Goal: Transaction & Acquisition: Purchase product/service

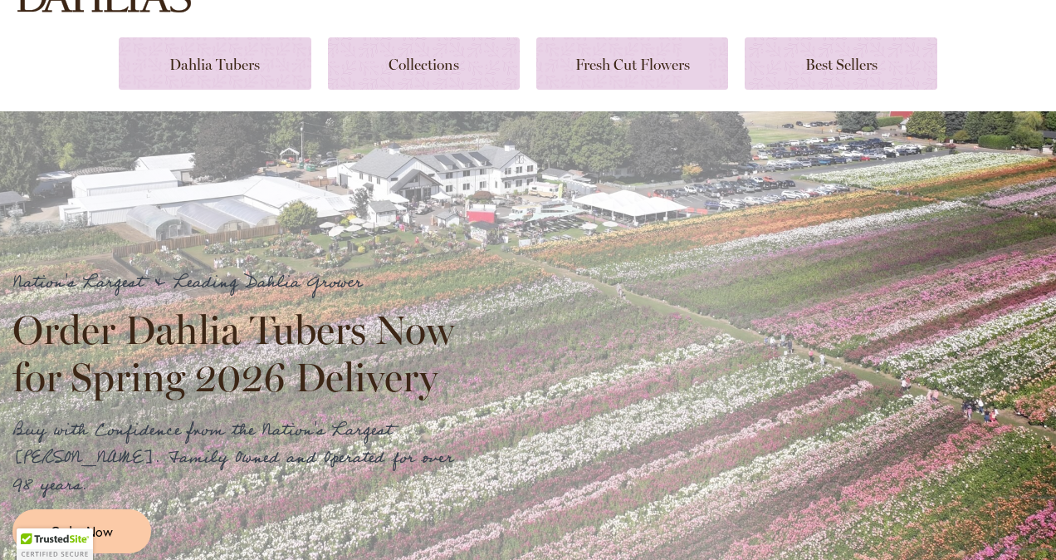
scroll to position [198, 0]
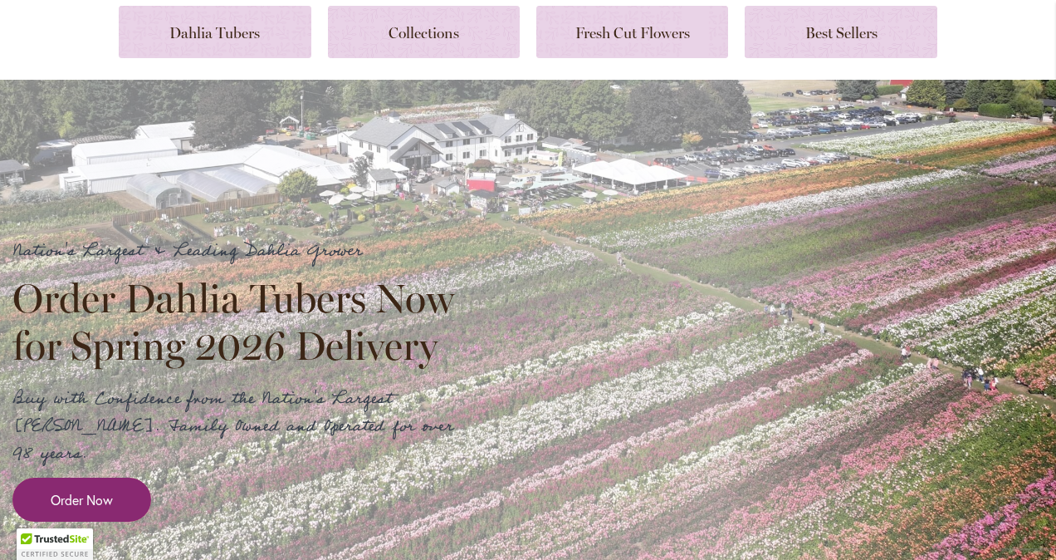
click at [112, 490] on span "Order Now" at bounding box center [82, 499] width 62 height 19
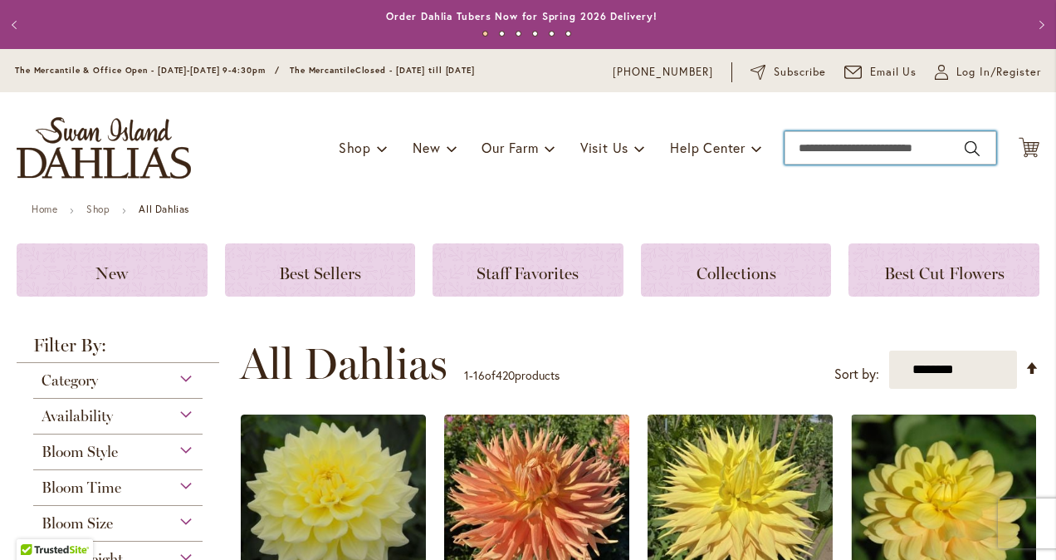
click at [821, 144] on input "Search" at bounding box center [891, 147] width 212 height 33
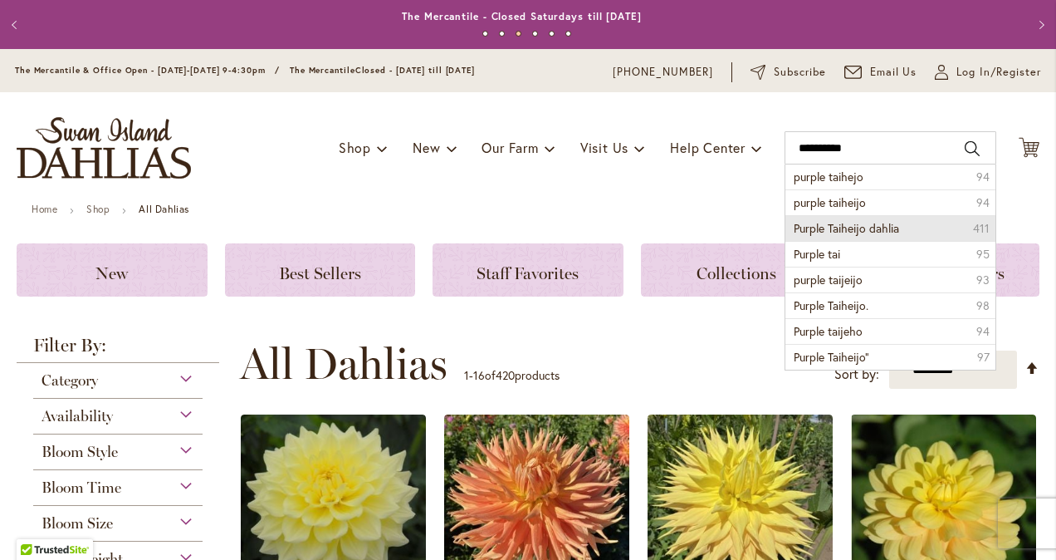
click at [824, 223] on span "Purple Taiheijo dahlia" at bounding box center [846, 228] width 105 height 16
type input "**********"
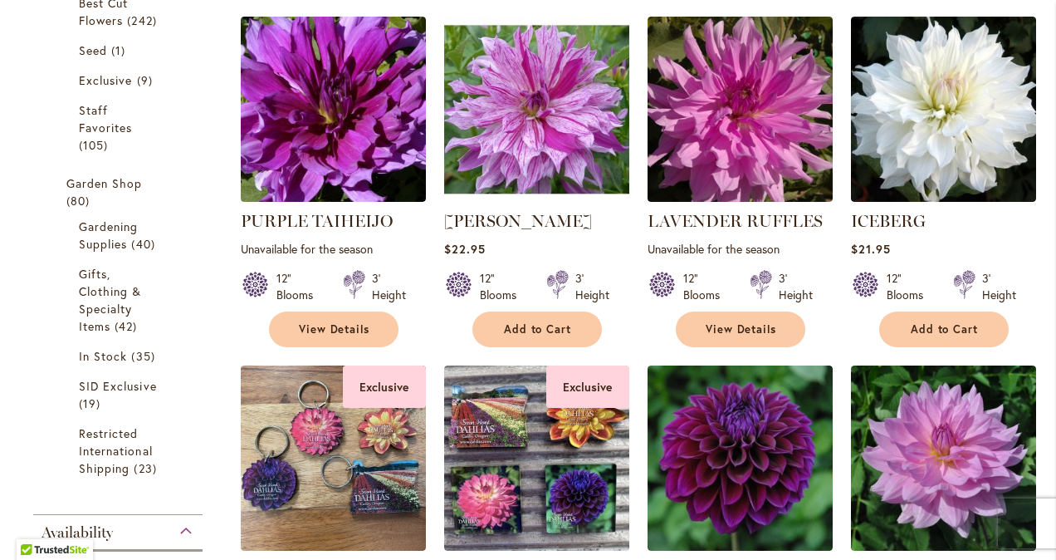
scroll to position [498, 0]
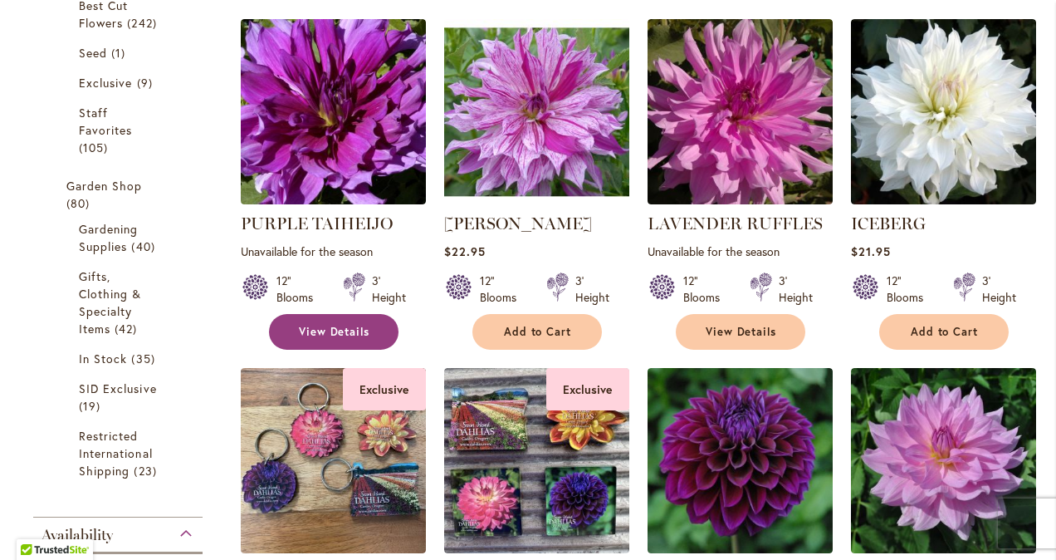
click at [332, 335] on link "View Details" at bounding box center [334, 332] width 130 height 36
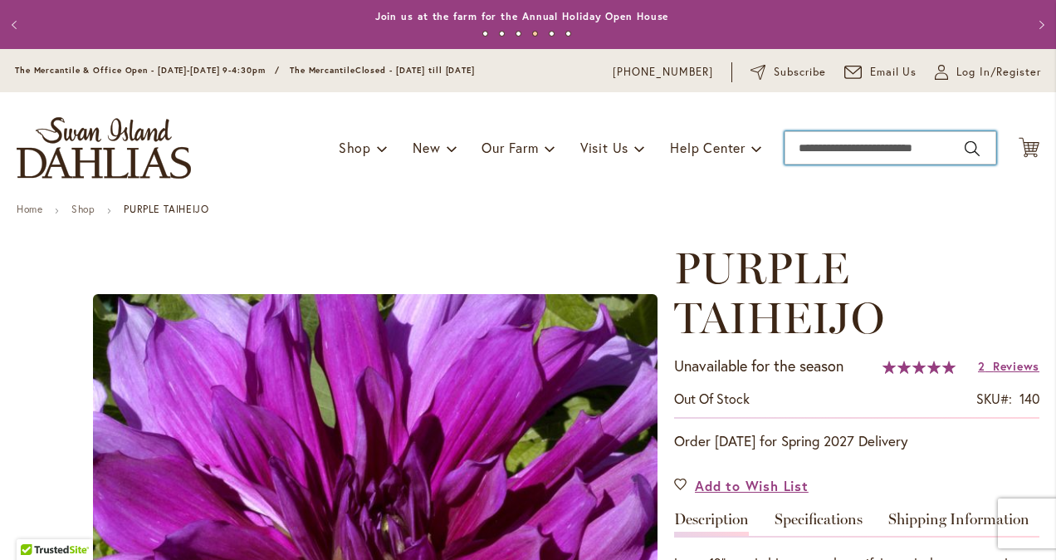
click at [796, 149] on input "Search" at bounding box center [891, 147] width 212 height 33
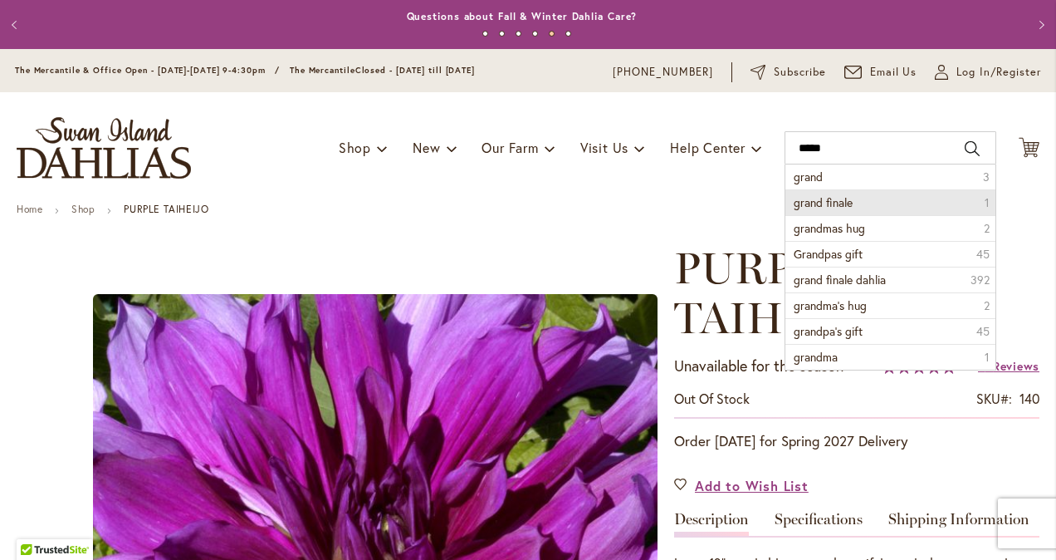
click at [794, 203] on span "grand finale" at bounding box center [823, 202] width 59 height 16
type input "**********"
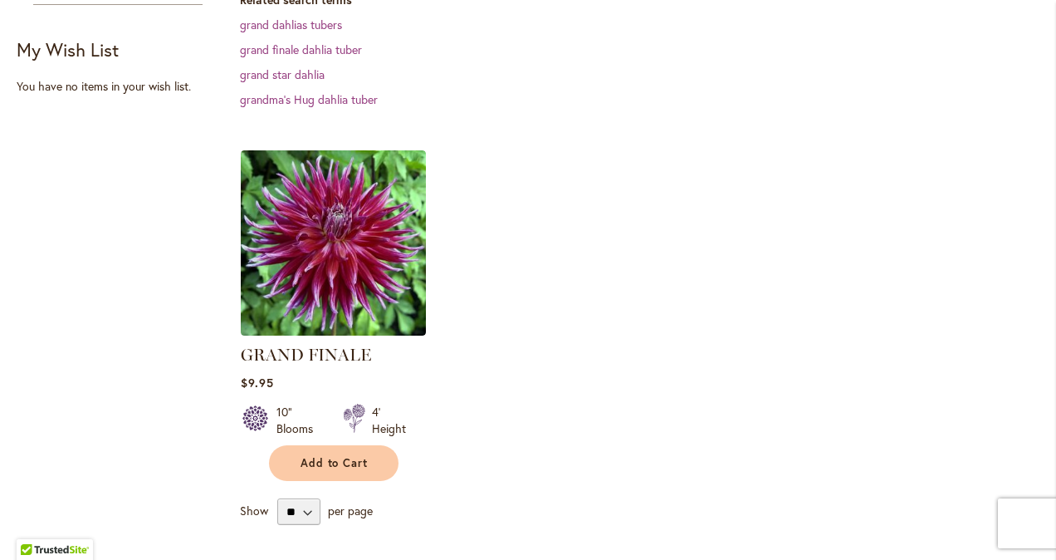
scroll to position [498, 0]
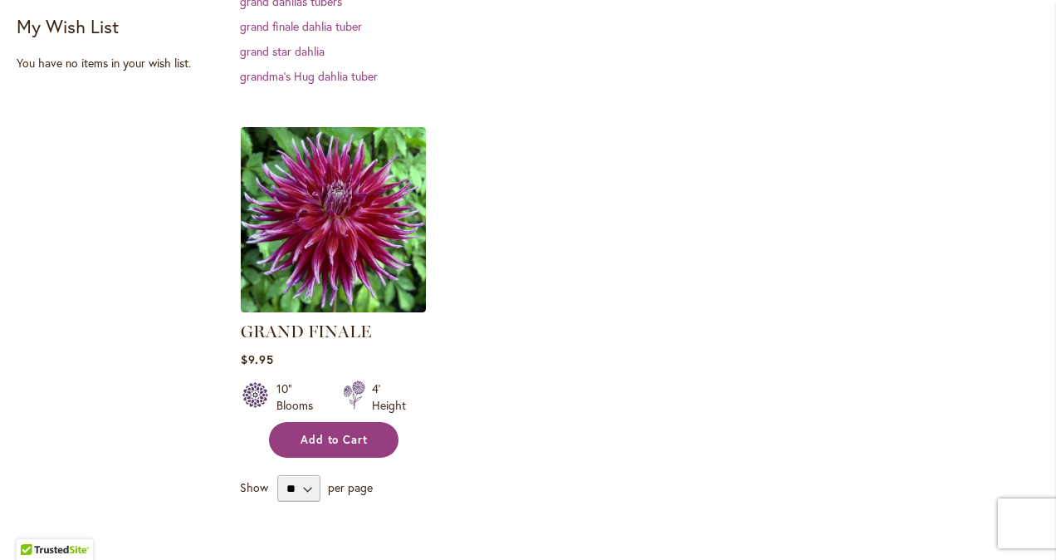
click at [342, 438] on span "Add to Cart" at bounding box center [335, 440] width 68 height 14
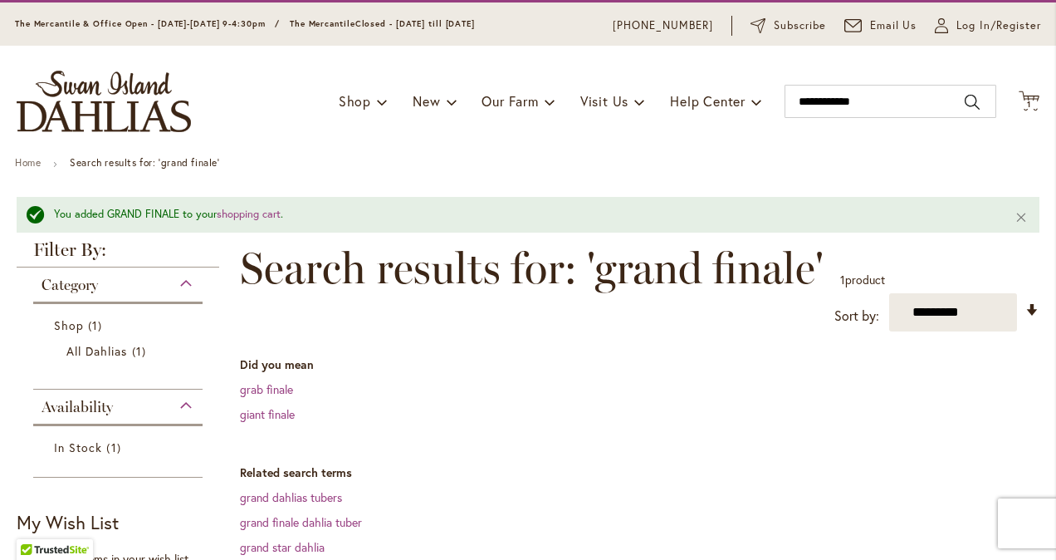
scroll to position [0, 0]
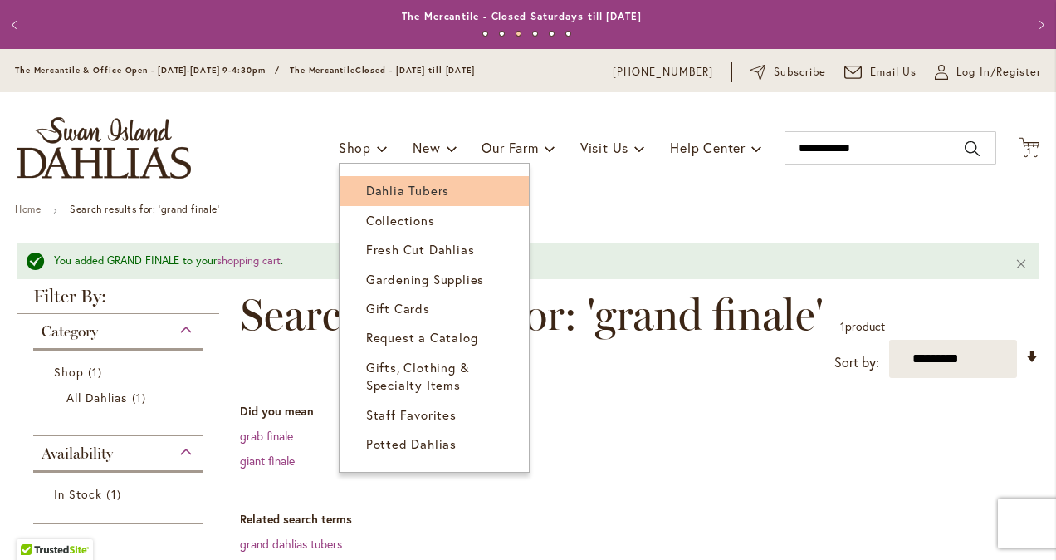
click at [366, 184] on span "Dahlia Tubers" at bounding box center [407, 190] width 83 height 17
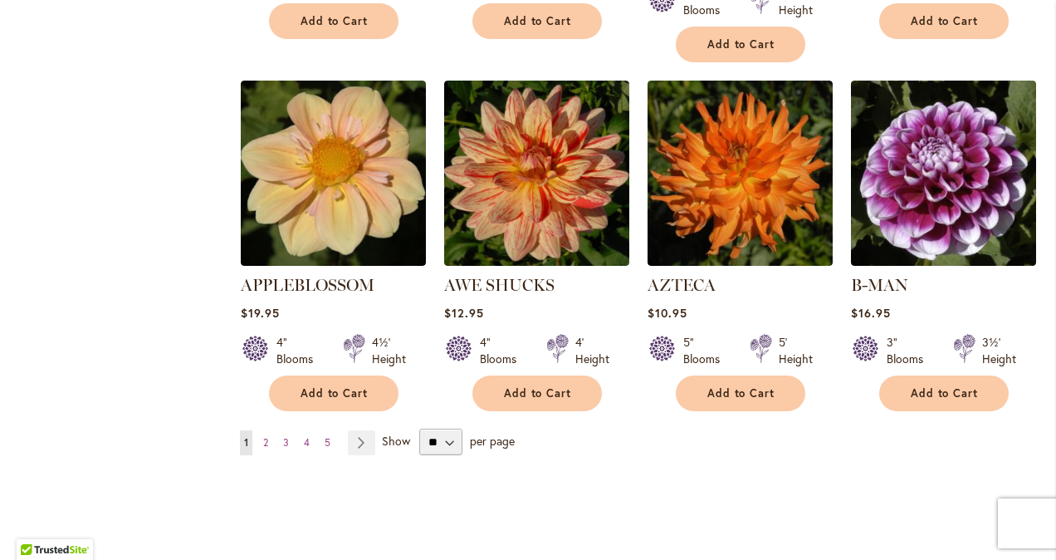
scroll to position [1412, 0]
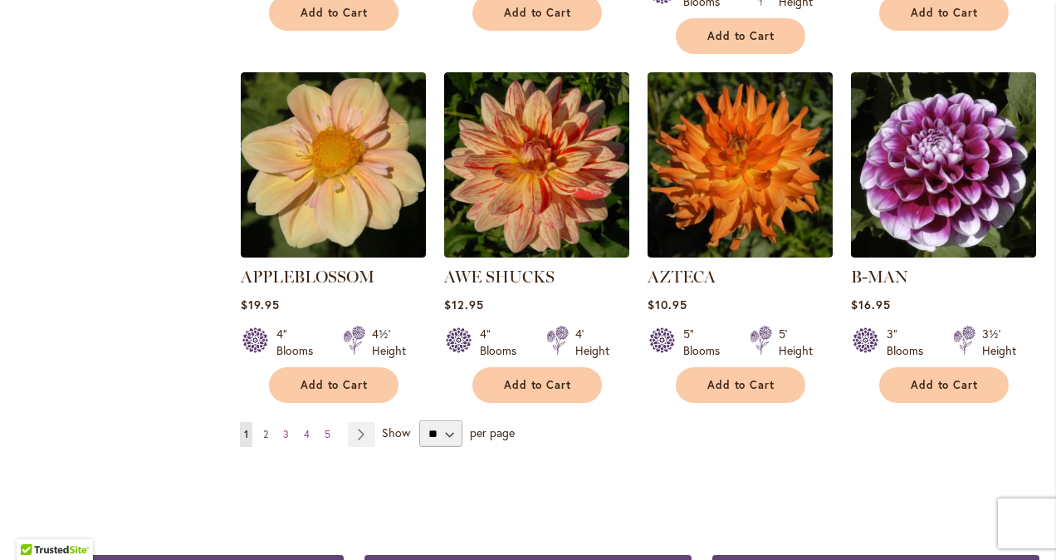
click at [266, 428] on span "2" at bounding box center [265, 434] width 5 height 12
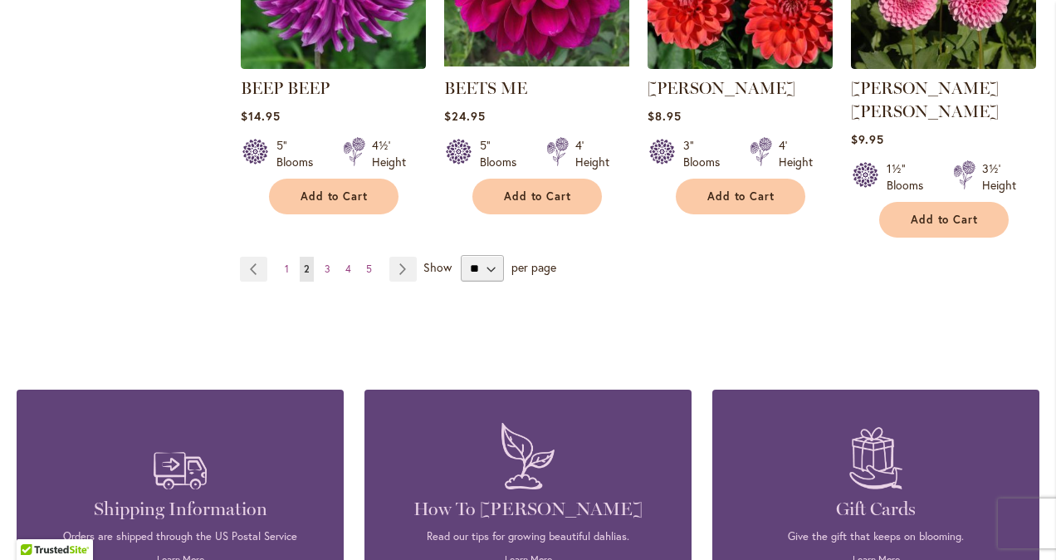
scroll to position [1578, 0]
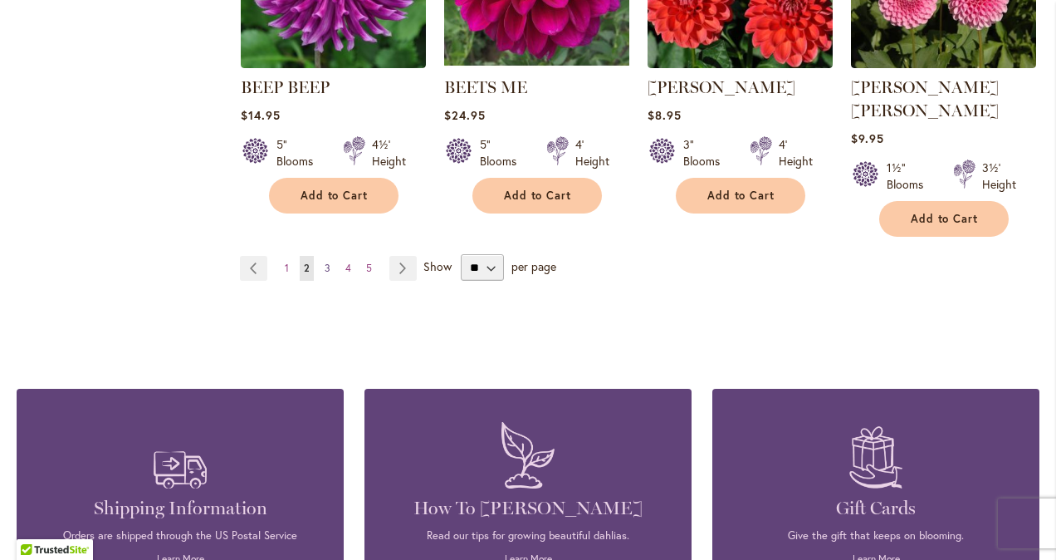
click at [329, 256] on link "Page 3" at bounding box center [327, 268] width 14 height 25
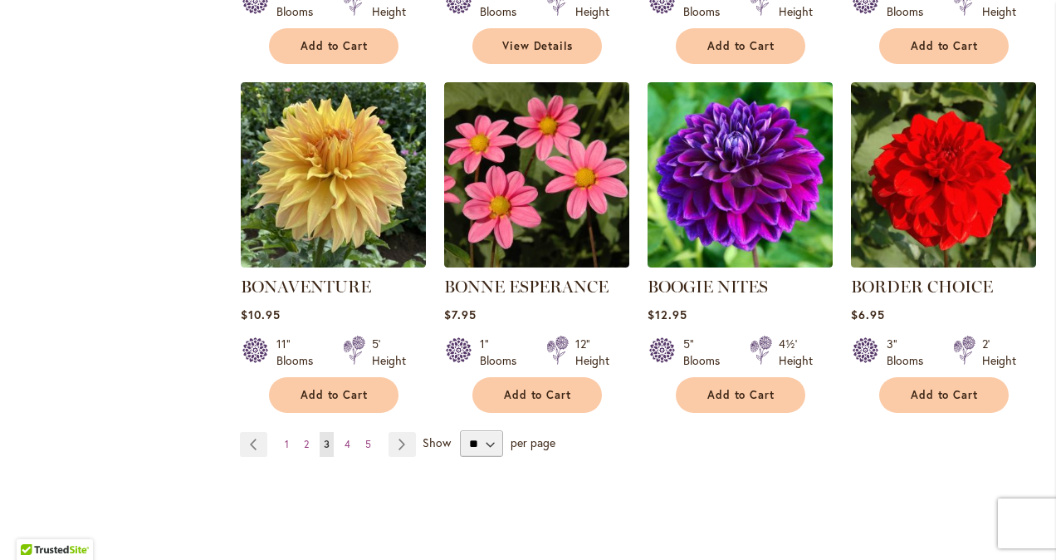
scroll to position [1412, 0]
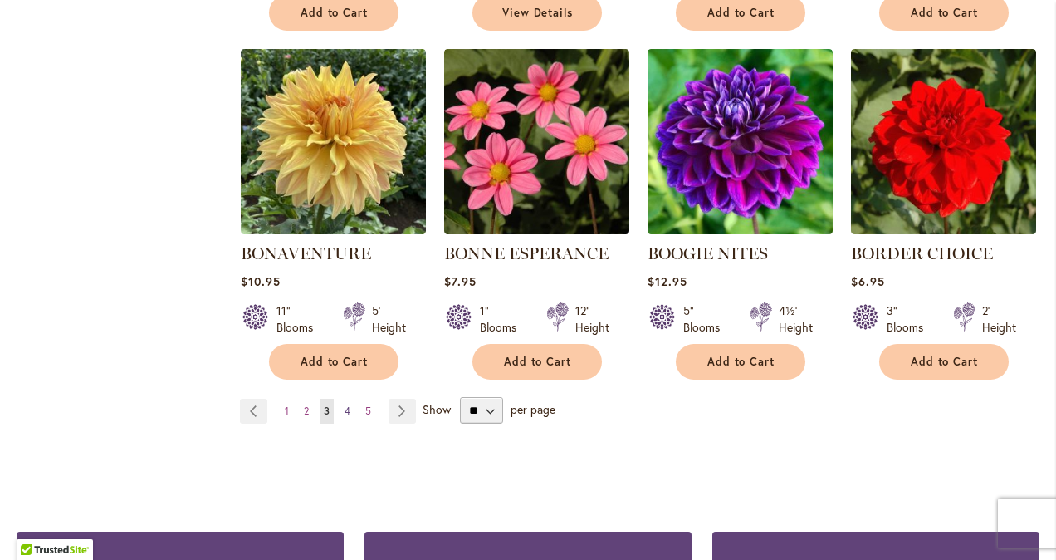
click at [345, 405] on span "4" at bounding box center [348, 410] width 6 height 12
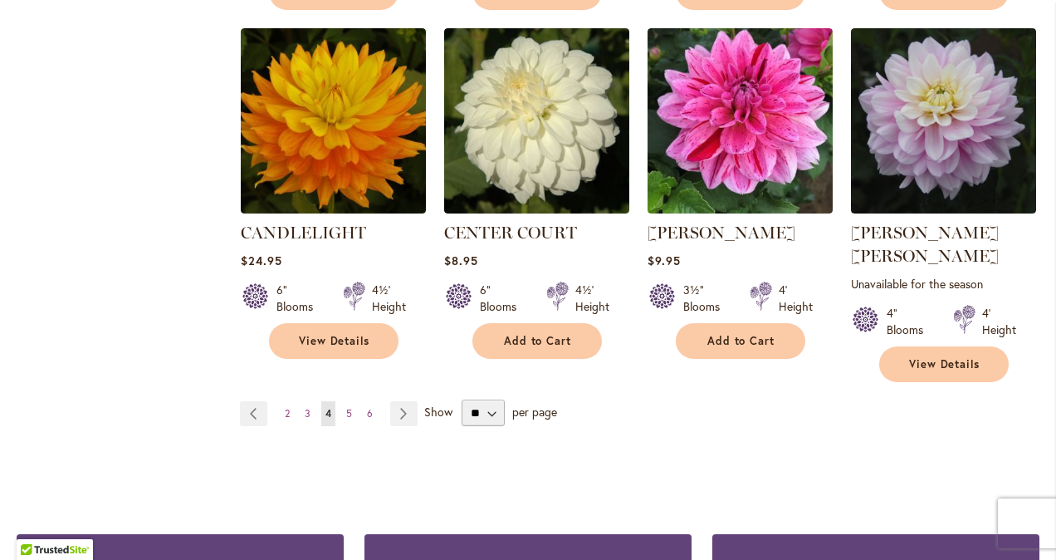
scroll to position [1495, 0]
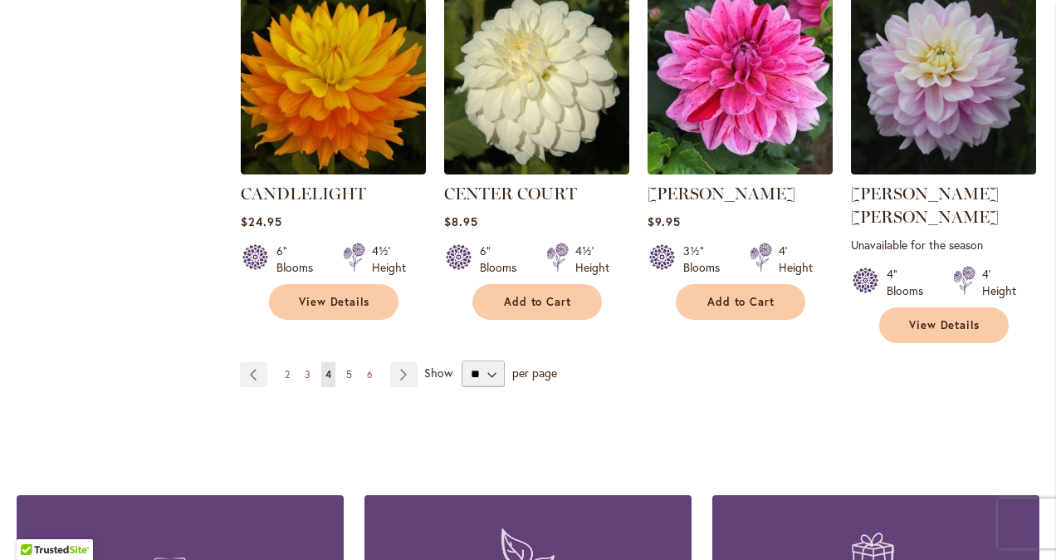
click at [354, 362] on link "Page 5" at bounding box center [349, 374] width 14 height 25
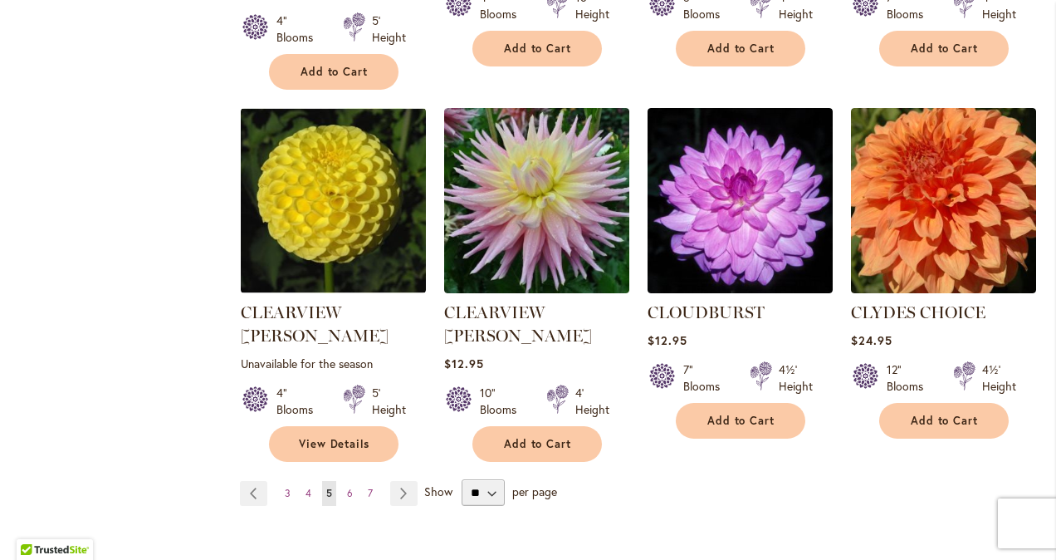
scroll to position [1412, 0]
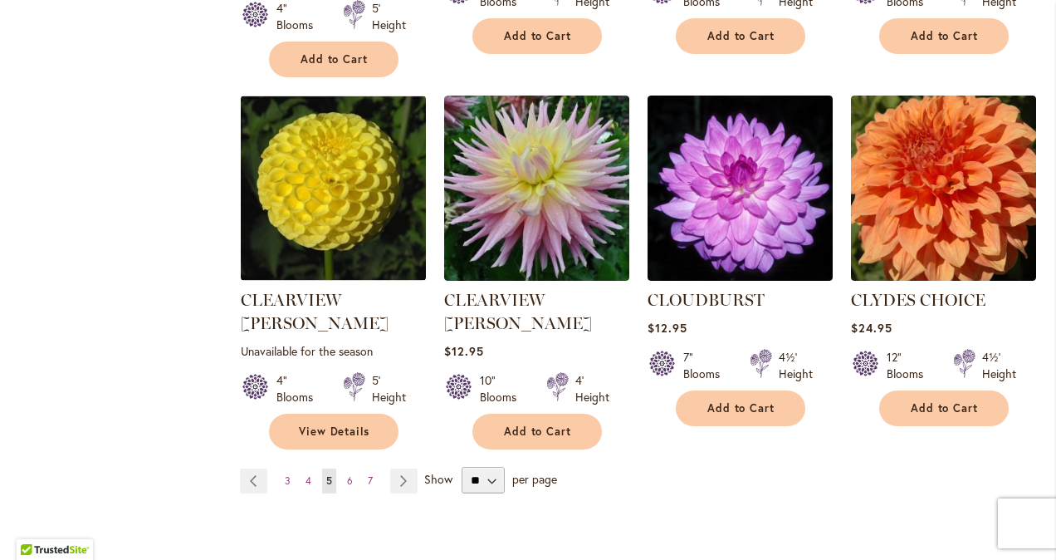
click at [339, 468] on ul "Page Previous Page 3 Page 4 You're currently reading page 5 Page 6 Page 7 Page …" at bounding box center [332, 480] width 184 height 25
click at [343, 468] on link "Page 6" at bounding box center [350, 480] width 14 height 25
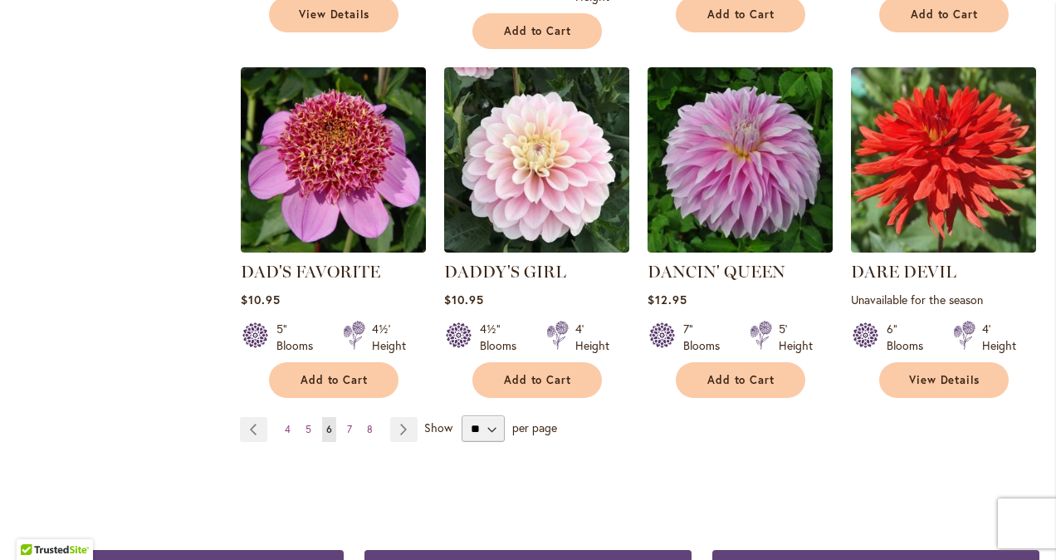
scroll to position [1495, 0]
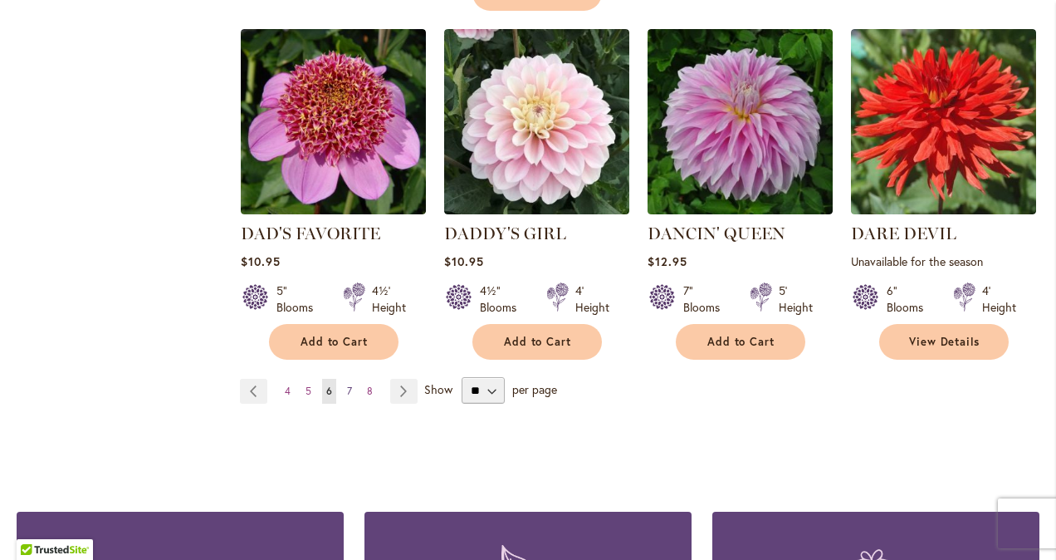
click at [348, 384] on span "7" at bounding box center [349, 390] width 5 height 12
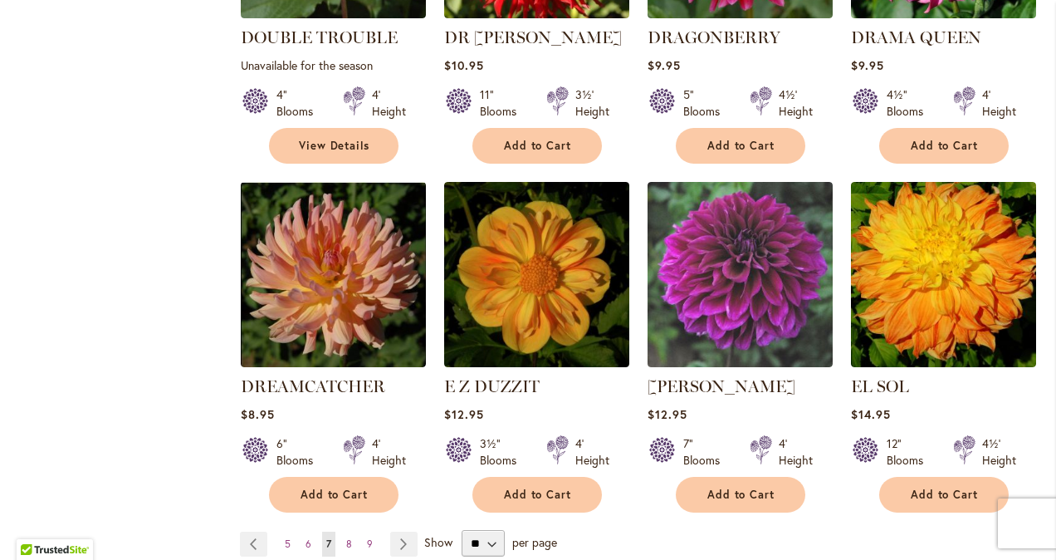
scroll to position [1328, 0]
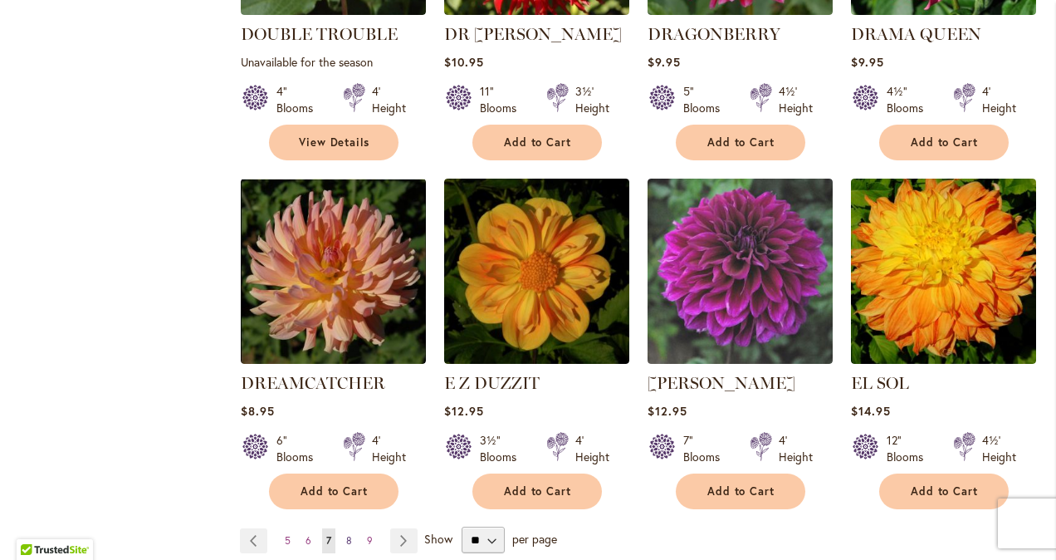
click at [348, 528] on link "Page 8" at bounding box center [349, 540] width 14 height 25
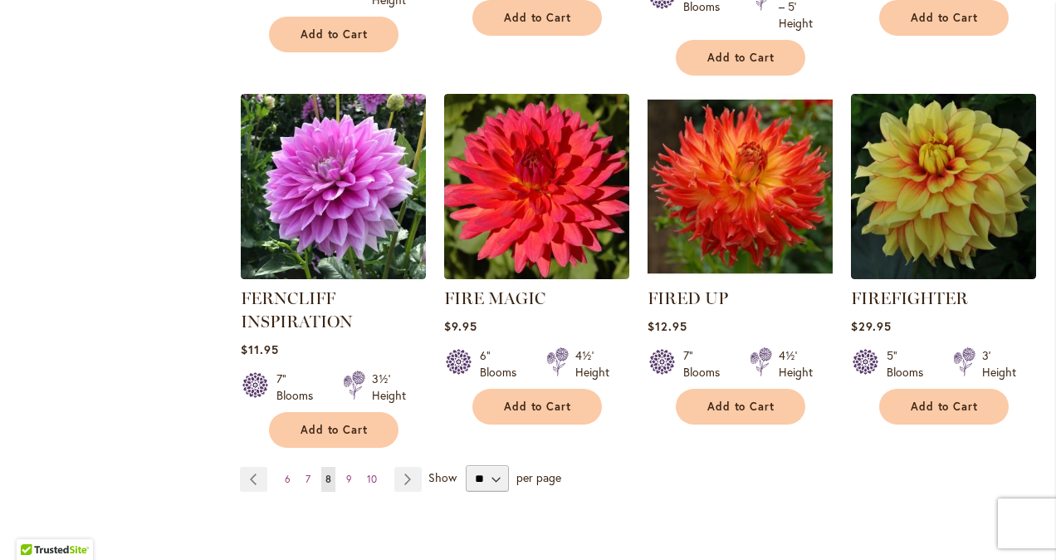
scroll to position [1412, 0]
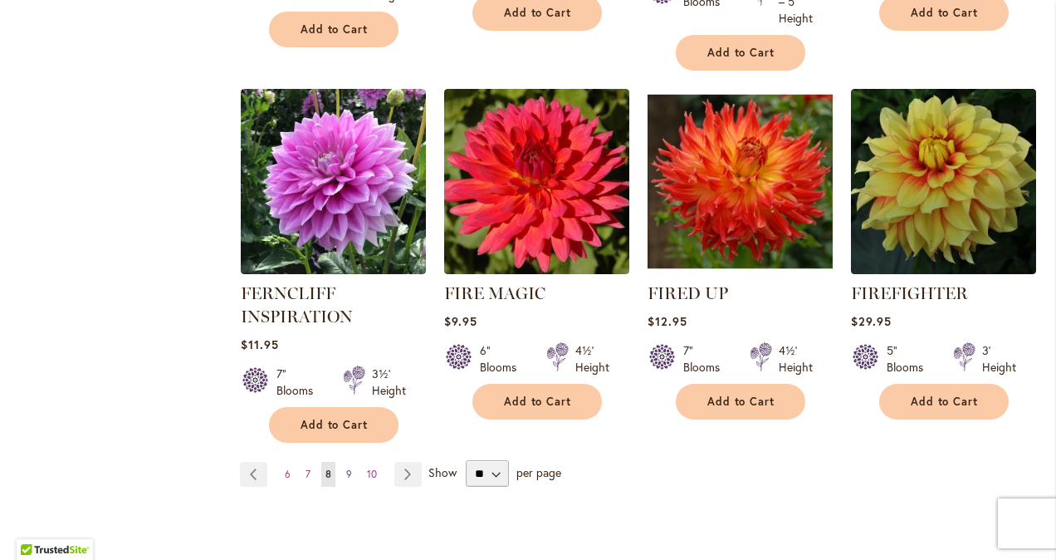
click at [342, 462] on link "Page 9" at bounding box center [349, 474] width 14 height 25
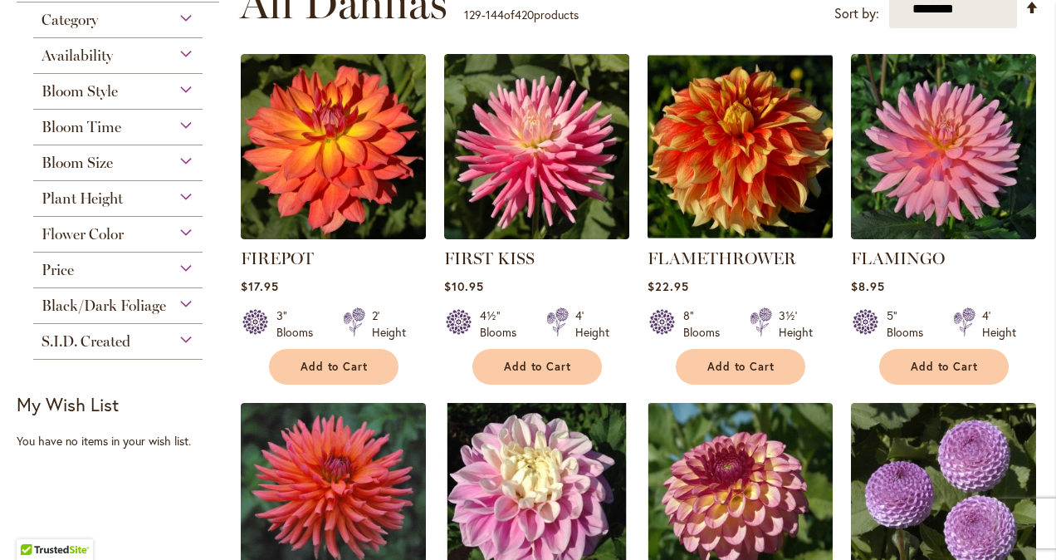
scroll to position [332, 0]
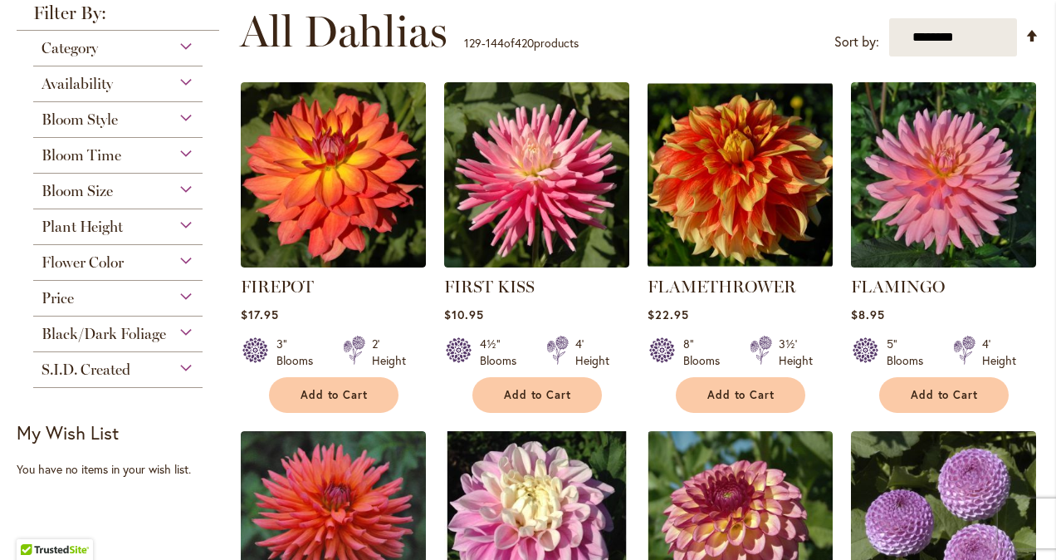
click at [184, 190] on div "Bloom Size" at bounding box center [117, 187] width 169 height 27
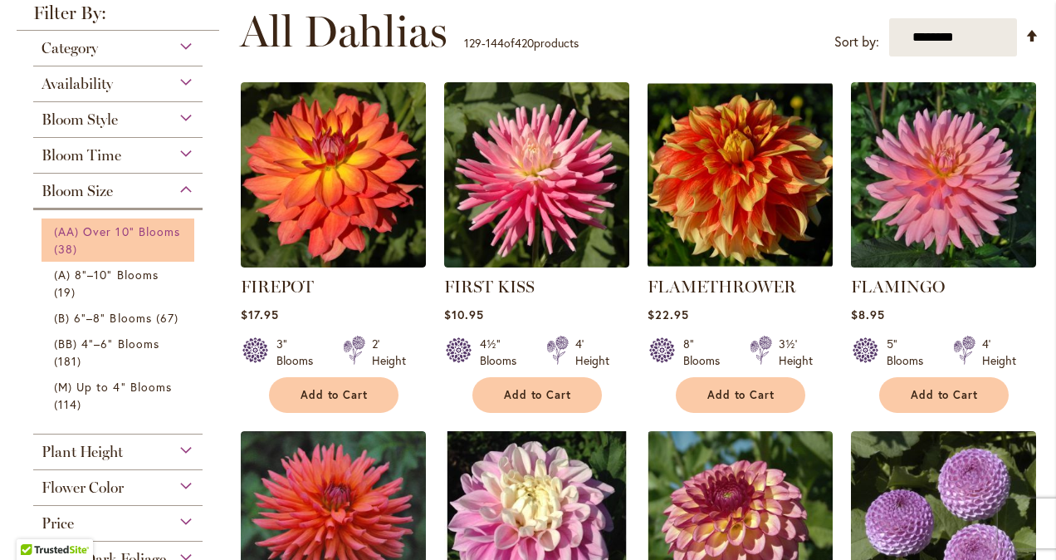
click at [144, 227] on span "(AA) Over 10" Blooms" at bounding box center [117, 231] width 126 height 16
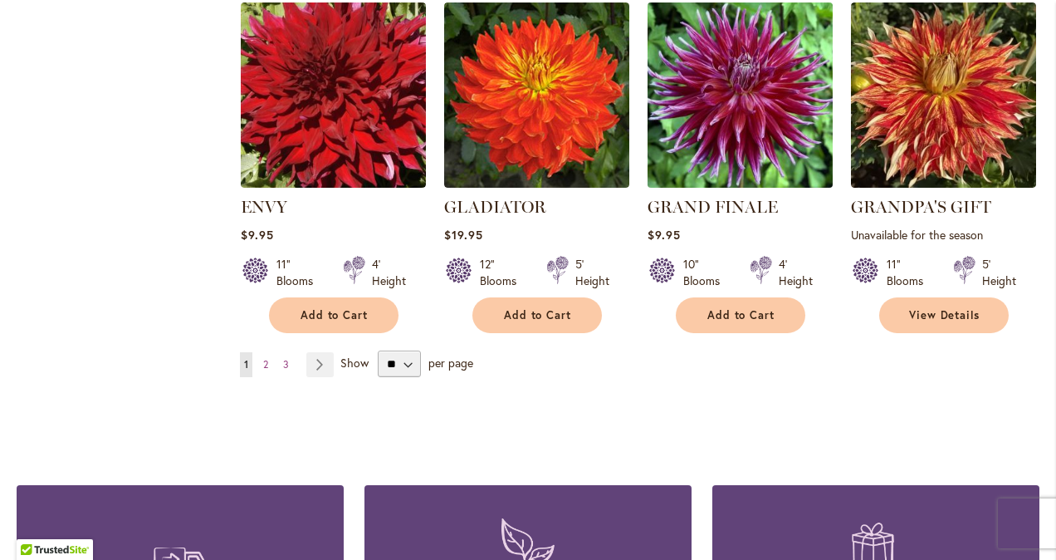
scroll to position [1495, 0]
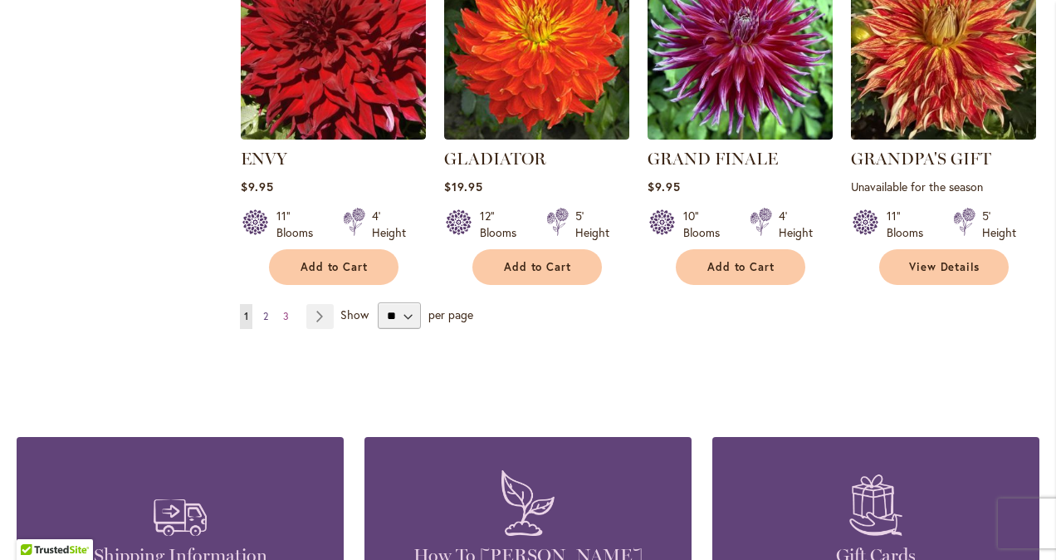
click at [264, 314] on span "2" at bounding box center [265, 316] width 5 height 12
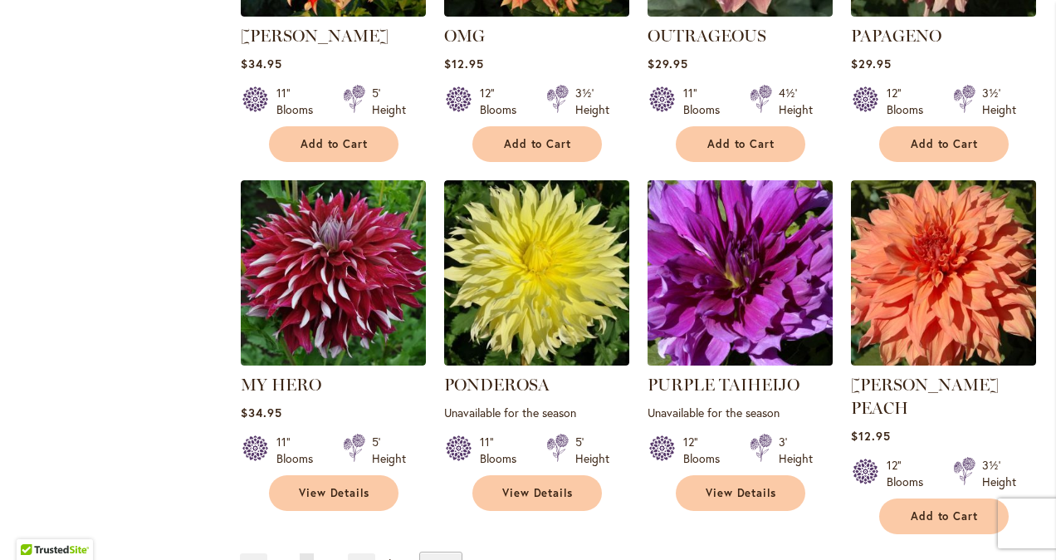
scroll to position [1328, 0]
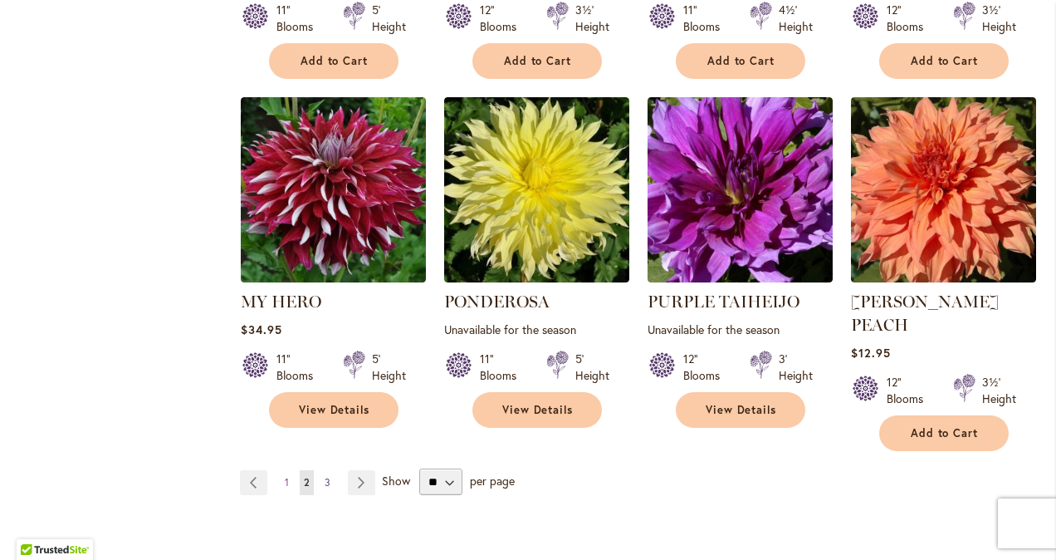
click at [329, 470] on link "Page 3" at bounding box center [327, 482] width 14 height 25
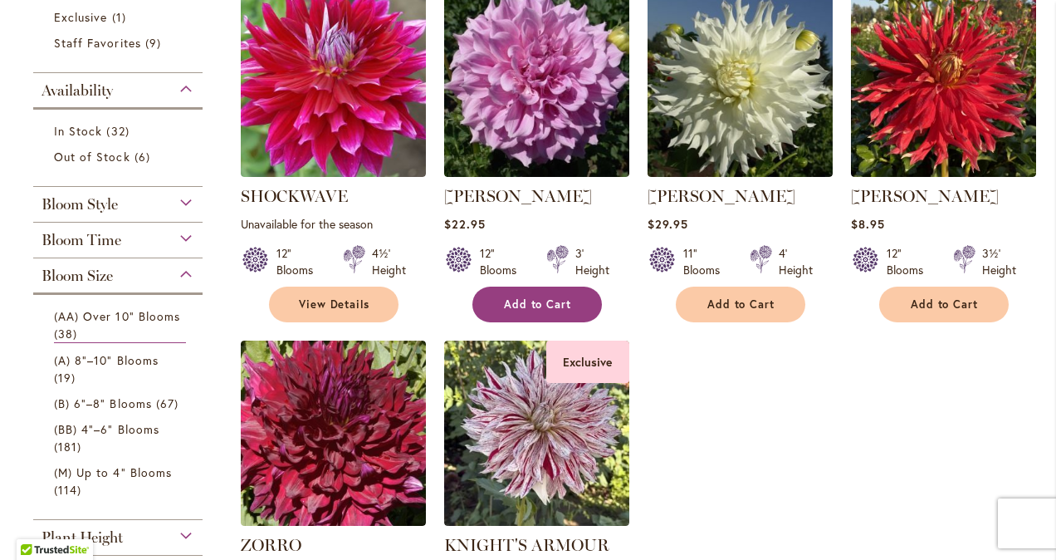
scroll to position [415, 0]
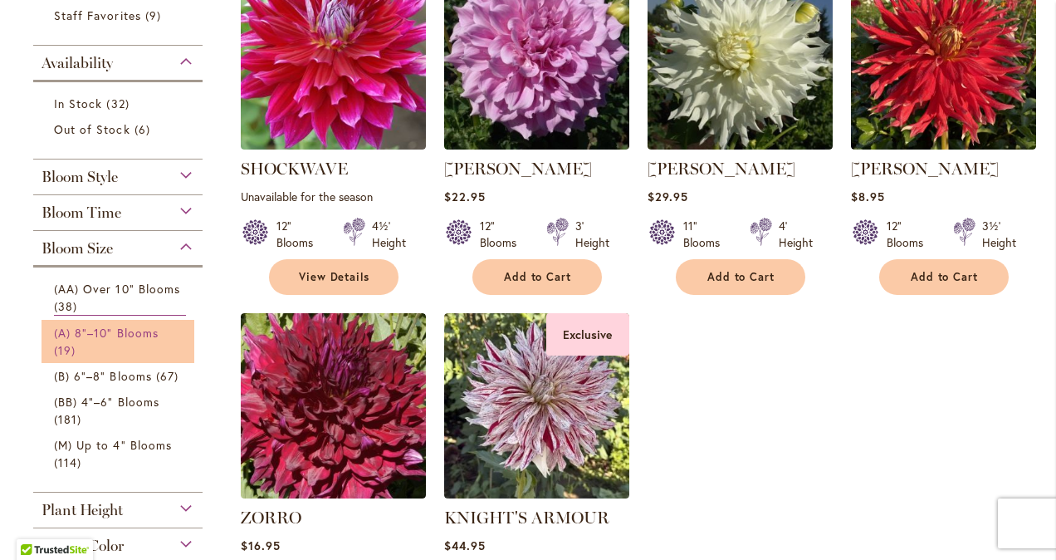
click at [121, 330] on span "(A) 8"–10" Blooms" at bounding box center [106, 333] width 105 height 16
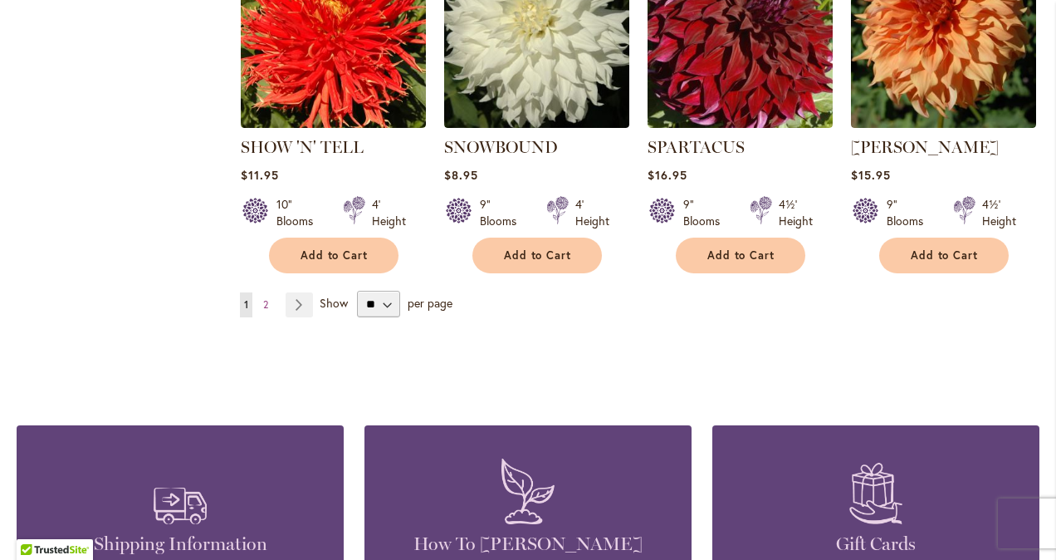
scroll to position [1578, 0]
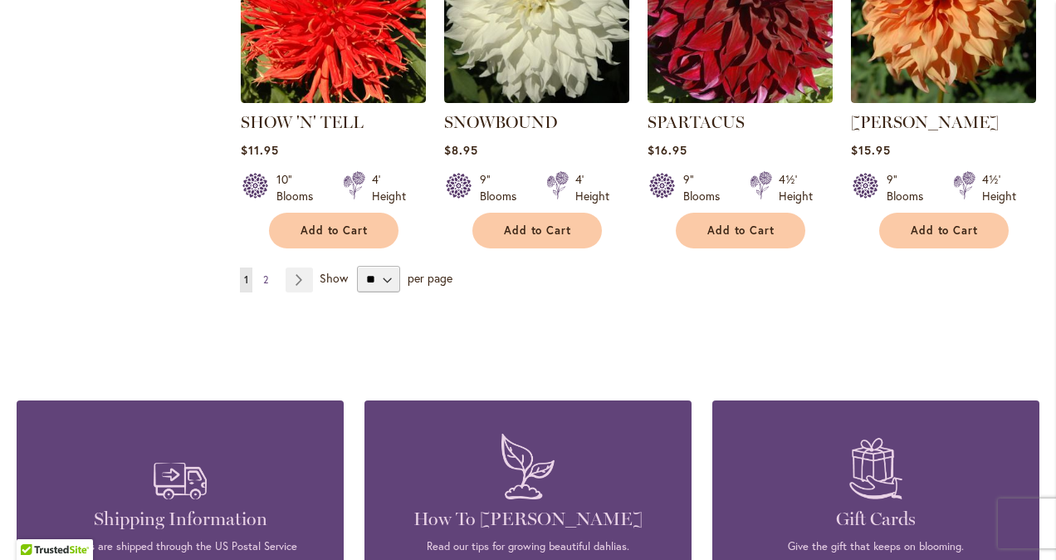
click at [264, 273] on span "2" at bounding box center [265, 279] width 5 height 12
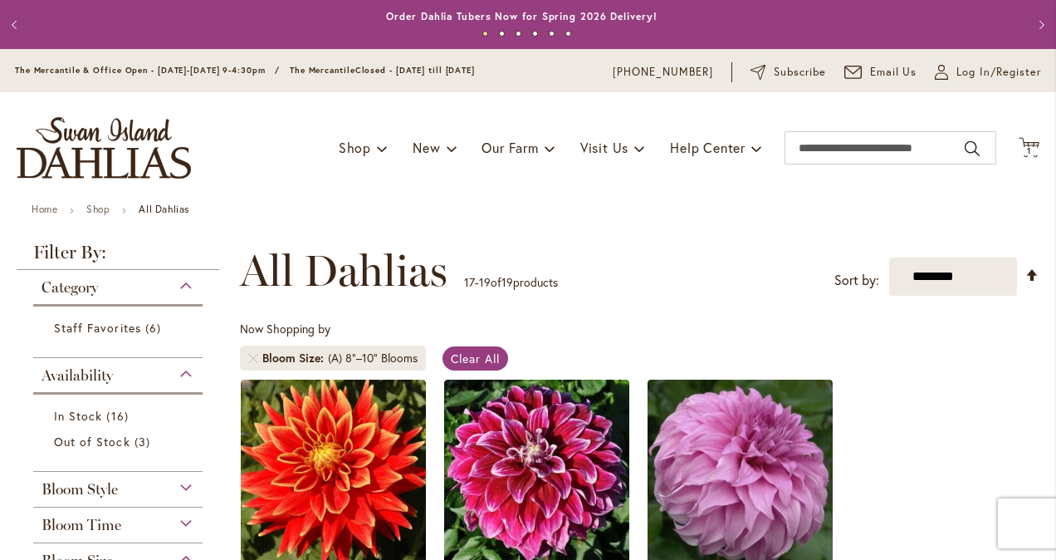
scroll to position [166, 0]
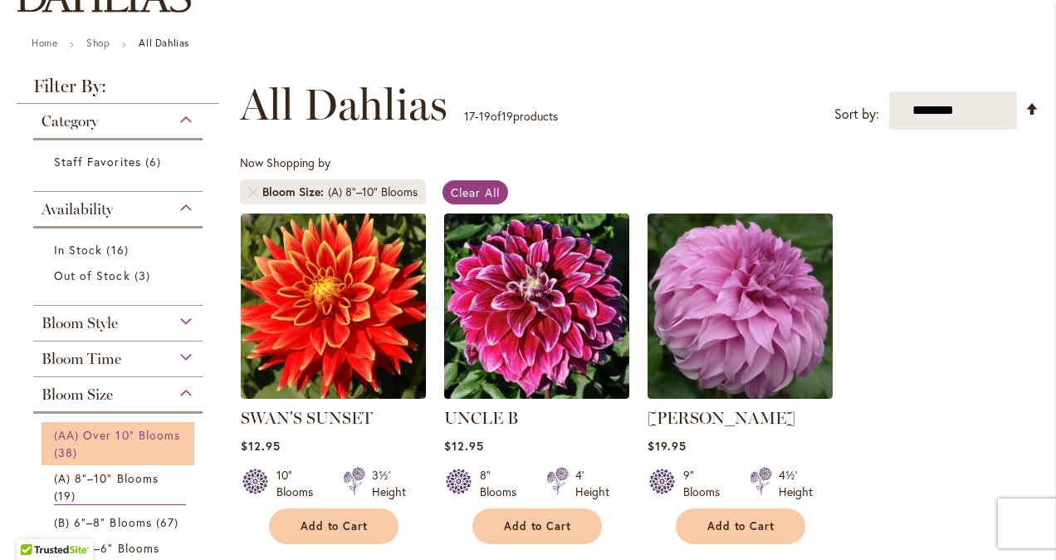
click at [125, 436] on span "(AA) Over 10" Blooms" at bounding box center [117, 435] width 126 height 16
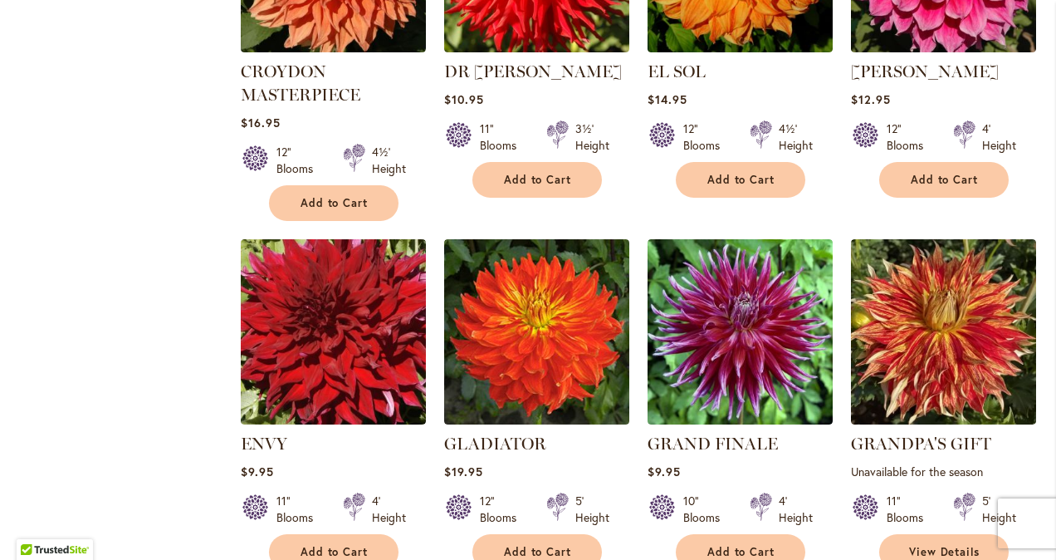
scroll to position [1328, 0]
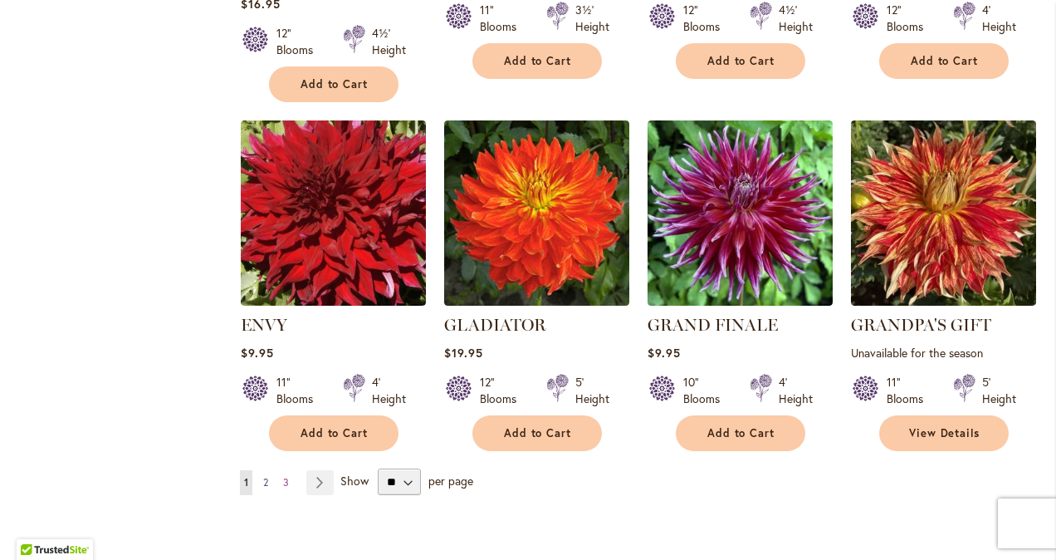
click at [264, 483] on span "2" at bounding box center [265, 482] width 5 height 12
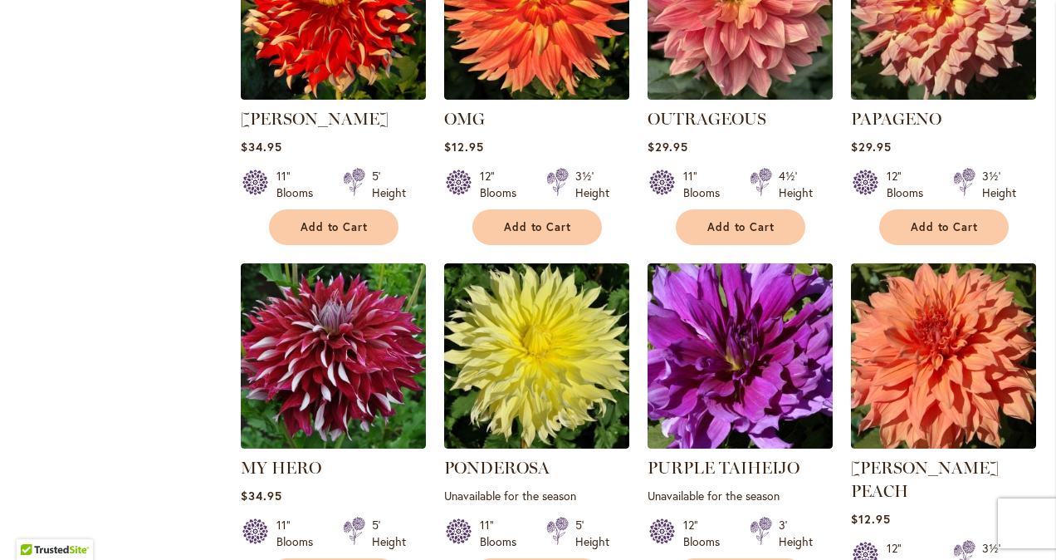
scroll to position [1328, 0]
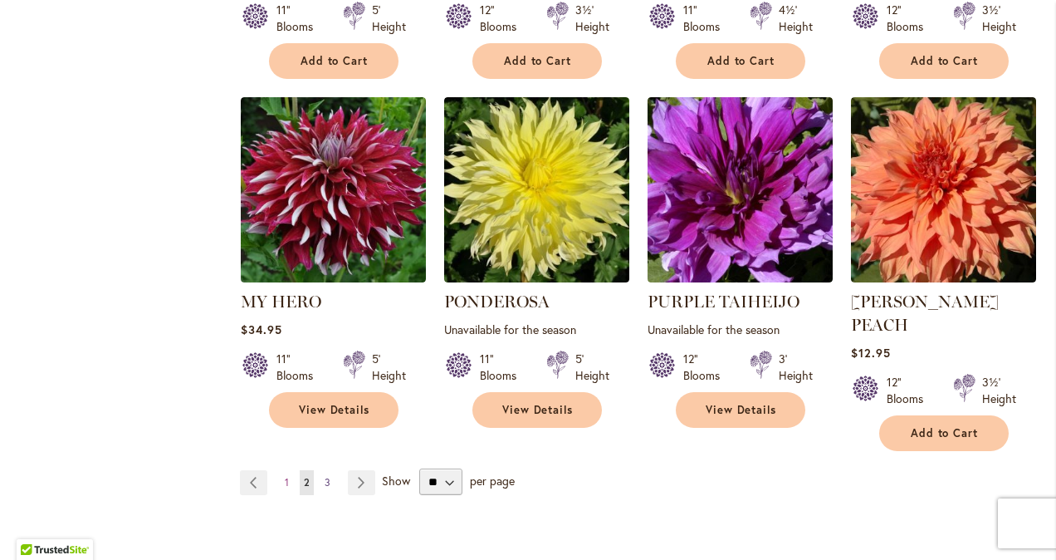
click at [321, 470] on link "Page 3" at bounding box center [327, 482] width 14 height 25
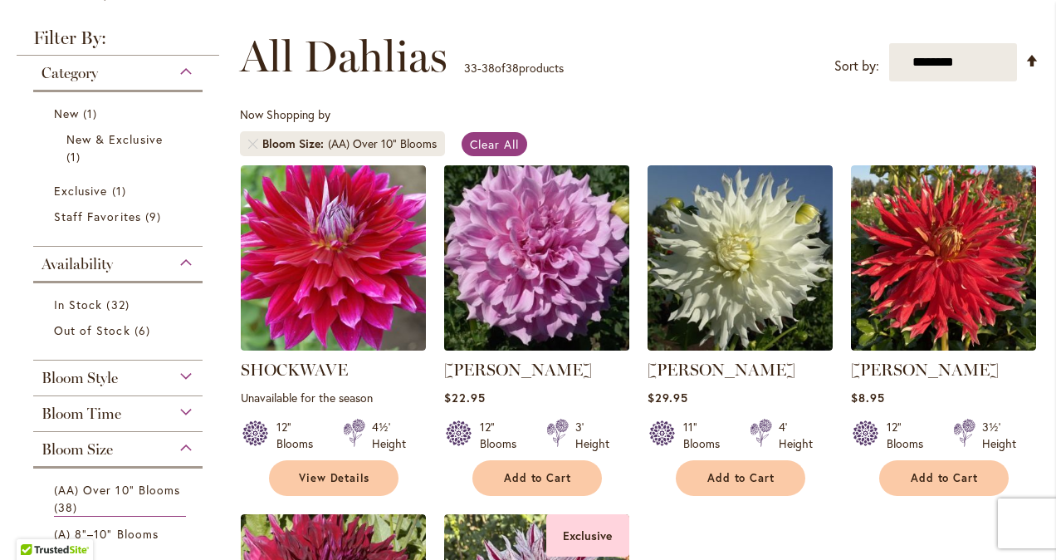
scroll to position [249, 0]
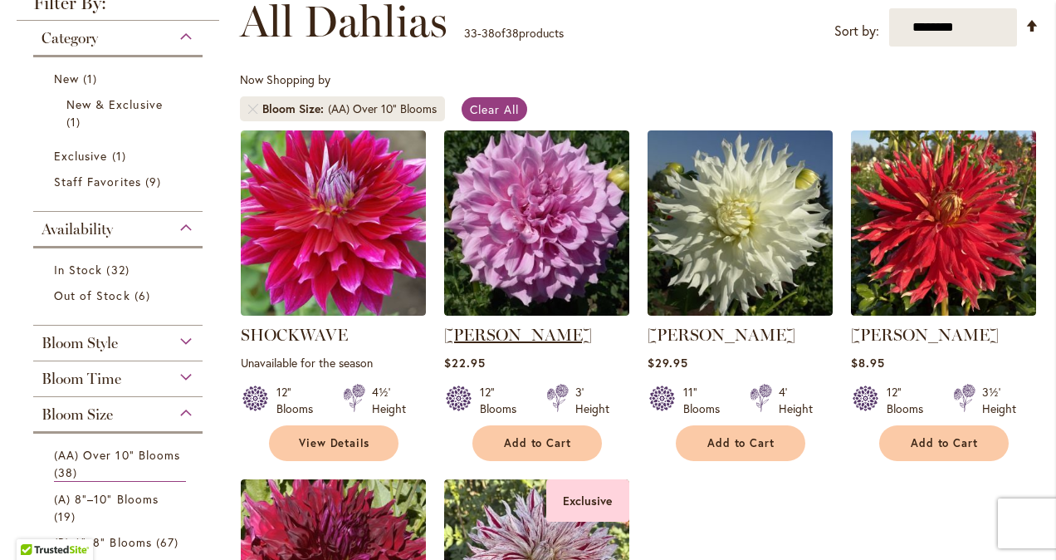
click at [517, 332] on link "VERA SEYFANG" at bounding box center [518, 335] width 148 height 20
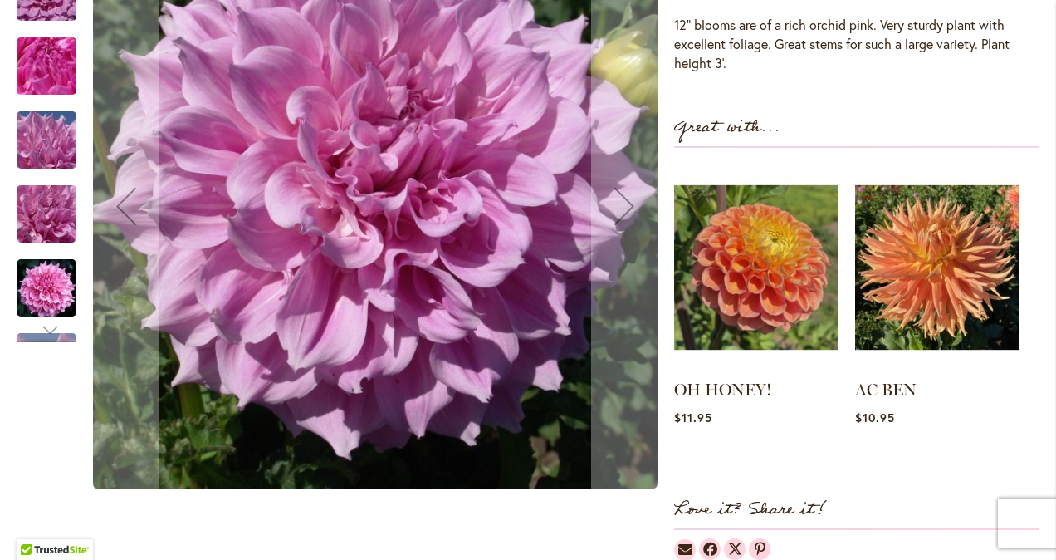
scroll to position [581, 0]
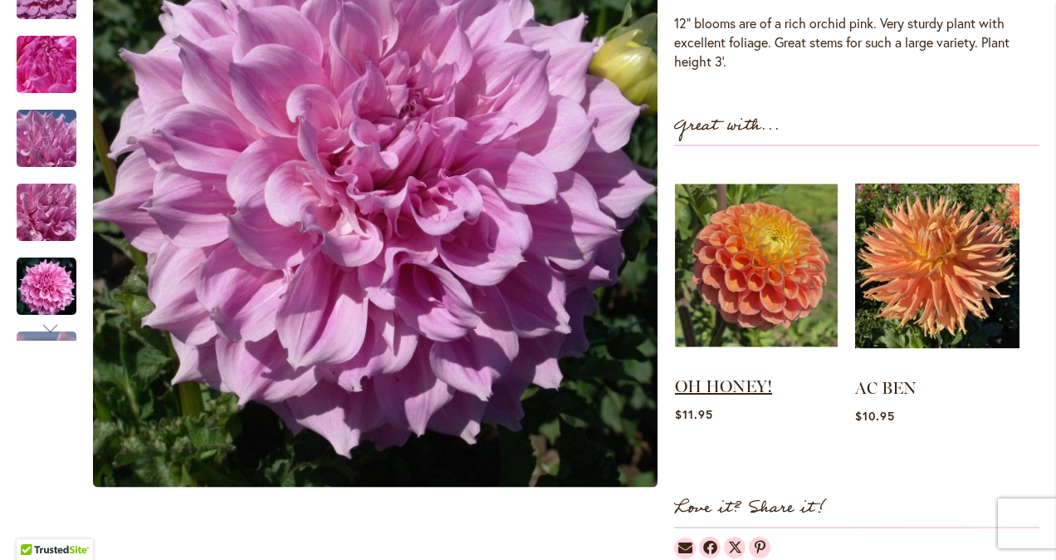
click at [754, 379] on link "OH HONEY!" at bounding box center [723, 386] width 97 height 20
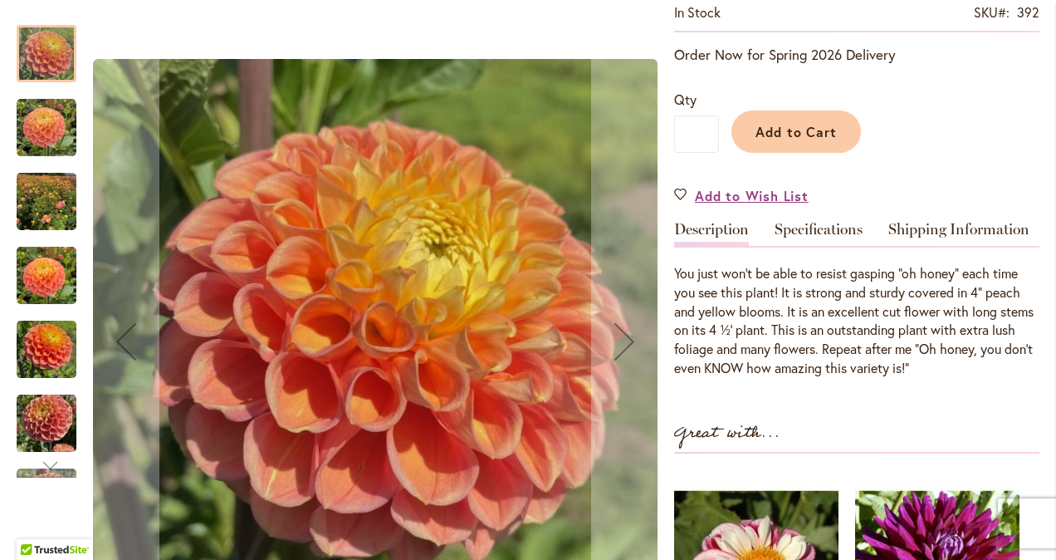
scroll to position [332, 0]
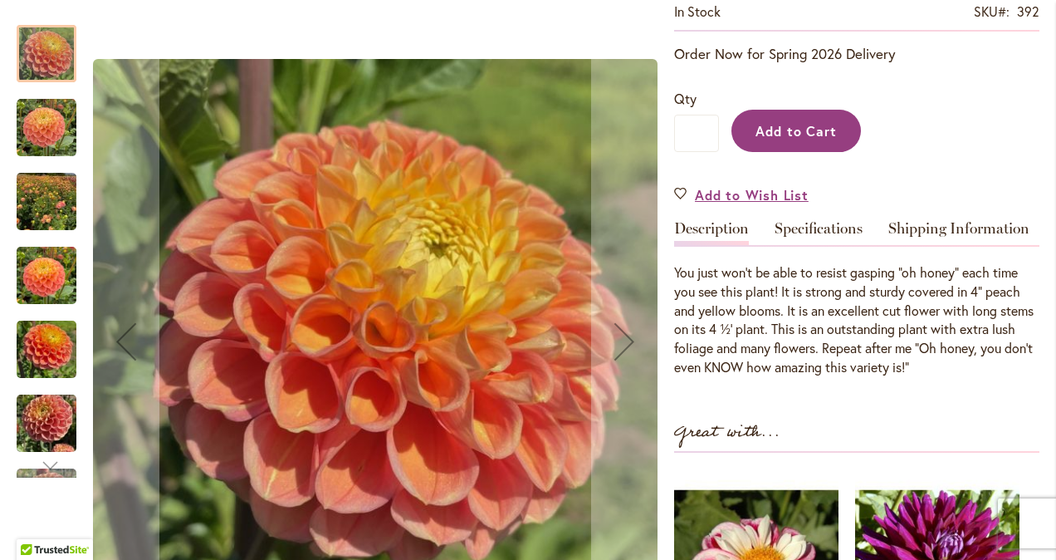
click at [795, 142] on button "Add to Cart" at bounding box center [796, 131] width 130 height 42
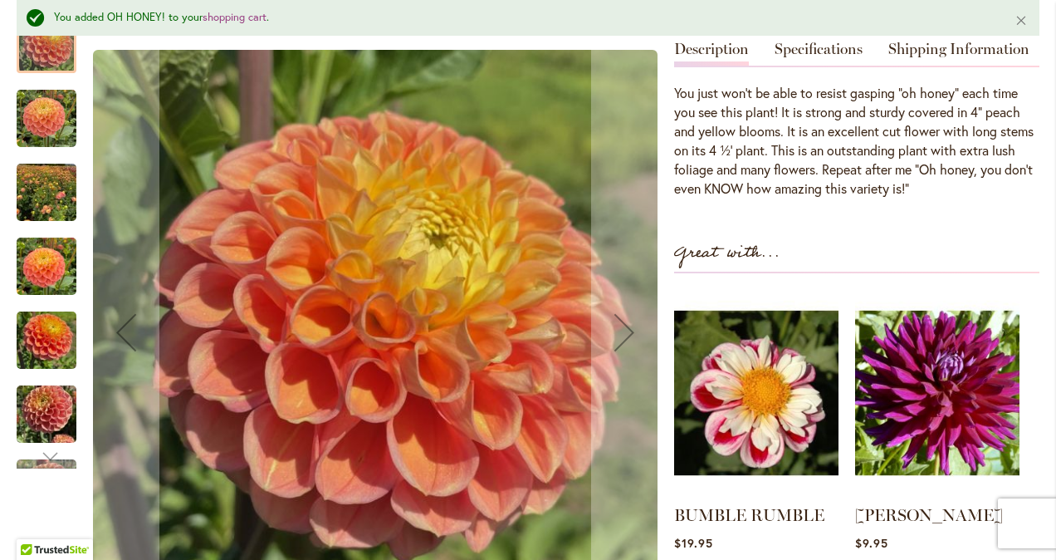
scroll to position [624, 0]
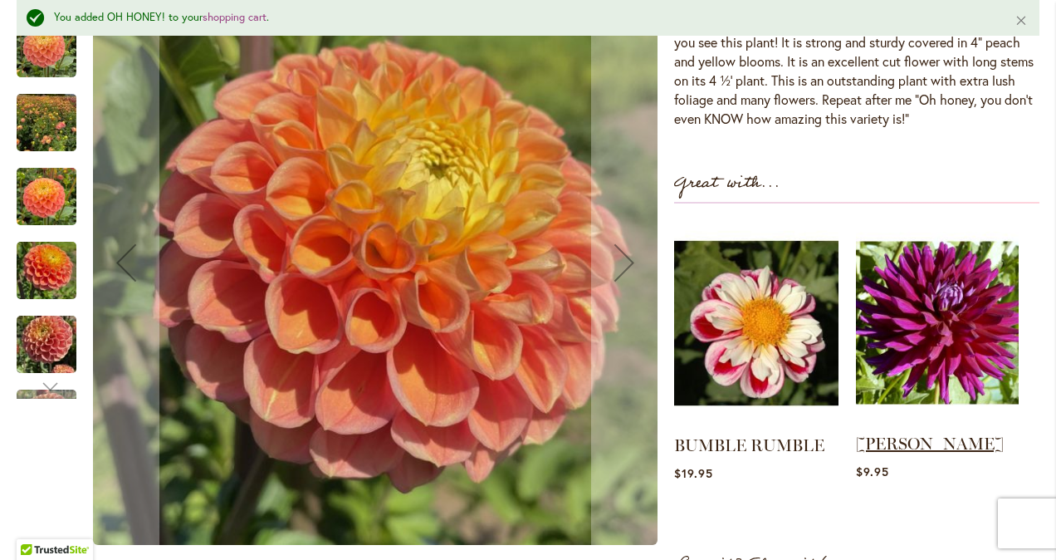
click at [937, 448] on link "NADINE JESSIE" at bounding box center [930, 443] width 148 height 20
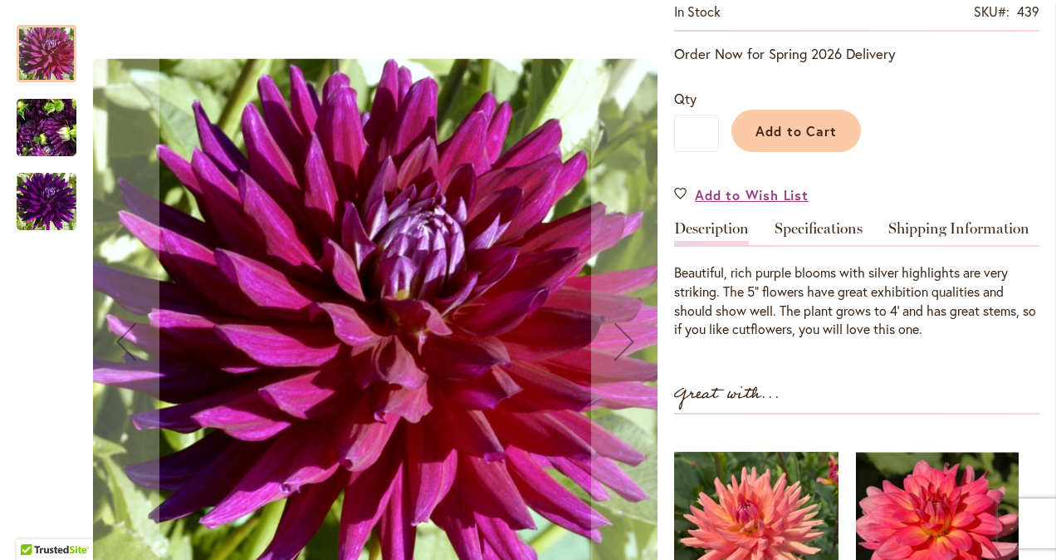
scroll to position [83, 0]
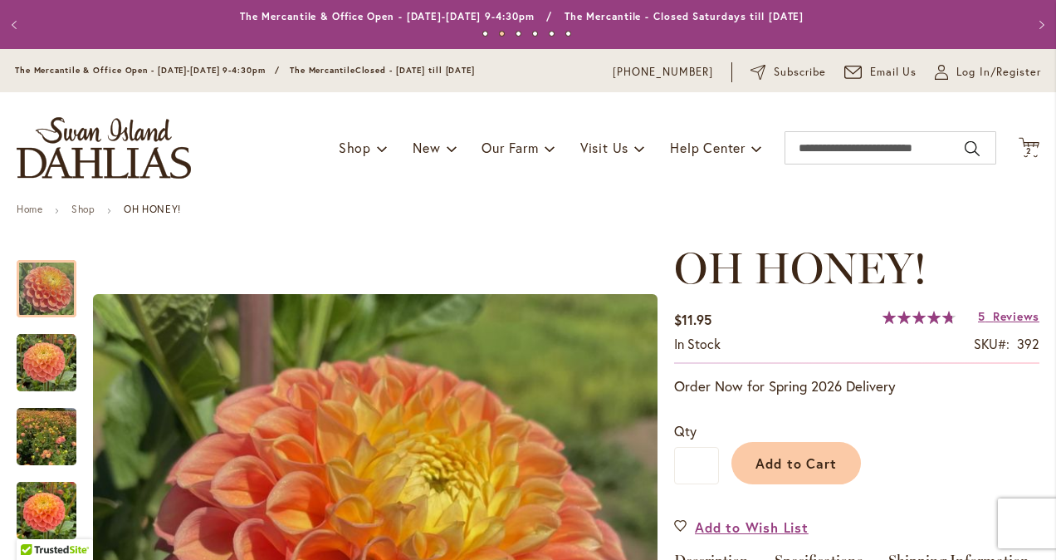
click at [15, 32] on button "Previous" at bounding box center [16, 24] width 33 height 33
click at [16, 25] on button "Previous" at bounding box center [16, 24] width 33 height 33
click at [12, 19] on button "Previous" at bounding box center [16, 24] width 33 height 33
click at [12, 22] on button "Previous" at bounding box center [16, 24] width 33 height 33
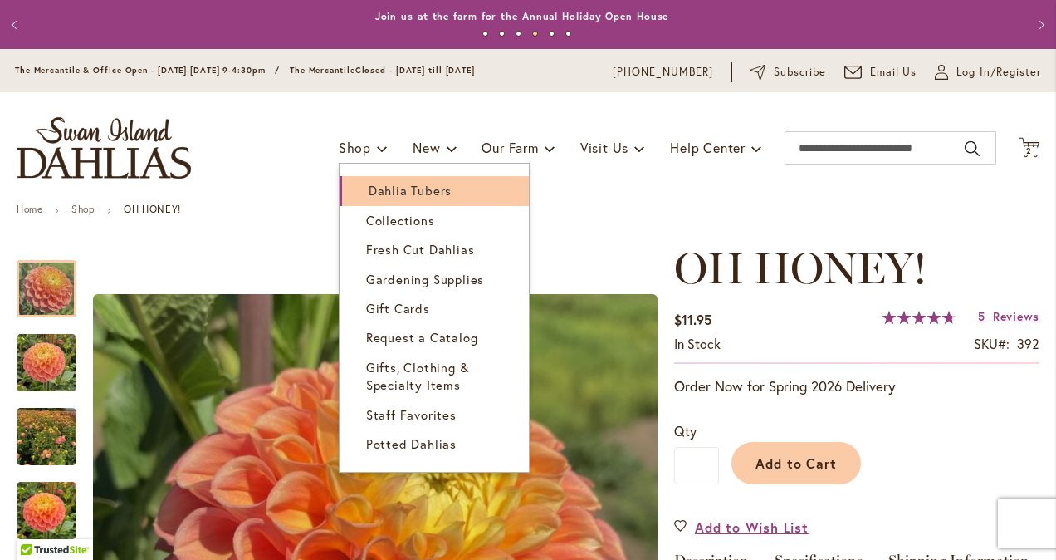
click at [384, 189] on span "Dahlia Tubers" at bounding box center [410, 190] width 83 height 17
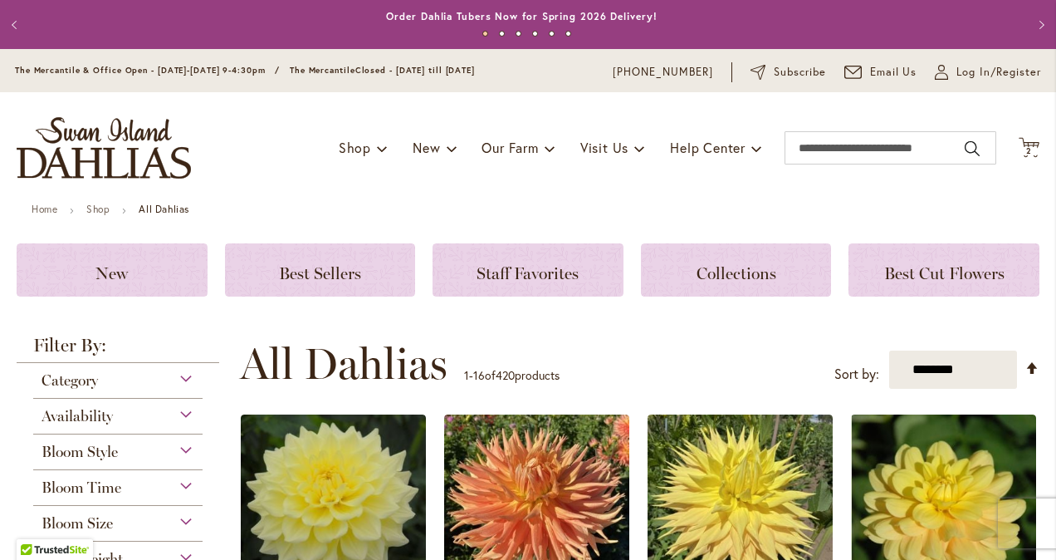
scroll to position [249, 0]
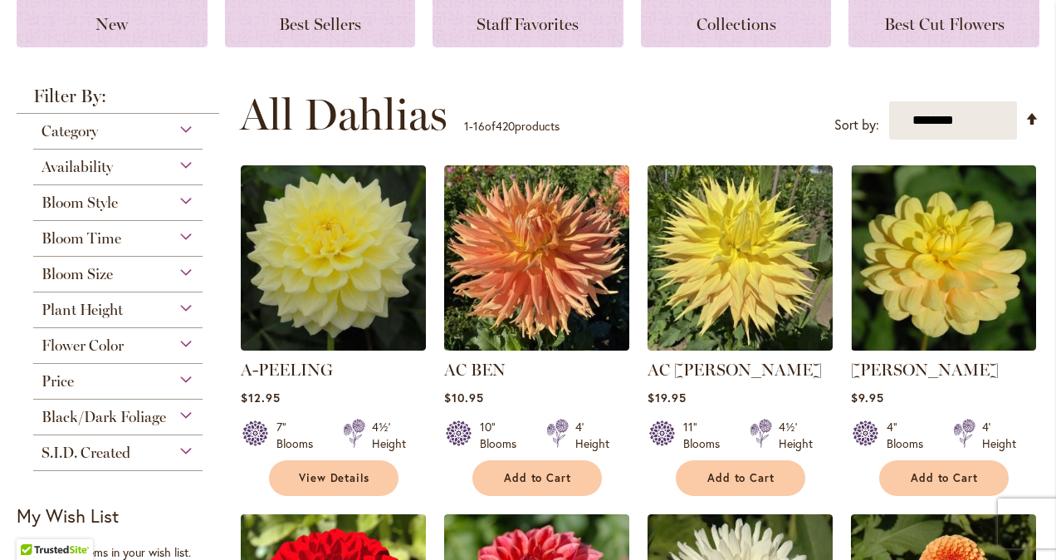
click at [184, 309] on div "Plant Height" at bounding box center [117, 305] width 169 height 27
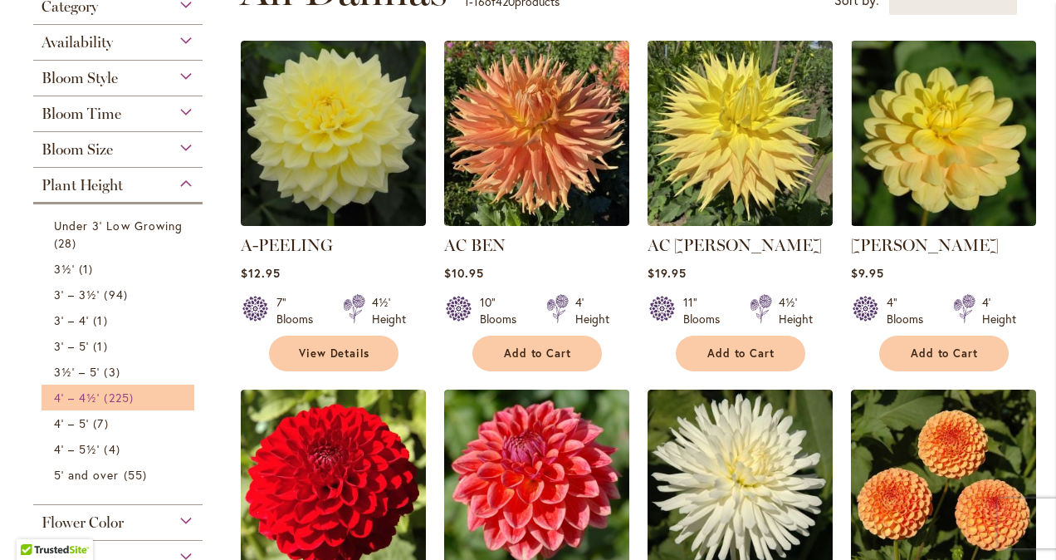
scroll to position [291, 0]
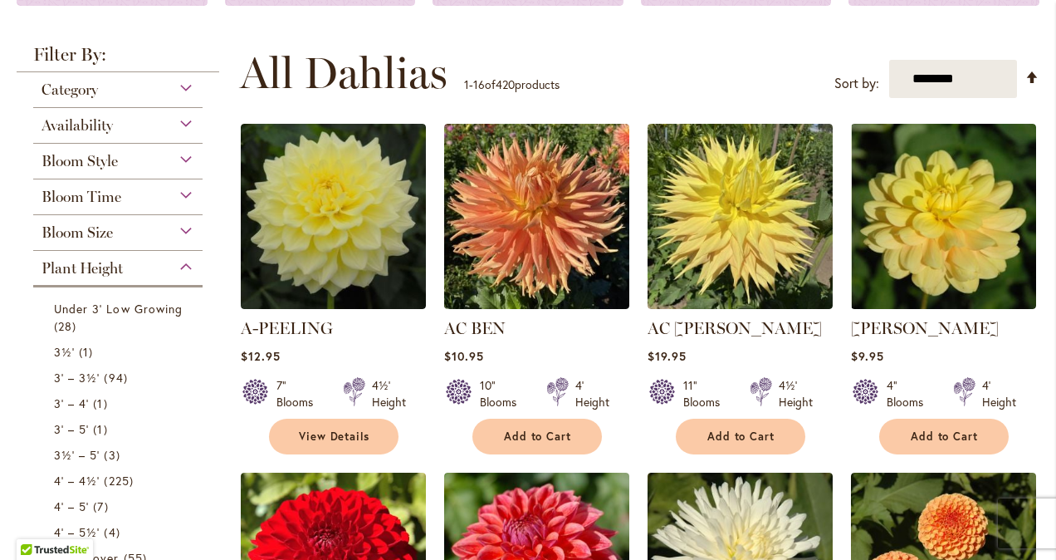
click at [185, 231] on div "Bloom Size" at bounding box center [117, 228] width 169 height 27
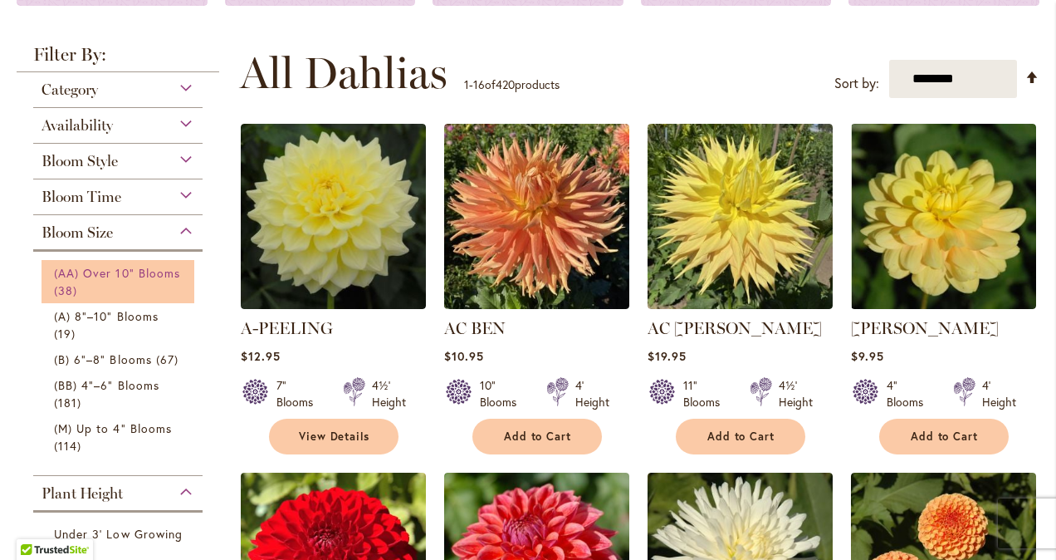
click at [154, 267] on span "(AA) Over 10" Blooms" at bounding box center [117, 273] width 126 height 16
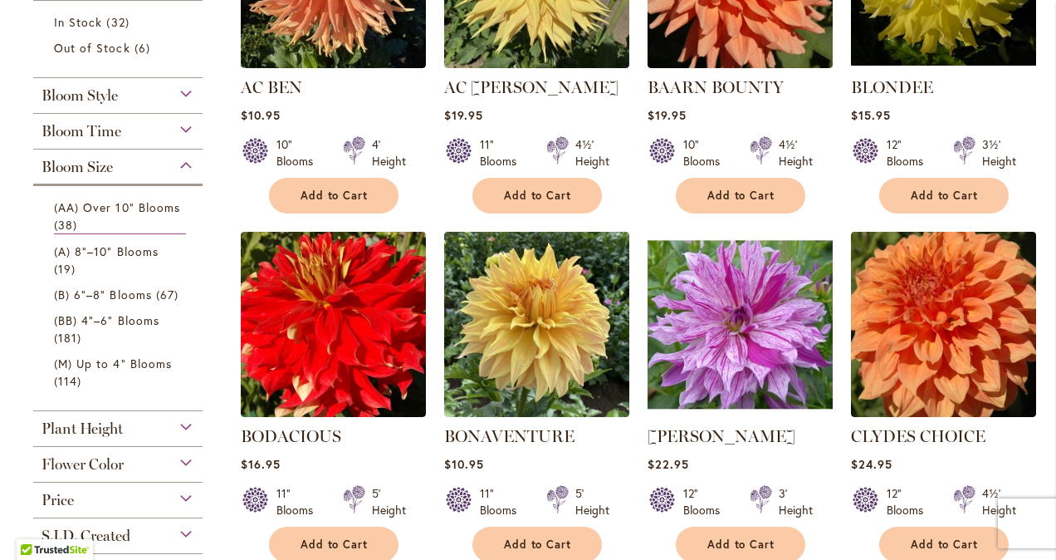
scroll to position [498, 0]
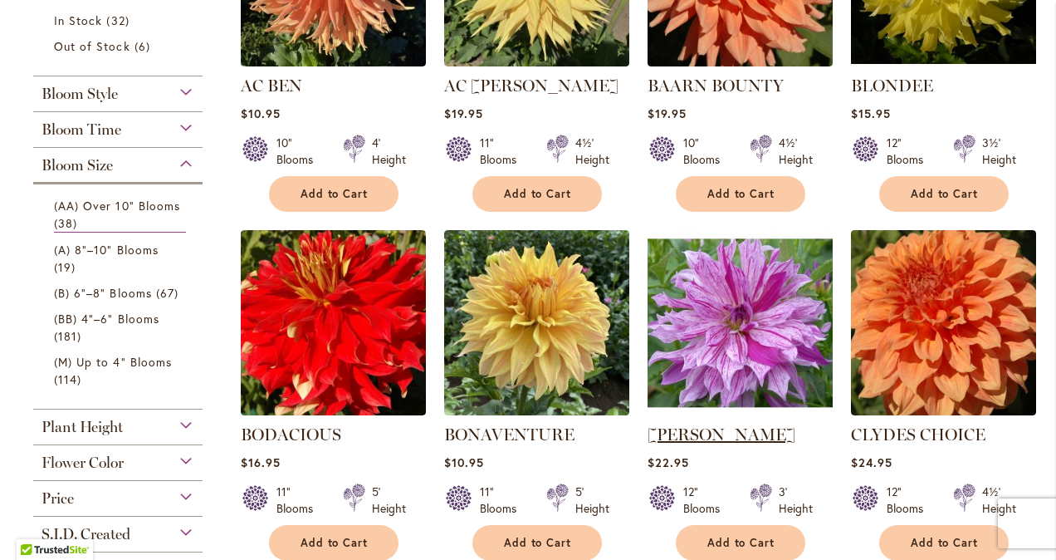
click at [771, 430] on link "[PERSON_NAME]" at bounding box center [722, 434] width 148 height 20
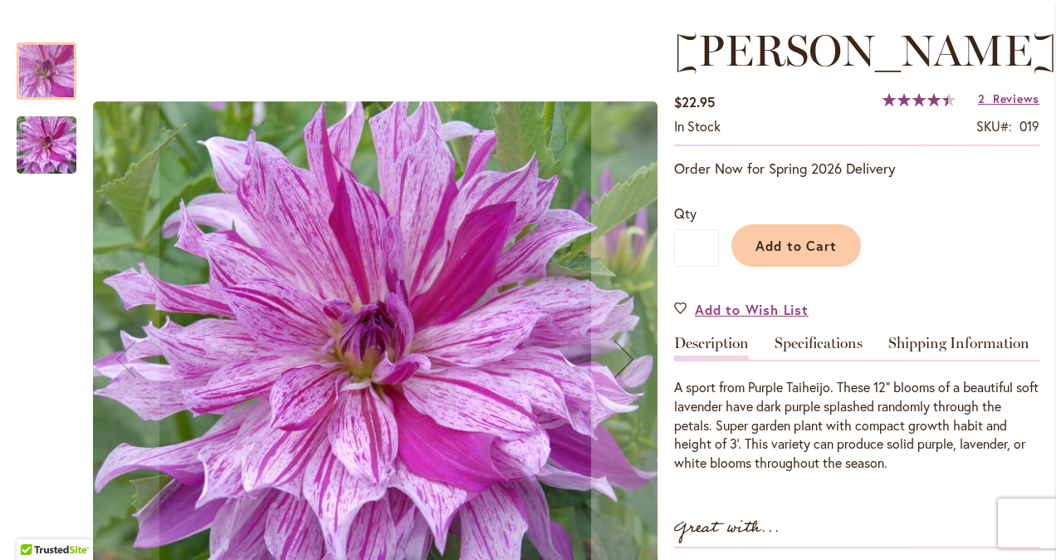
scroll to position [166, 0]
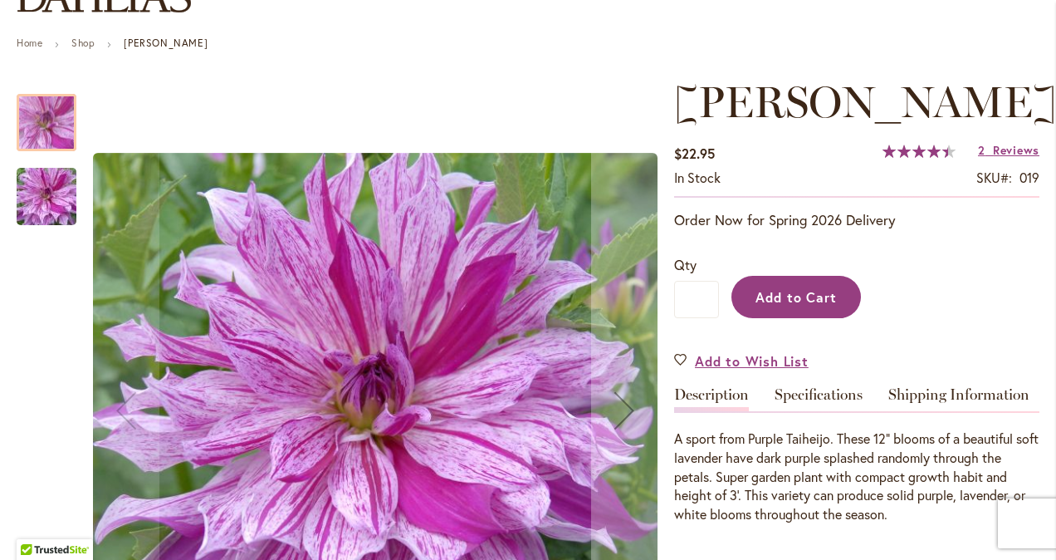
click at [824, 306] on span "Add to Cart" at bounding box center [797, 296] width 82 height 17
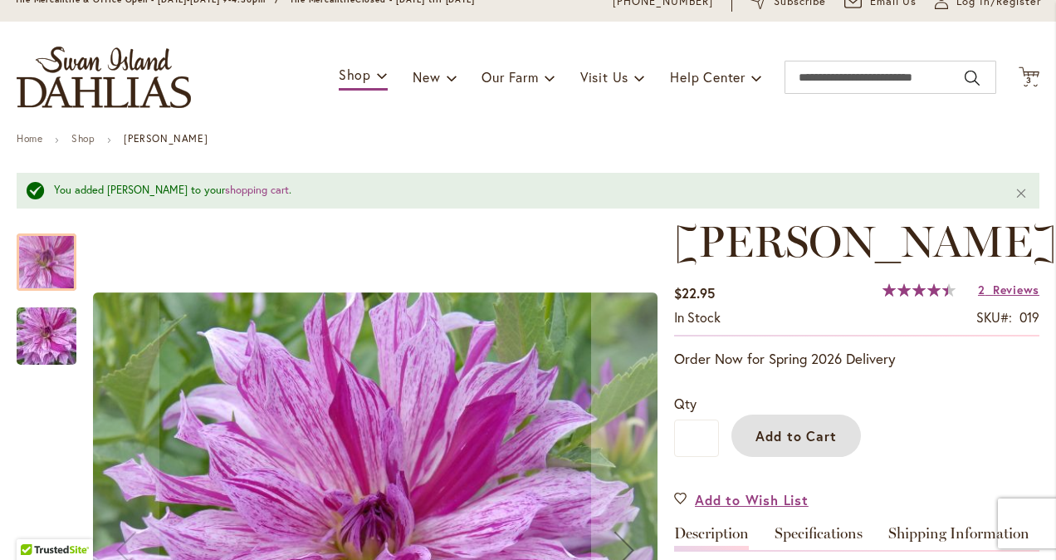
scroll to position [0, 0]
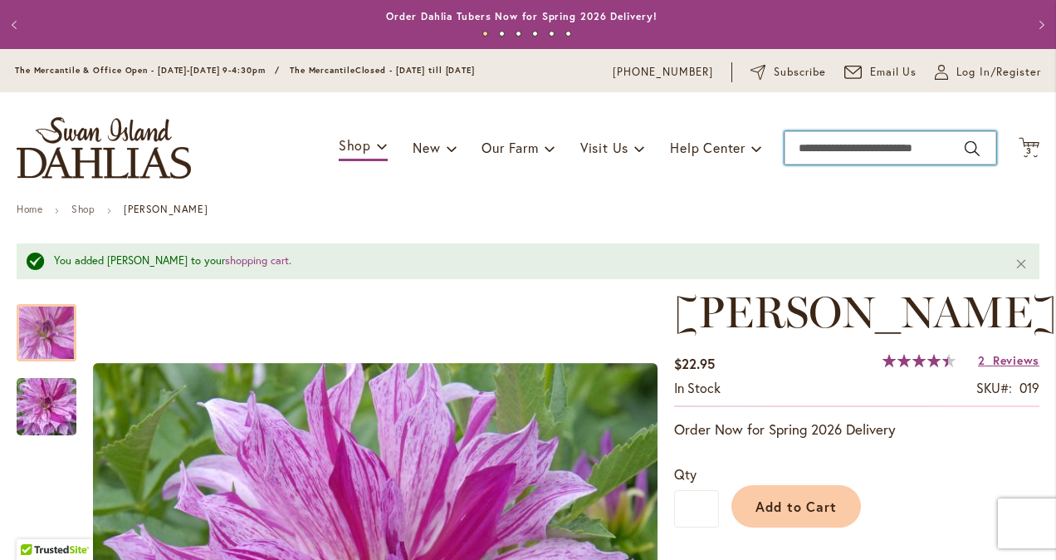
click at [820, 153] on input "Search" at bounding box center [891, 147] width 212 height 33
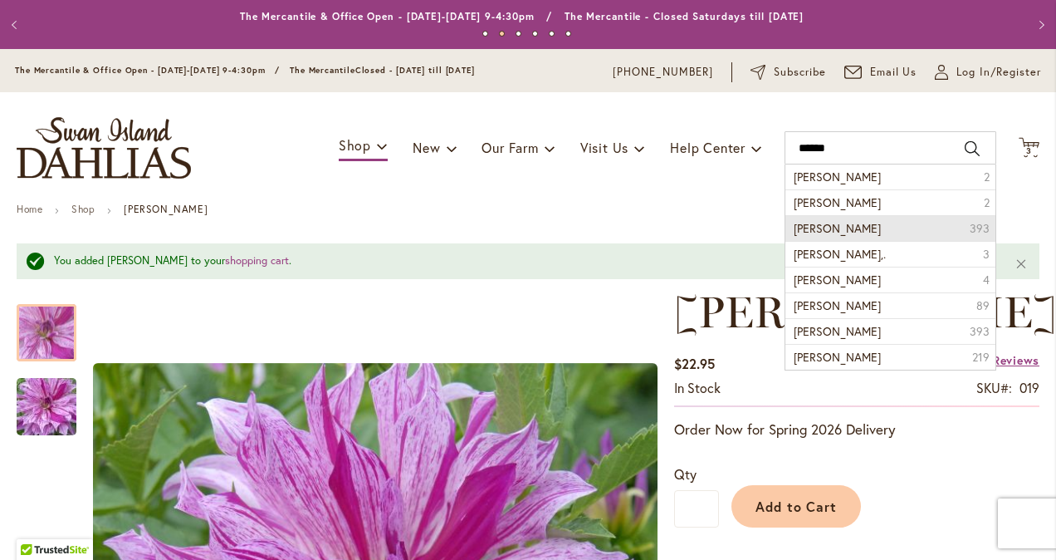
click at [835, 228] on span "RYAN C DAHLIA" at bounding box center [837, 228] width 87 height 16
type input "**********"
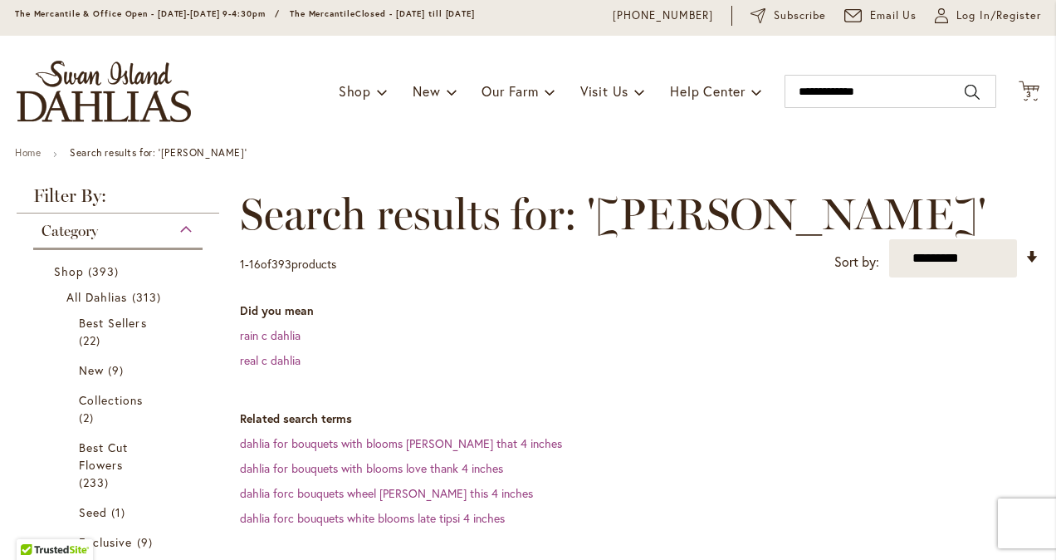
scroll to position [83, 0]
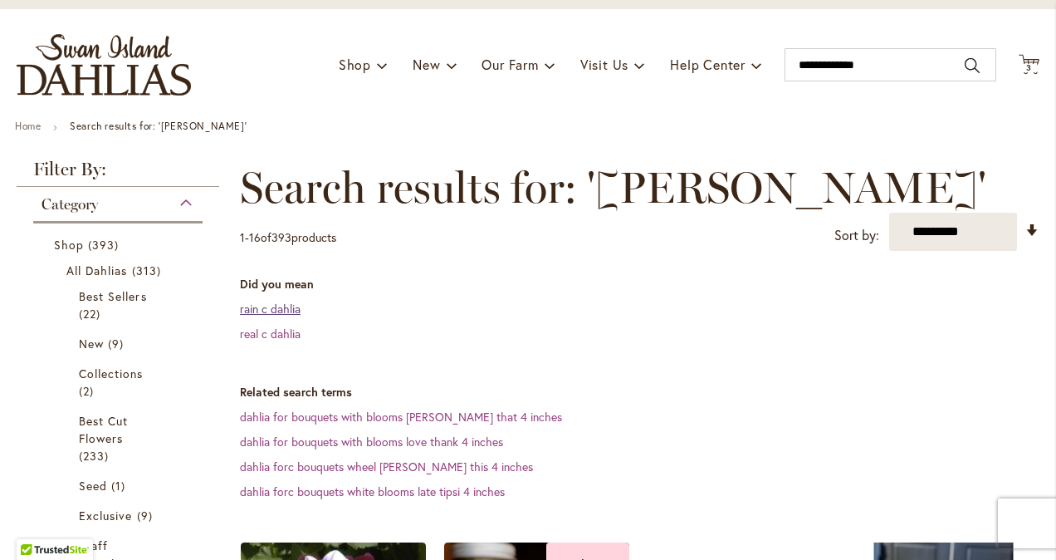
click at [274, 311] on link "rain c dahlia" at bounding box center [270, 309] width 61 height 16
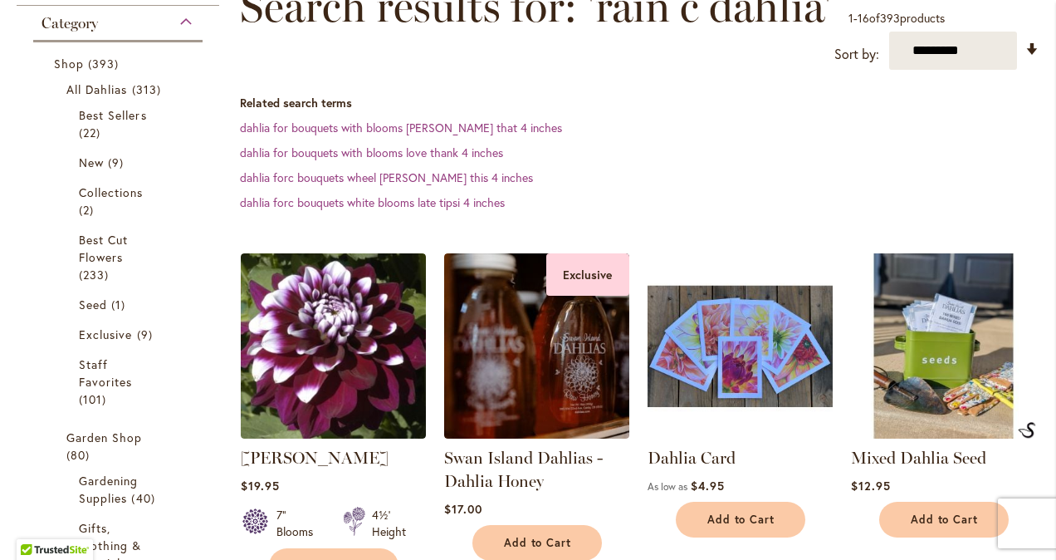
scroll to position [332, 0]
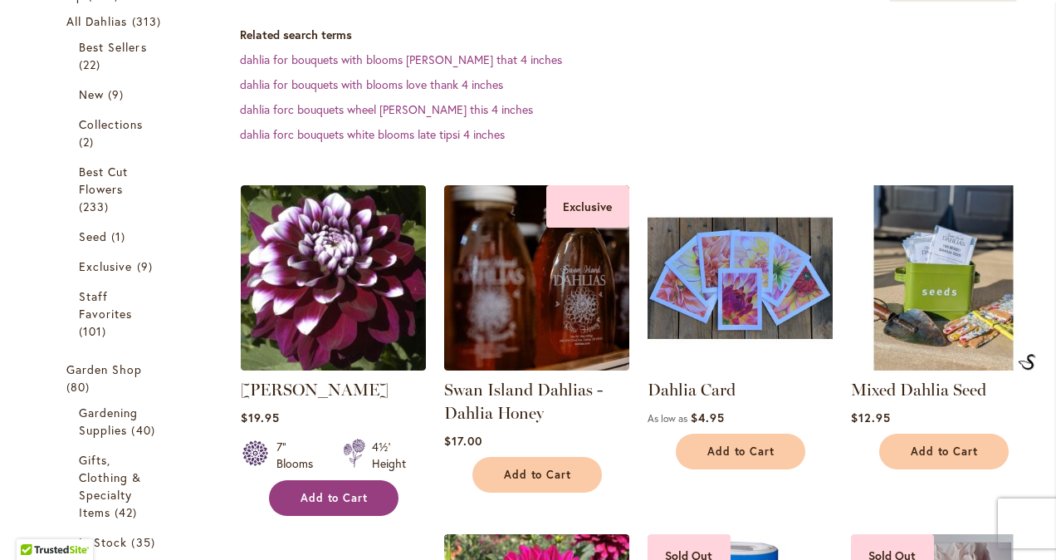
click at [340, 497] on span "Add to Cart" at bounding box center [335, 498] width 68 height 14
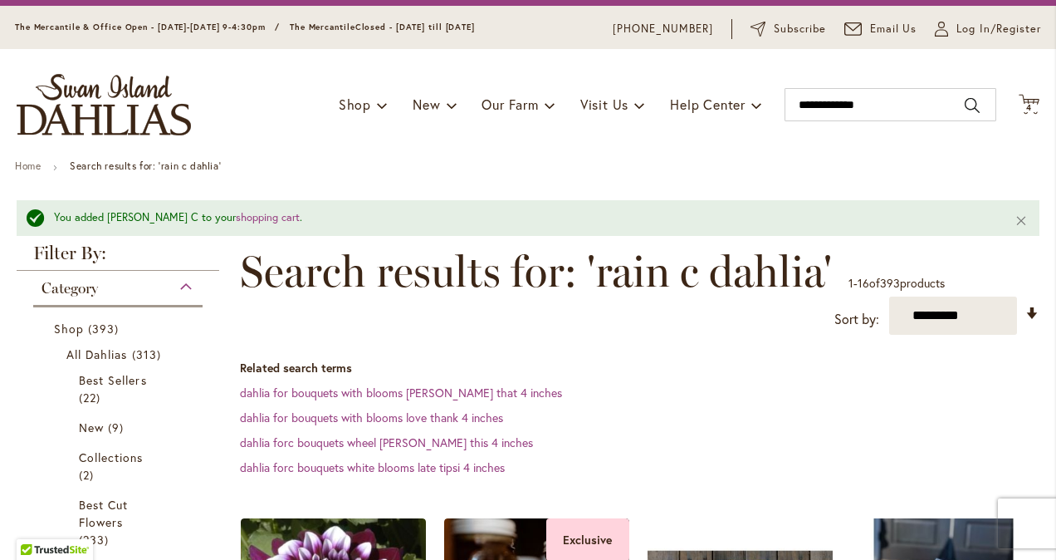
scroll to position [0, 0]
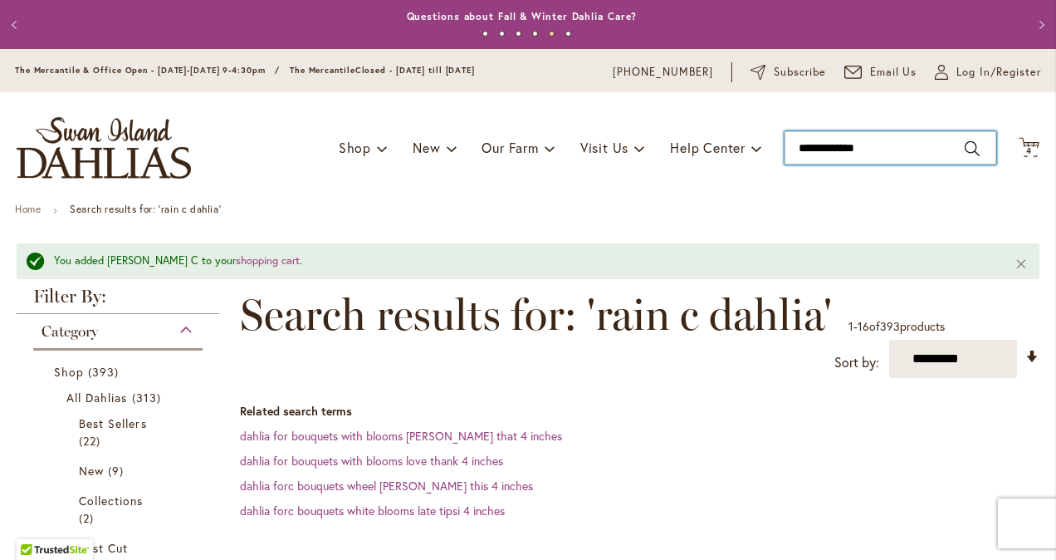
type input "**********"
drag, startPoint x: 877, startPoint y: 149, endPoint x: 719, endPoint y: 118, distance: 160.9
click at [739, 121] on div "Toggle Nav Shop Dahlia Tubers Collections Fresh Cut Dahlias Gardening Supplies …" at bounding box center [528, 147] width 1056 height 111
type input "**********"
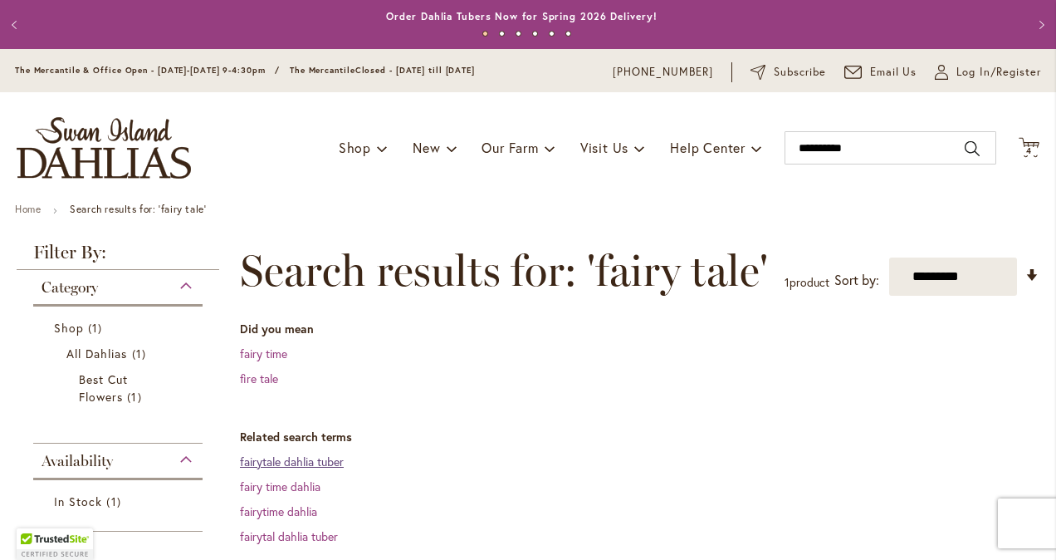
click at [291, 465] on link "fairytale dahlia tuber" at bounding box center [292, 461] width 104 height 16
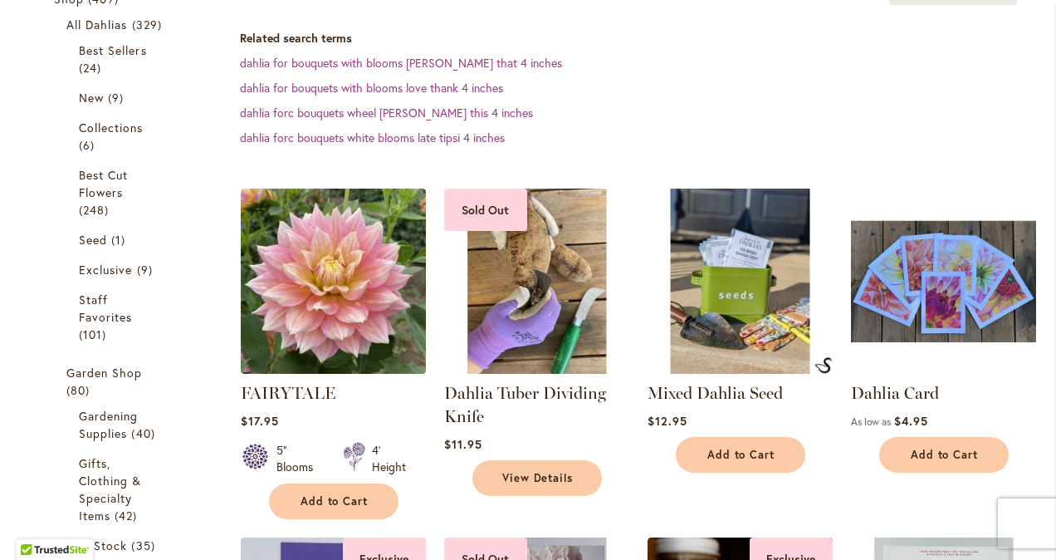
scroll to position [332, 0]
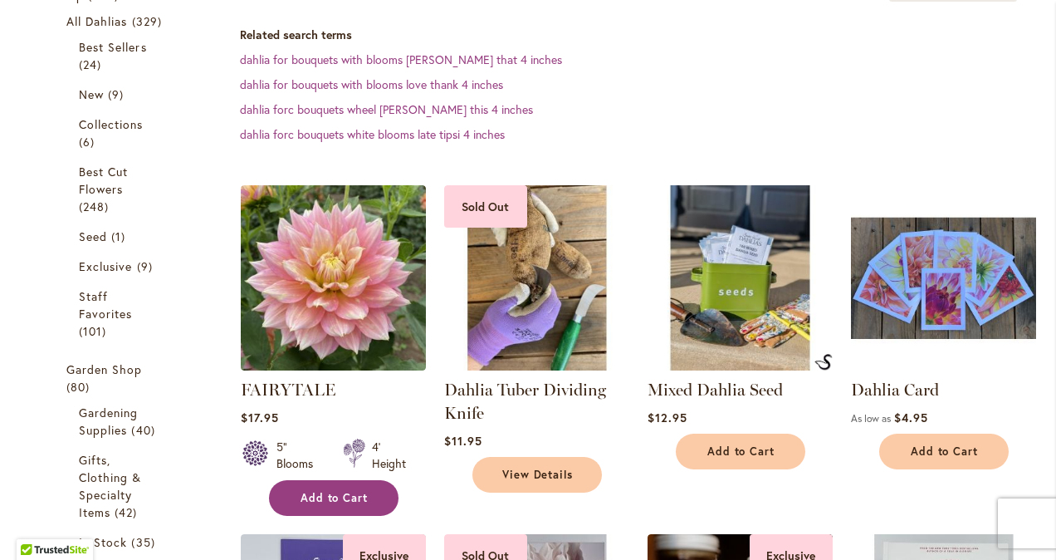
click at [311, 497] on span "Add to Cart" at bounding box center [335, 498] width 68 height 14
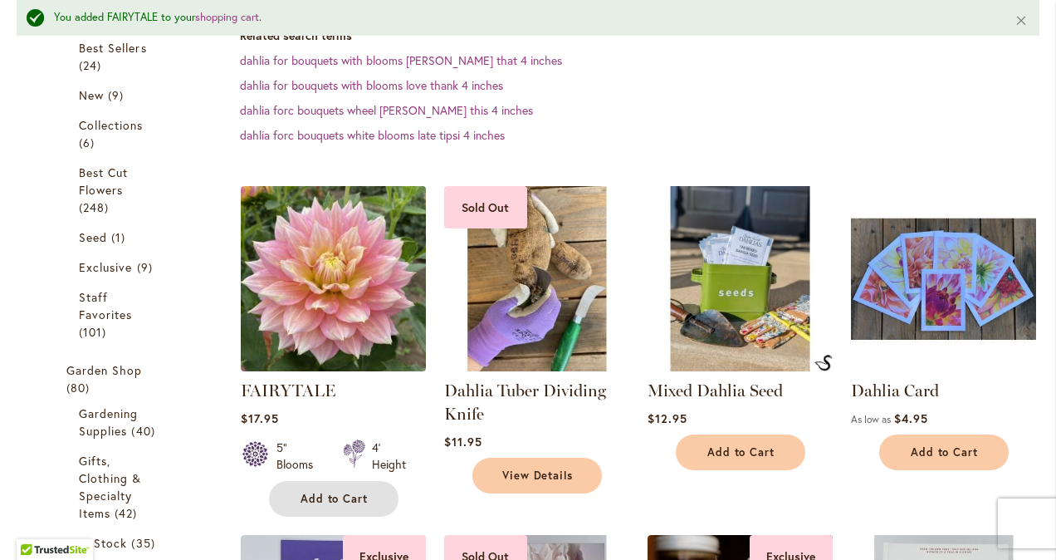
scroll to position [0, 0]
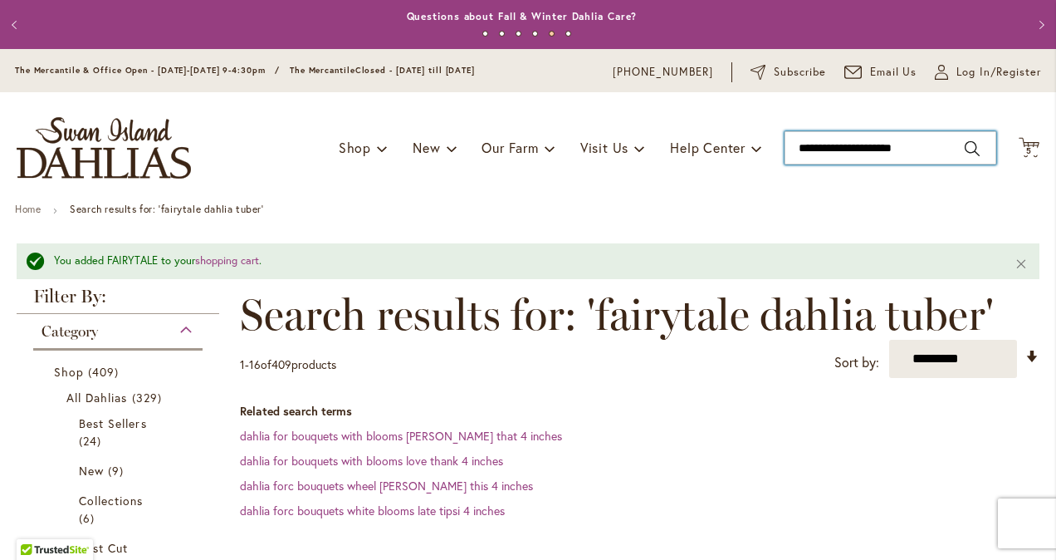
type input "**********"
drag, startPoint x: 910, startPoint y: 146, endPoint x: 571, endPoint y: 57, distance: 350.2
click at [571, 57] on header "Skip to Content The Mercantile & Office Open - Monday-Friday 9-4:30pm / The Mer…" at bounding box center [528, 126] width 1056 height 154
type input "**********"
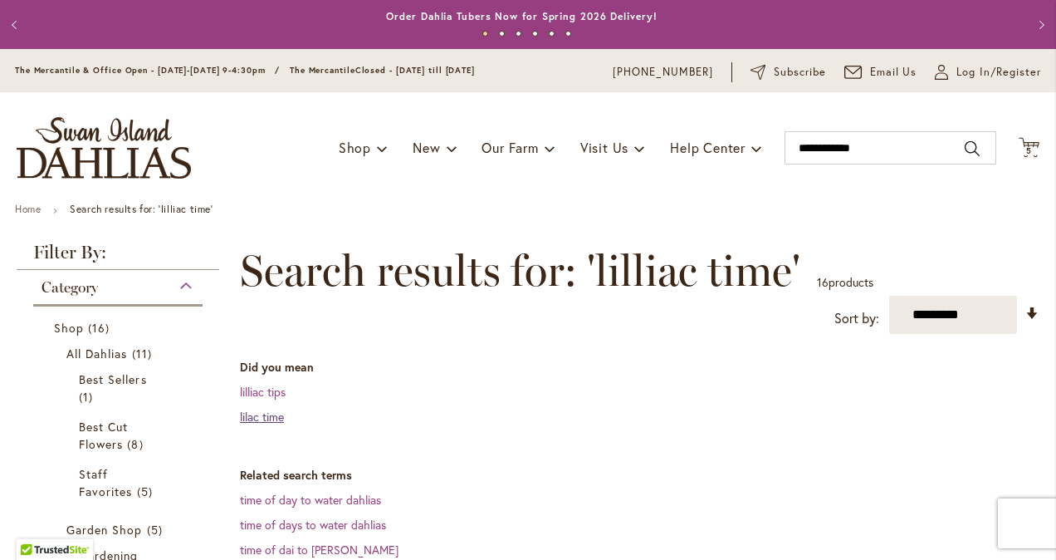
click at [271, 413] on link "lilac time" at bounding box center [262, 417] width 44 height 16
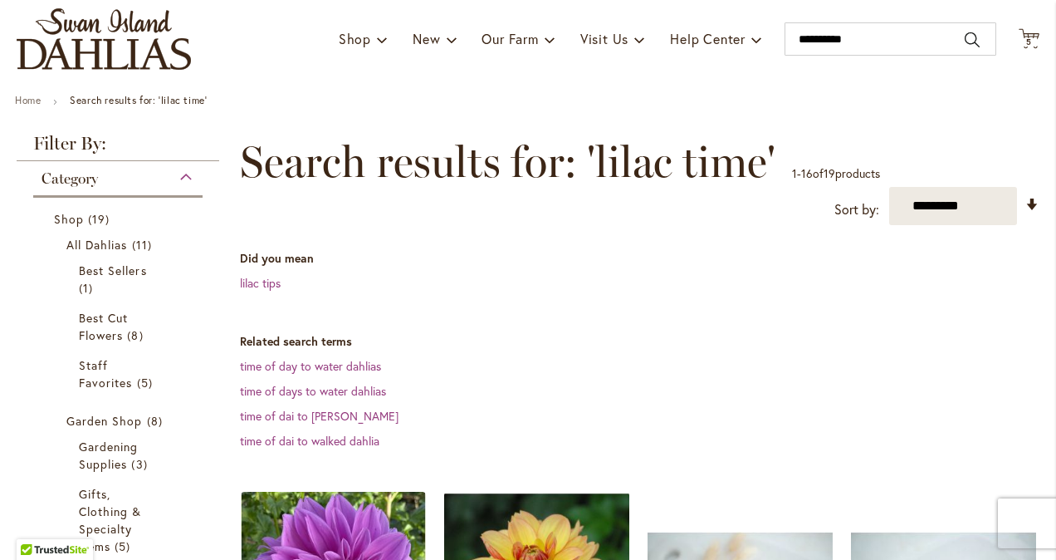
scroll to position [83, 0]
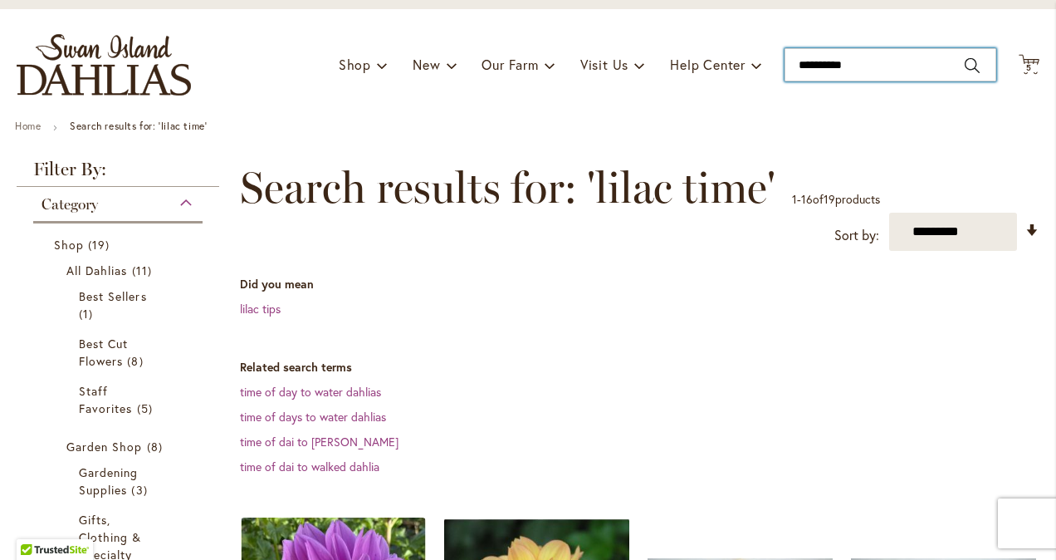
click at [842, 65] on input "**********" at bounding box center [891, 64] width 212 height 33
type input "*"
type input "*****"
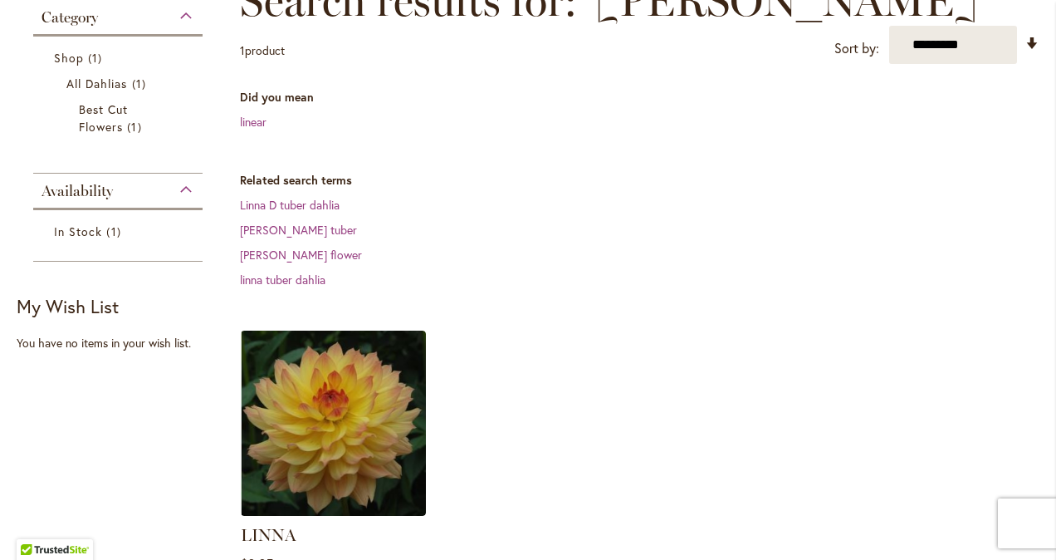
scroll to position [332, 0]
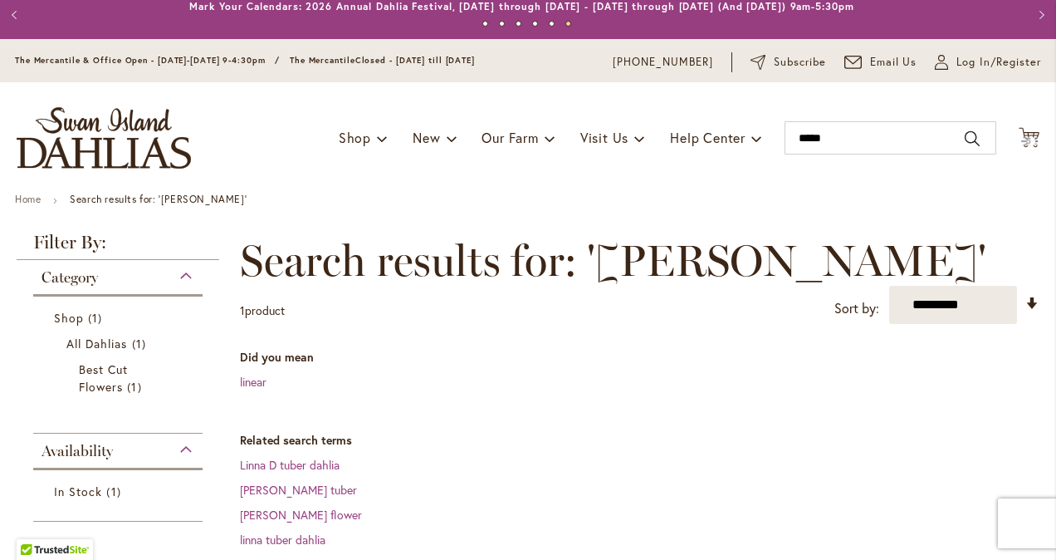
scroll to position [0, 0]
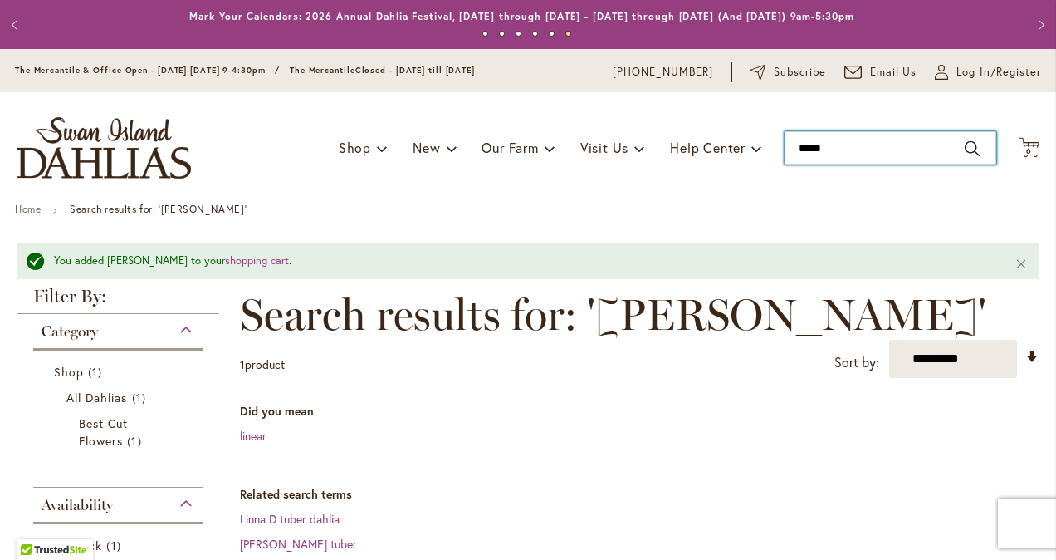
type input "*****"
drag, startPoint x: 851, startPoint y: 151, endPoint x: 723, endPoint y: 136, distance: 128.7
click at [723, 137] on div "Toggle Nav Shop Dahlia Tubers Collections Fresh Cut Dahlias Gardening Supplies …" at bounding box center [528, 147] width 1056 height 111
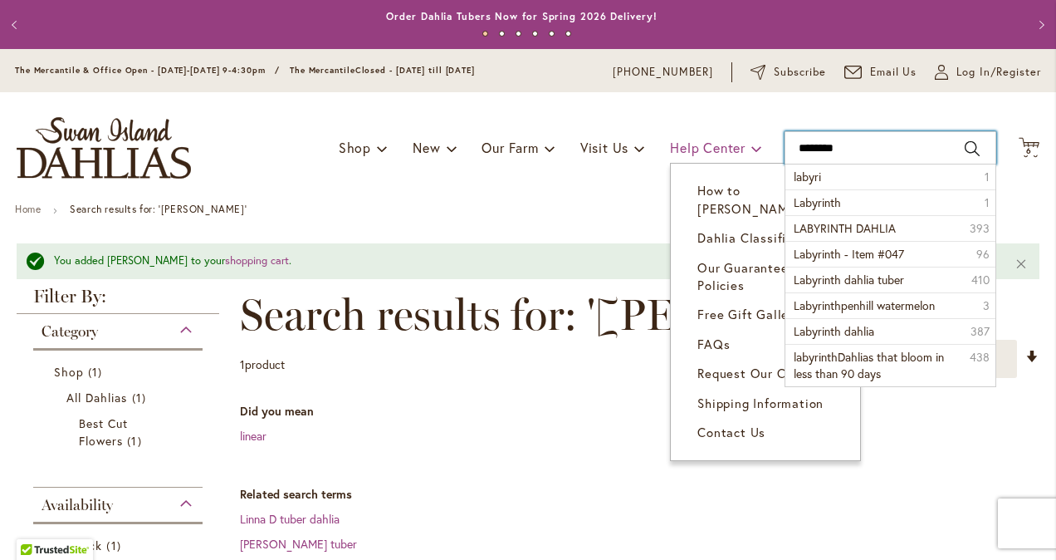
type input "*********"
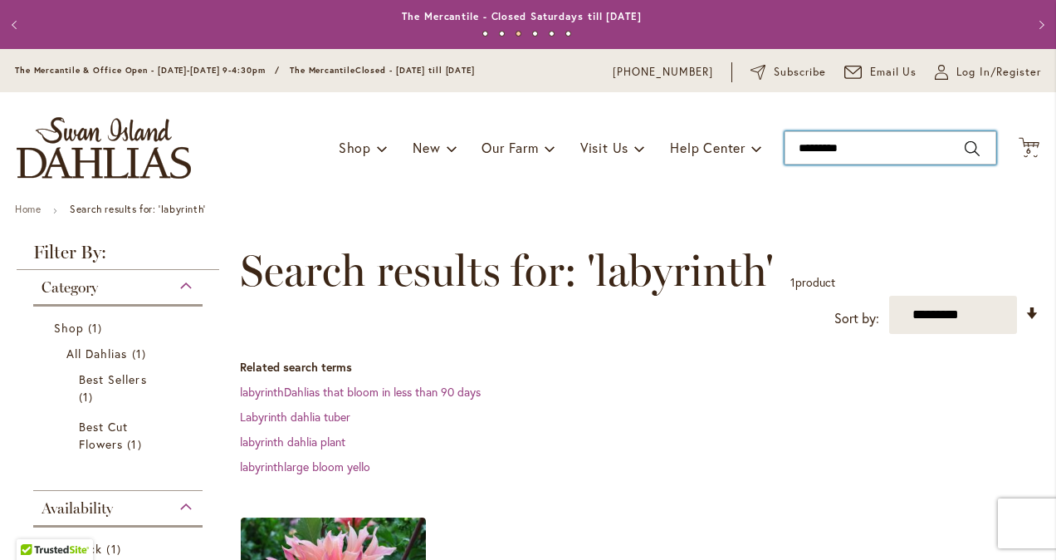
type input "*********"
drag, startPoint x: 868, startPoint y: 141, endPoint x: 676, endPoint y: 115, distance: 194.5
click at [677, 115] on div "Toggle Nav Shop Dahlia Tubers Collections Fresh Cut Dahlias Gardening Supplies …" at bounding box center [528, 147] width 1056 height 111
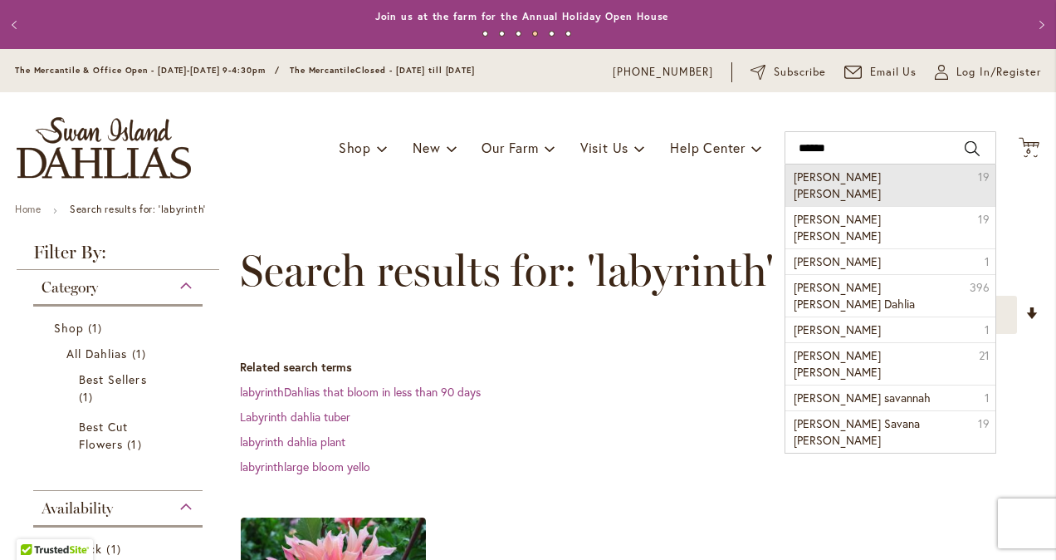
click at [899, 174] on li "Leila savannah rose 19" at bounding box center [890, 185] width 210 height 42
type input "**********"
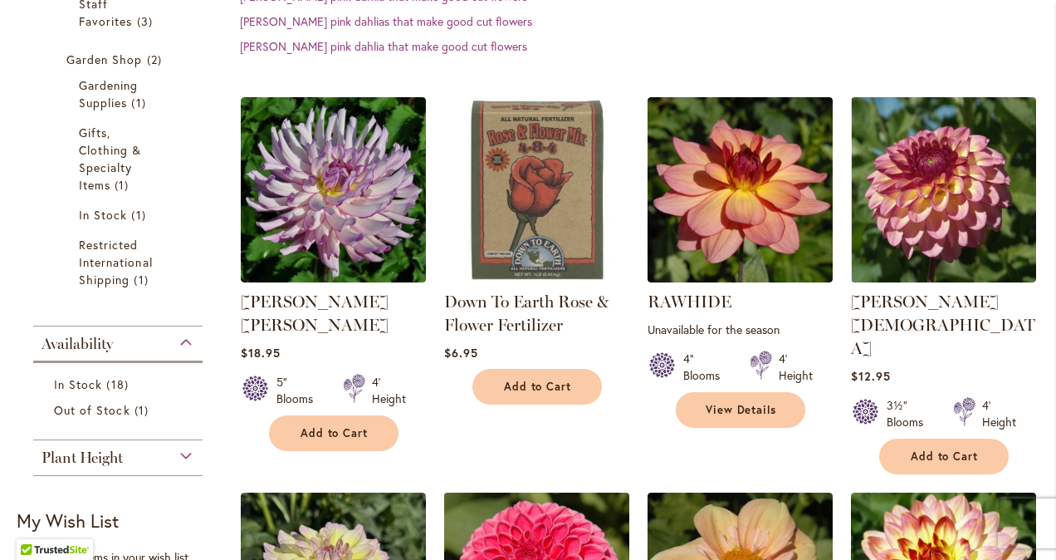
scroll to position [415, 0]
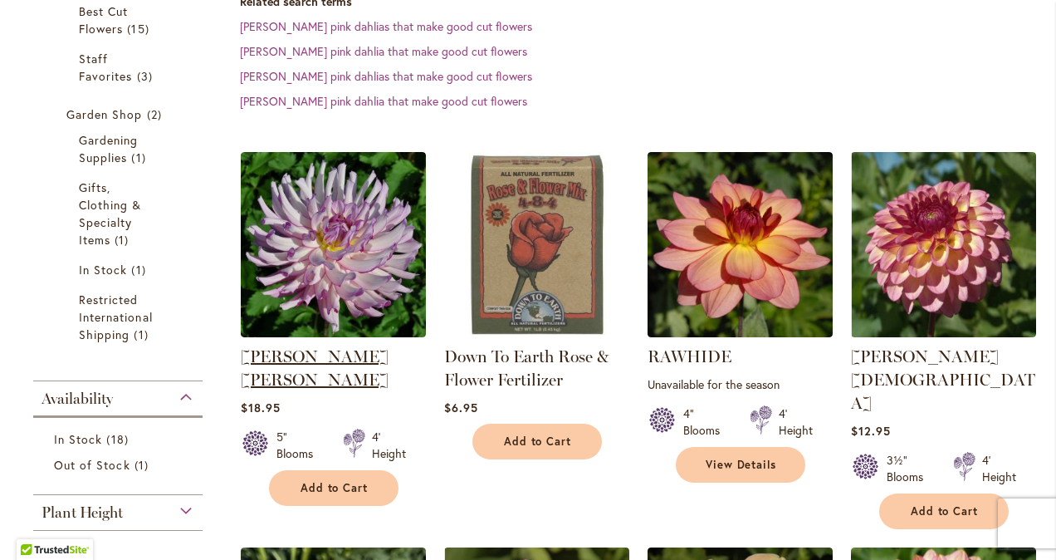
click at [325, 346] on link "LEILA SAVANNA ROSE" at bounding box center [315, 367] width 148 height 43
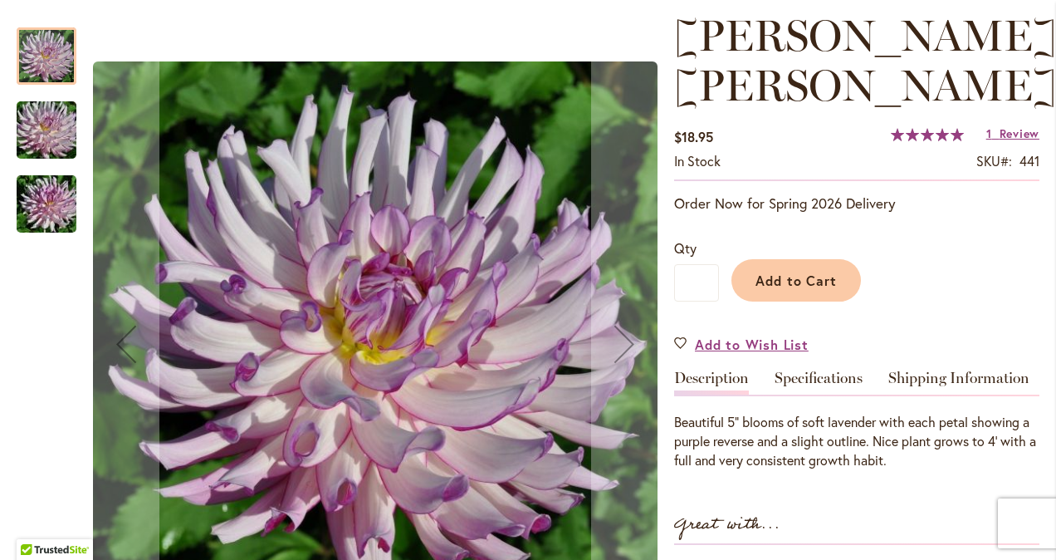
scroll to position [249, 0]
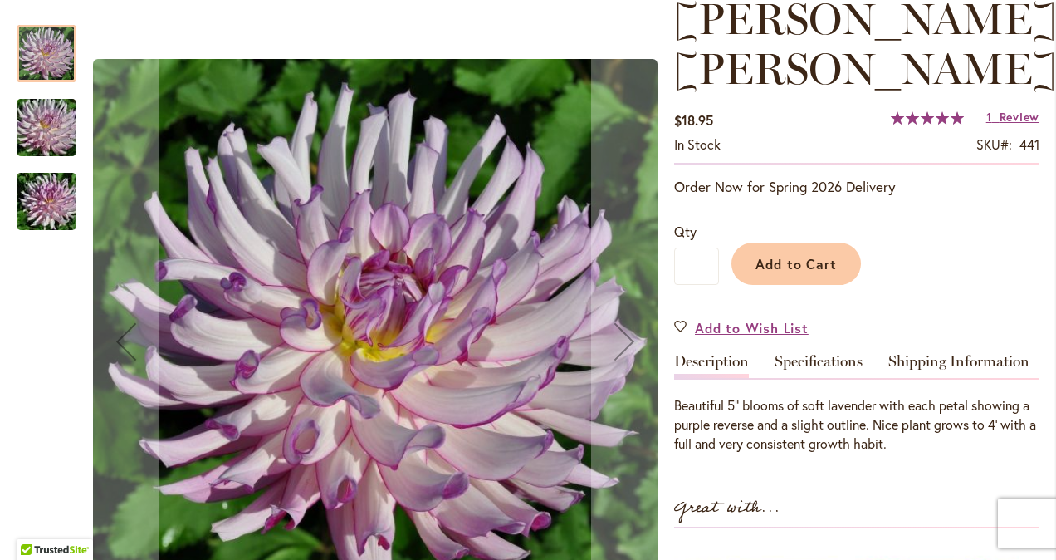
click at [38, 208] on img "LEILA SAVANNA ROSE" at bounding box center [47, 202] width 120 height 80
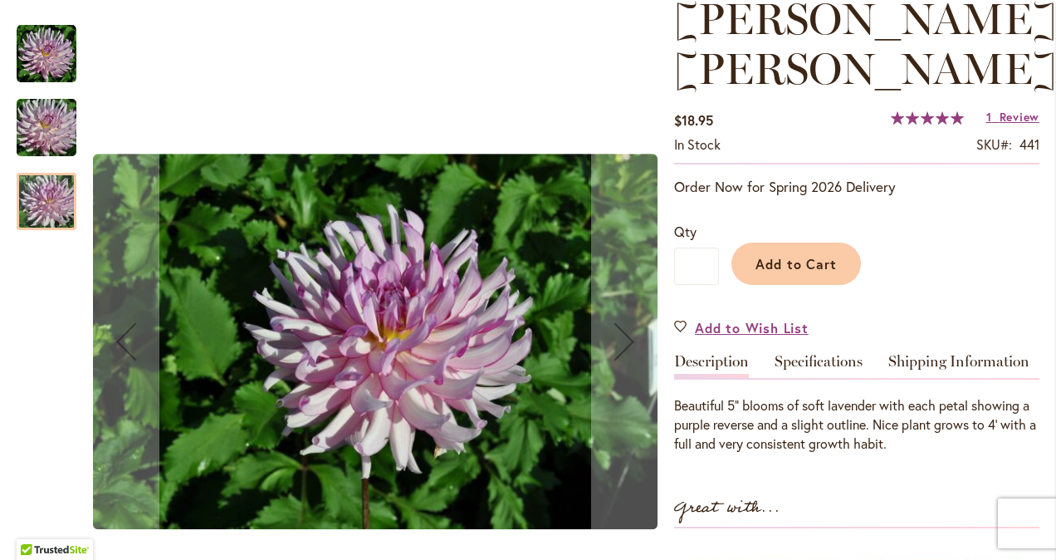
click at [53, 144] on img "LEILA SAVANNA ROSE" at bounding box center [47, 128] width 120 height 80
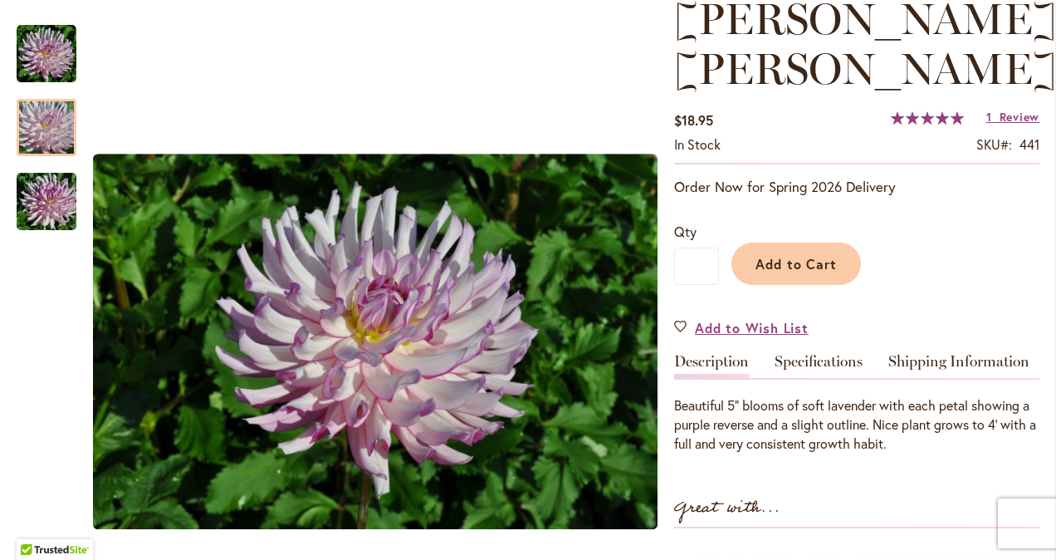
scroll to position [0, 0]
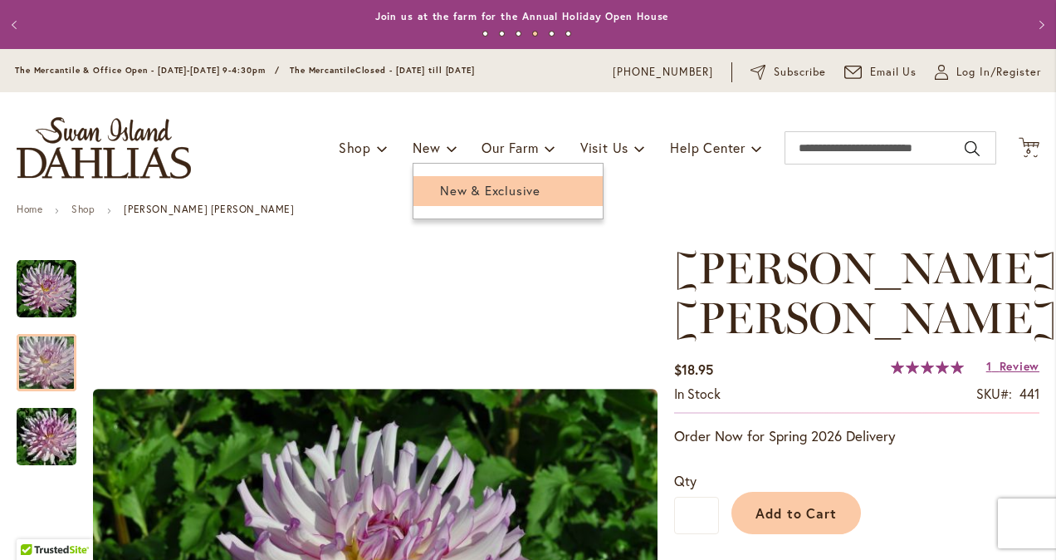
click at [422, 202] on link "New & Exclusive" at bounding box center [507, 190] width 189 height 29
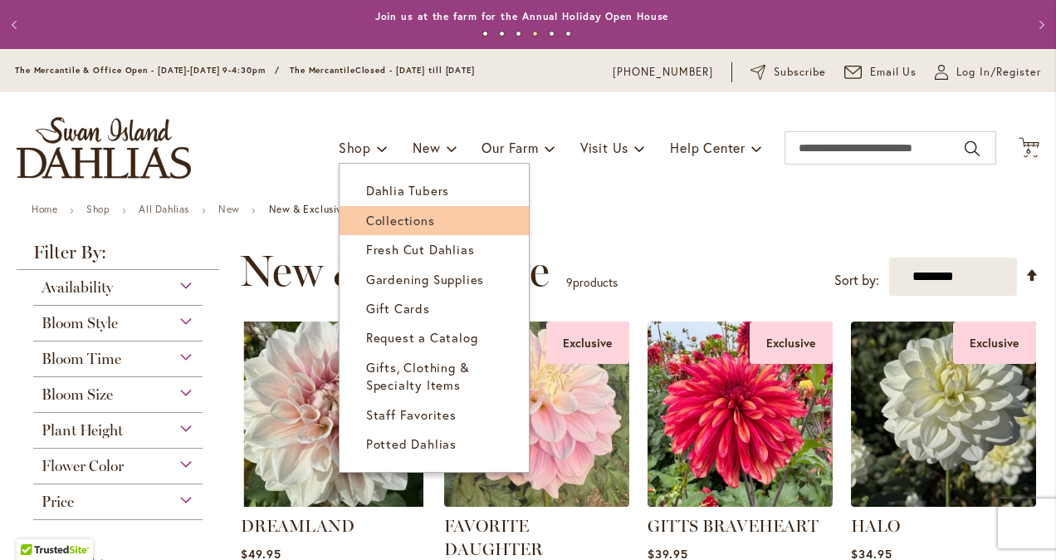
click at [366, 223] on span "Collections" at bounding box center [400, 220] width 69 height 17
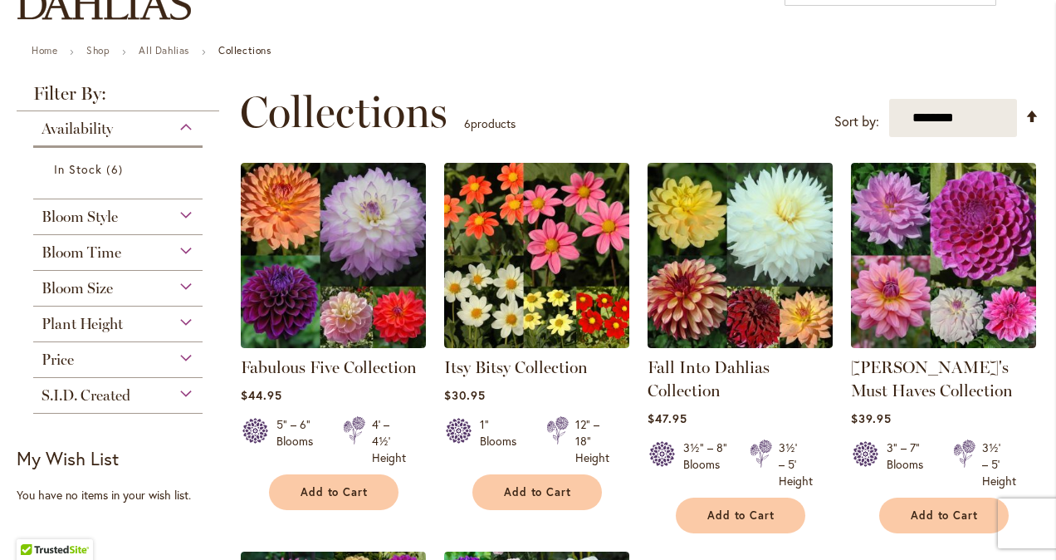
scroll to position [166, 0]
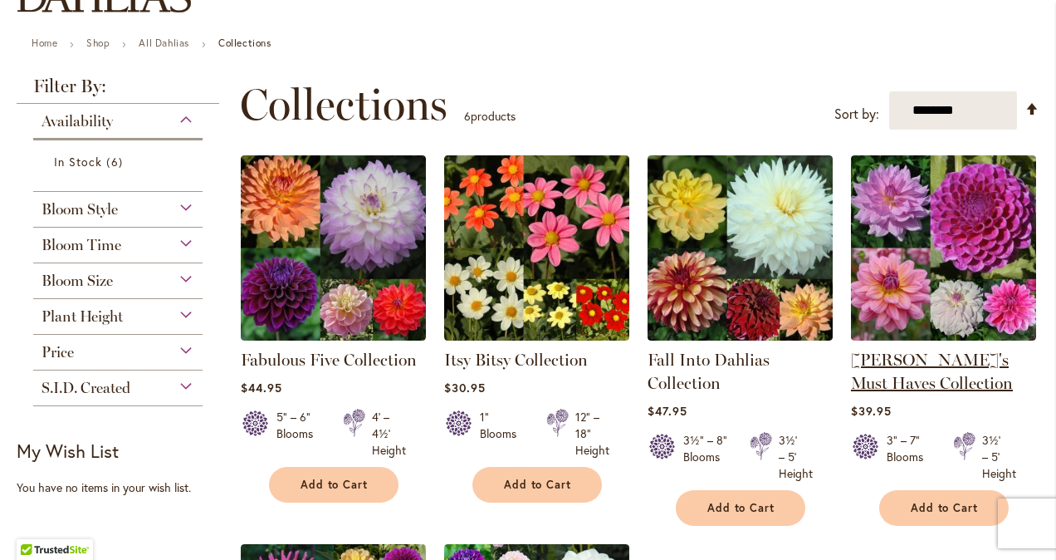
click at [956, 362] on link "[PERSON_NAME]'s Must Haves Collection" at bounding box center [932, 371] width 162 height 43
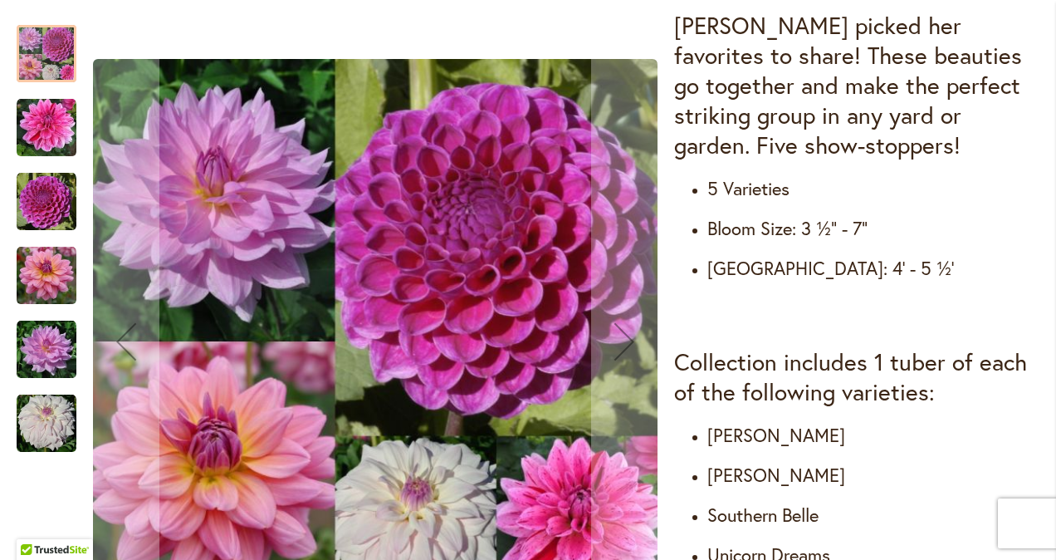
scroll to position [830, 0]
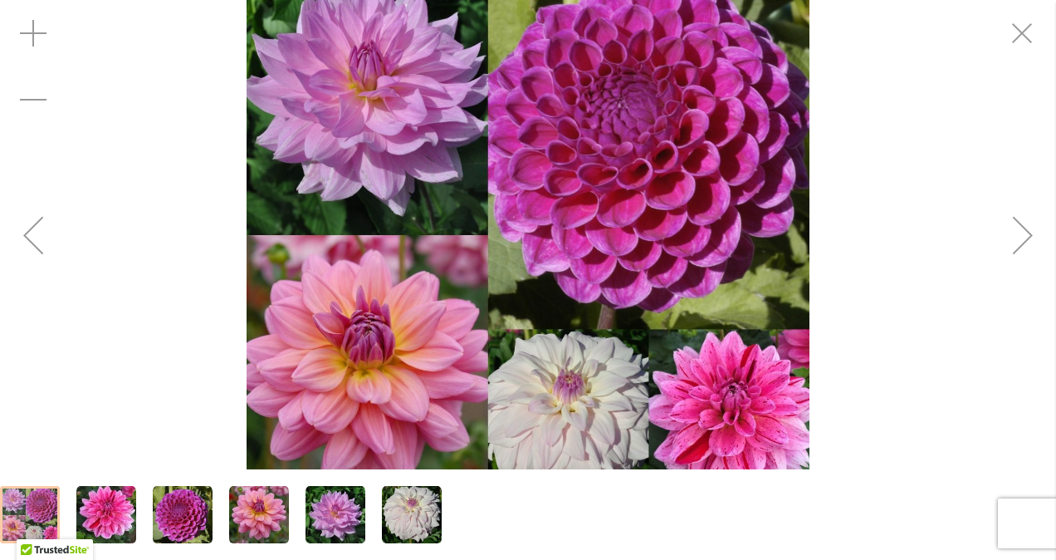
click at [448, 379] on img "Heather's Must Haves Collection" at bounding box center [528, 235] width 563 height 563
click at [32, 232] on div "Previous" at bounding box center [33, 235] width 66 height 66
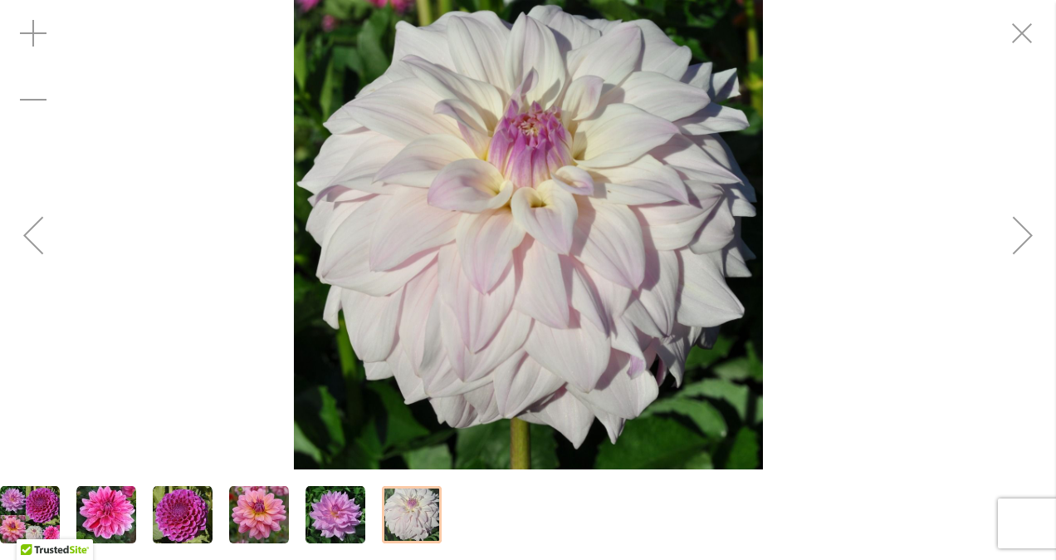
click at [37, 231] on div "Previous" at bounding box center [33, 235] width 66 height 66
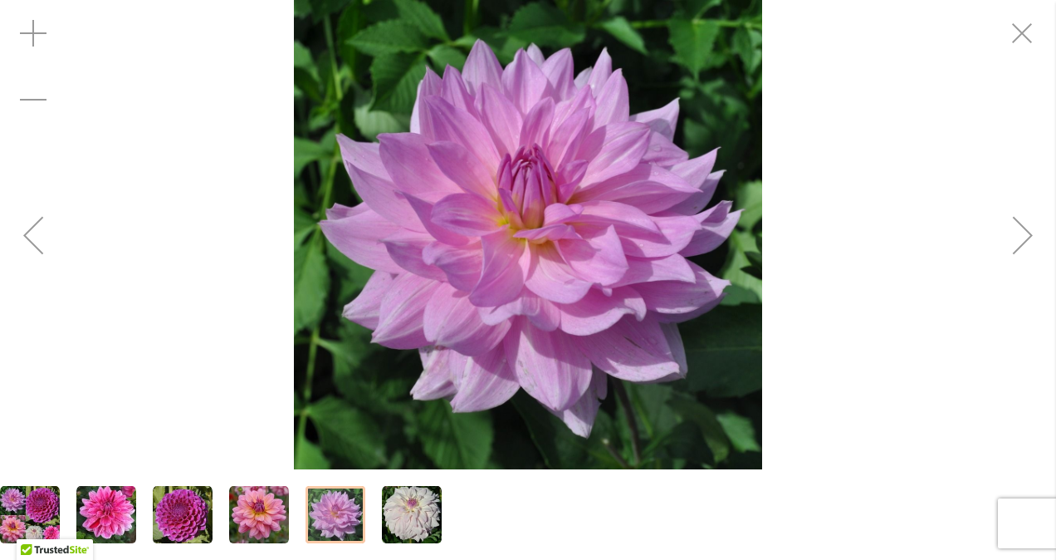
click at [37, 231] on div "Previous" at bounding box center [33, 235] width 66 height 66
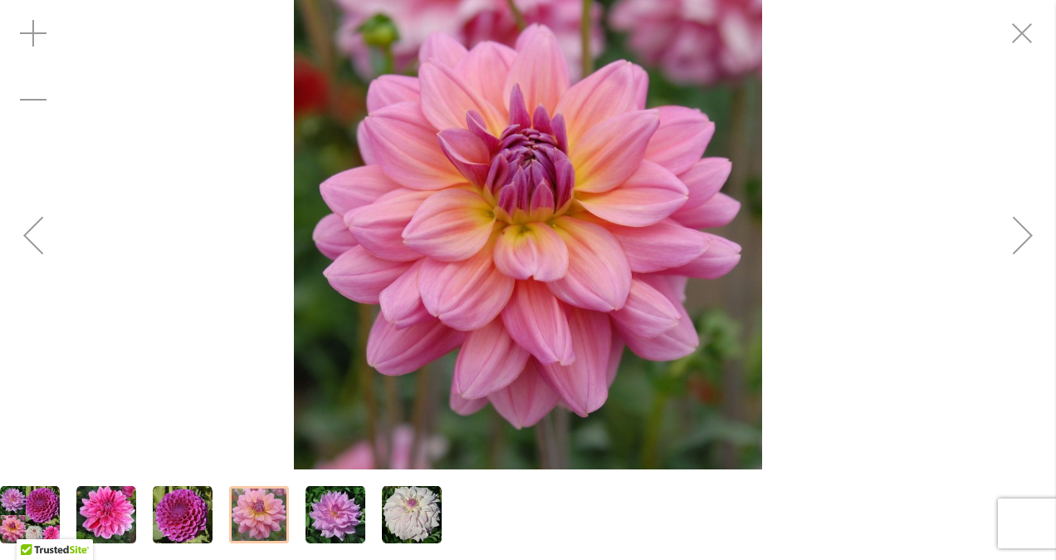
click at [37, 231] on div "Previous" at bounding box center [33, 235] width 66 height 66
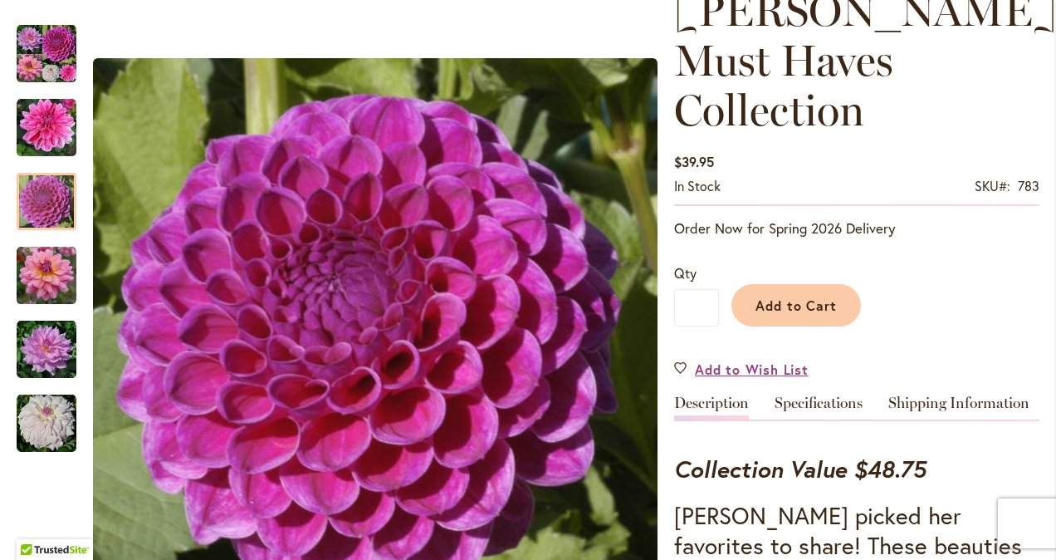
scroll to position [0, 0]
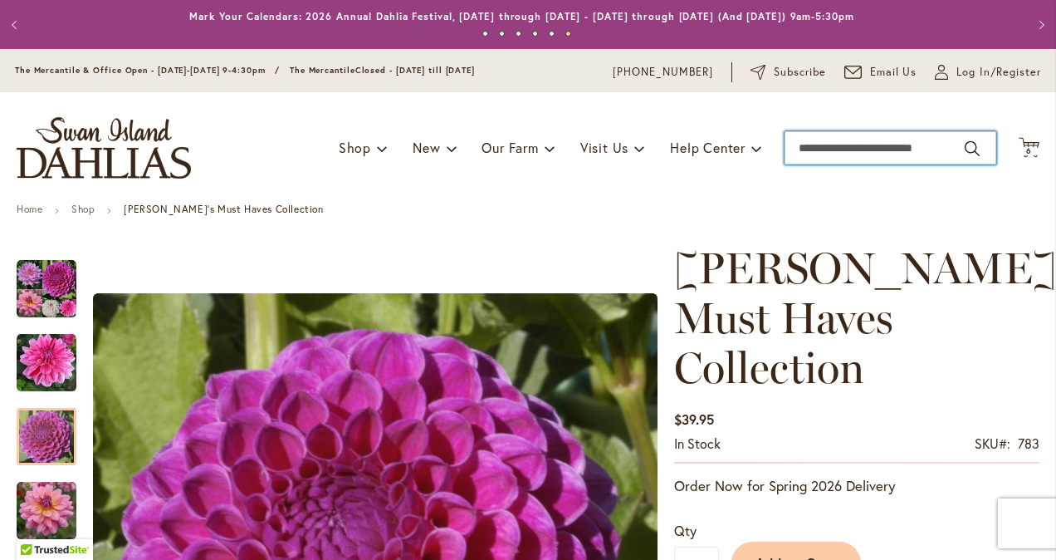
click at [867, 131] on input "Search" at bounding box center [891, 147] width 212 height 33
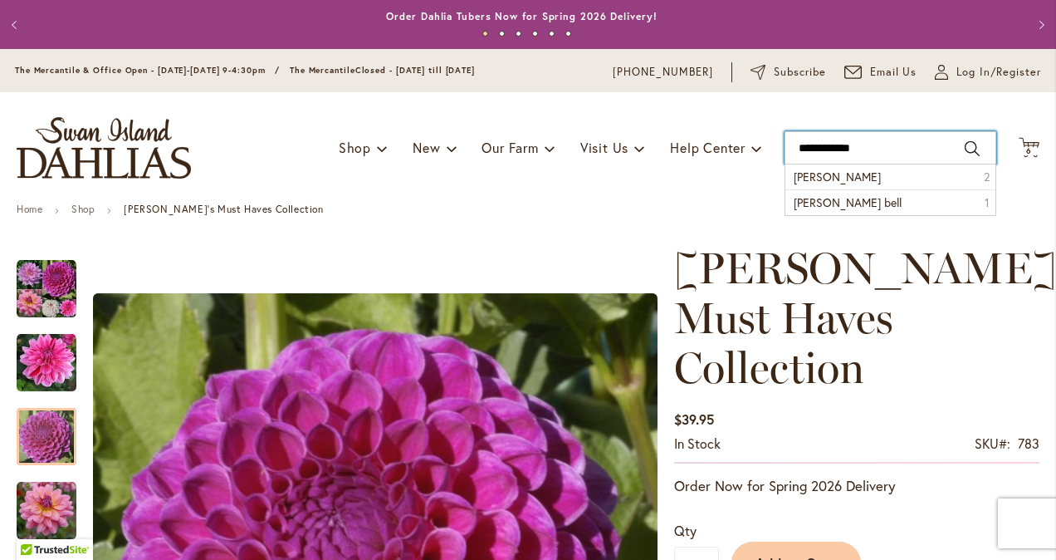
type input "**********"
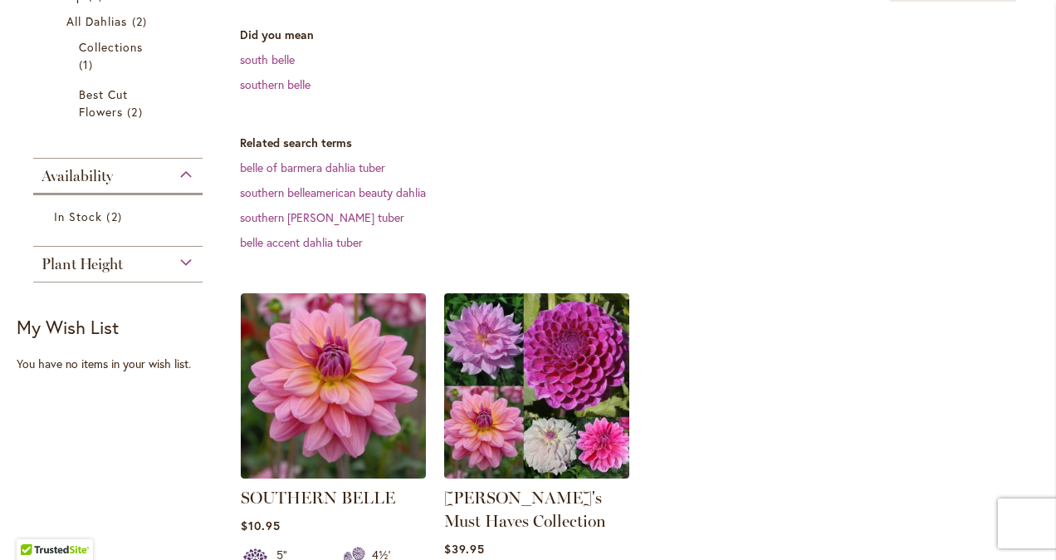
scroll to position [415, 0]
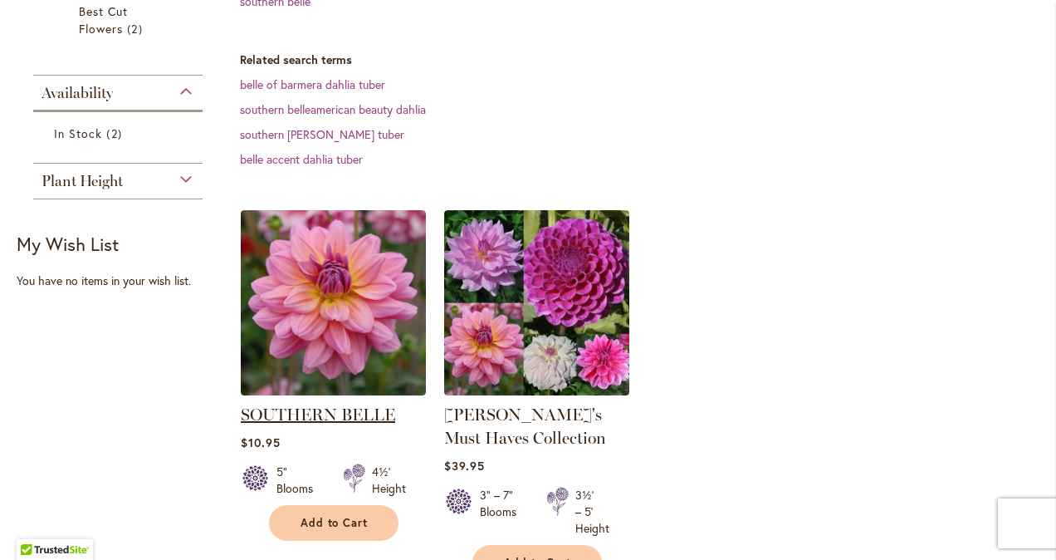
click at [345, 412] on link "SOUTHERN BELLE" at bounding box center [318, 414] width 154 height 20
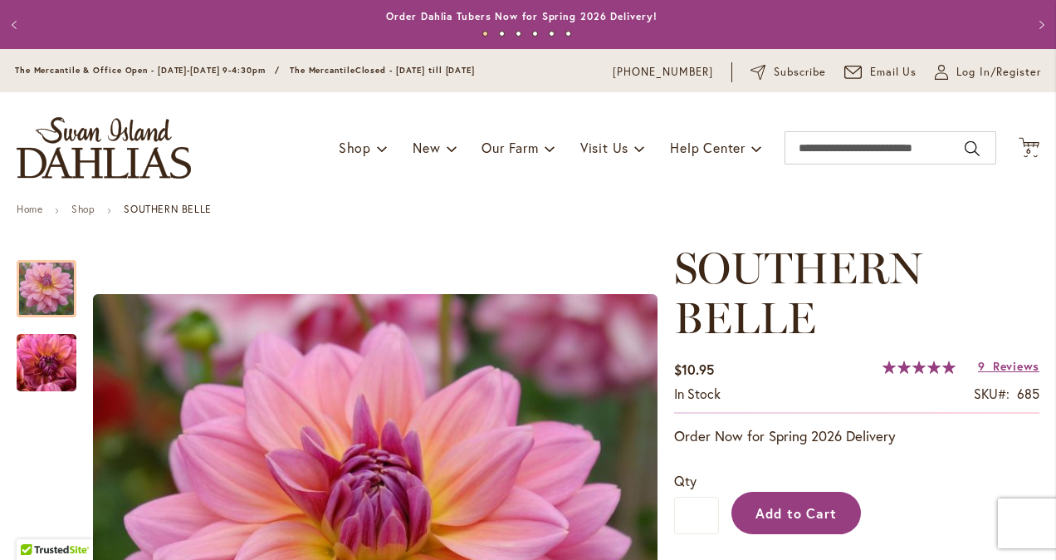
click at [820, 509] on span "Add to Cart" at bounding box center [797, 512] width 82 height 17
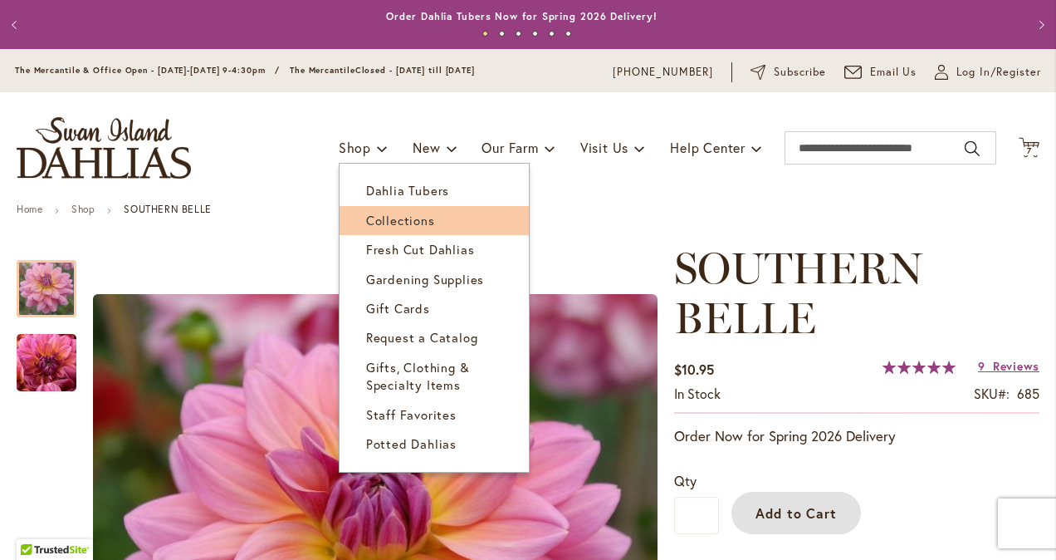
click at [389, 225] on span "Collections" at bounding box center [400, 220] width 69 height 17
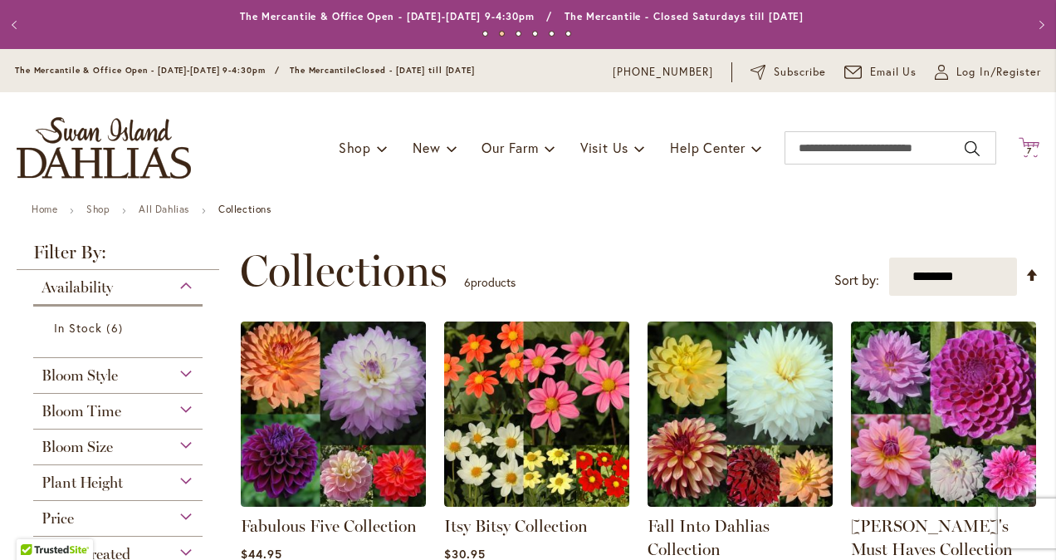
click at [1025, 144] on icon "Cart .cls-1 { fill: #231f20; }" at bounding box center [1029, 147] width 21 height 21
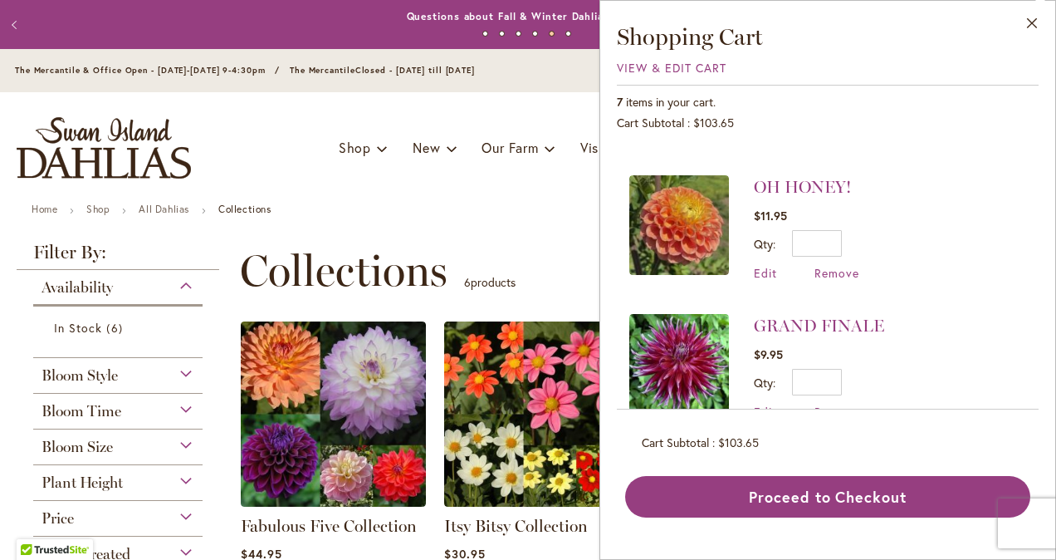
scroll to position [700, 0]
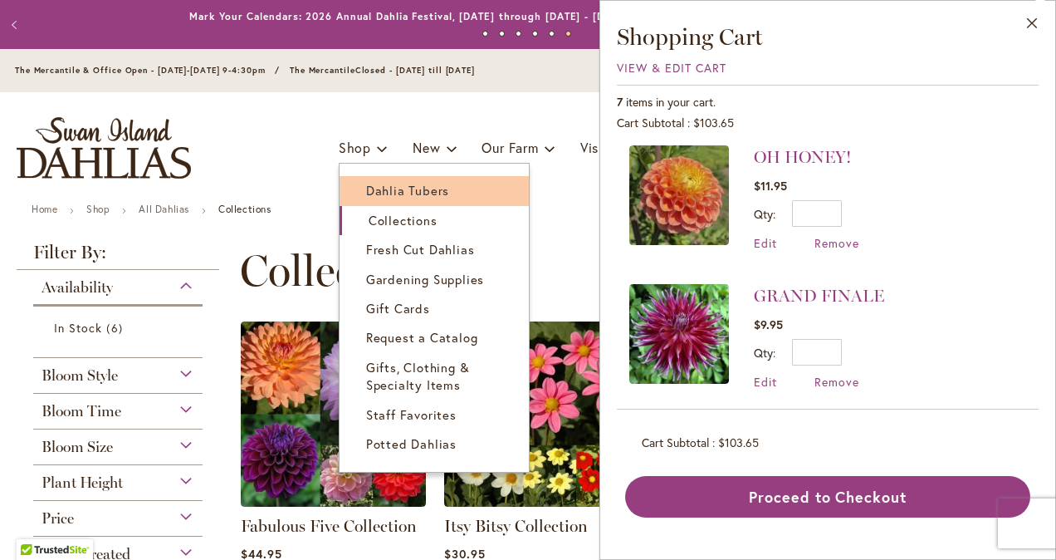
click at [366, 189] on span "Dahlia Tubers" at bounding box center [407, 190] width 83 height 17
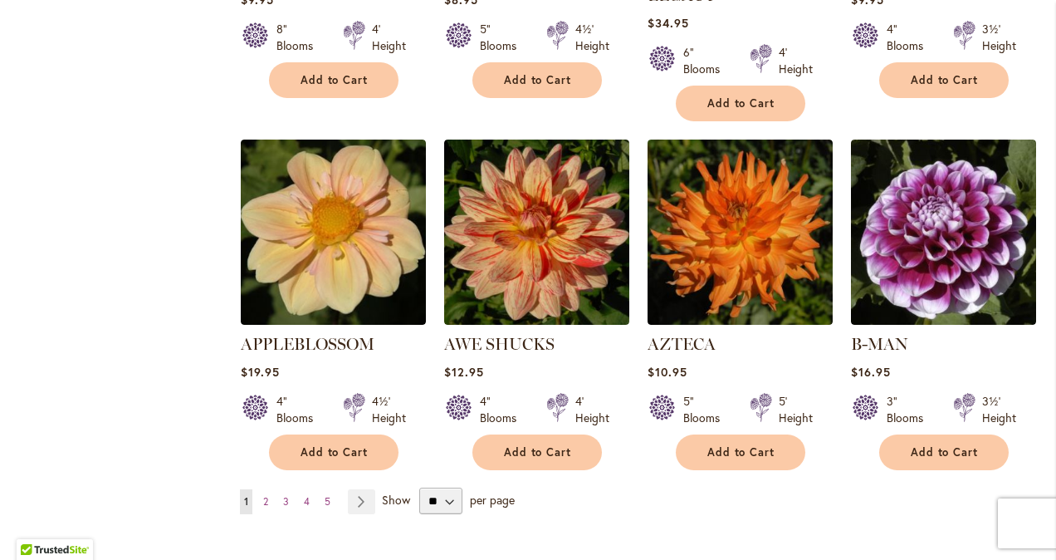
scroll to position [1412, 0]
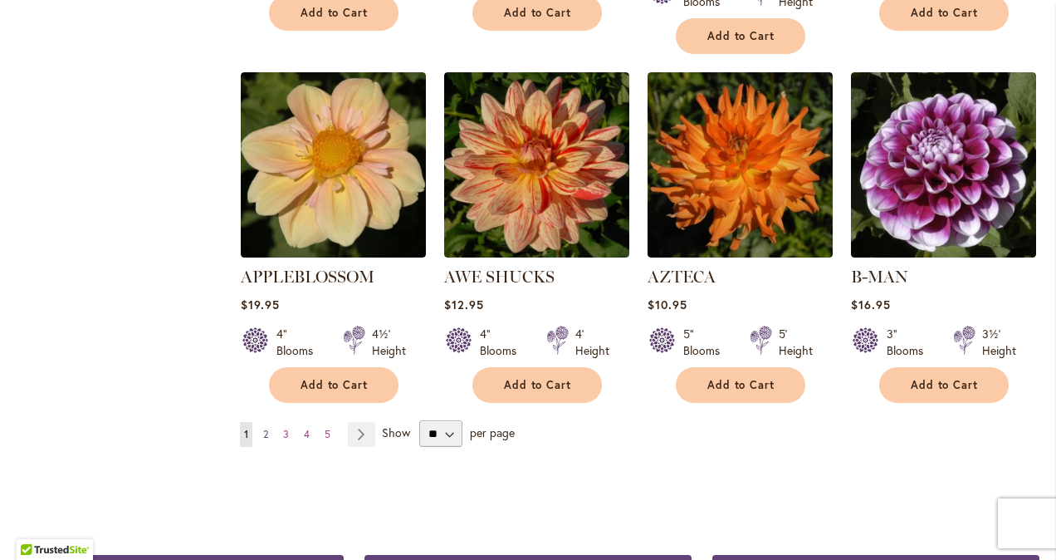
click at [264, 428] on span "2" at bounding box center [265, 434] width 5 height 12
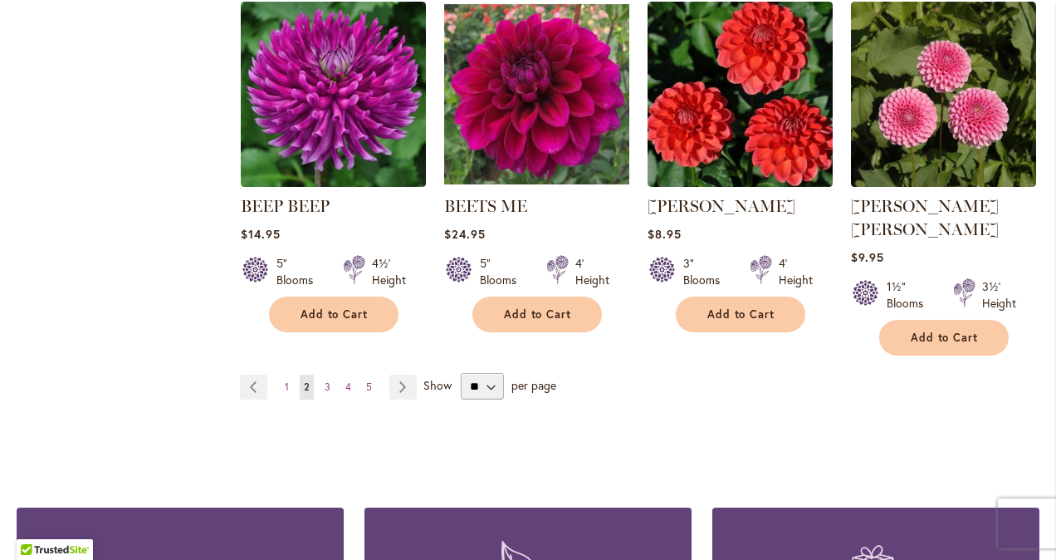
scroll to position [1495, 0]
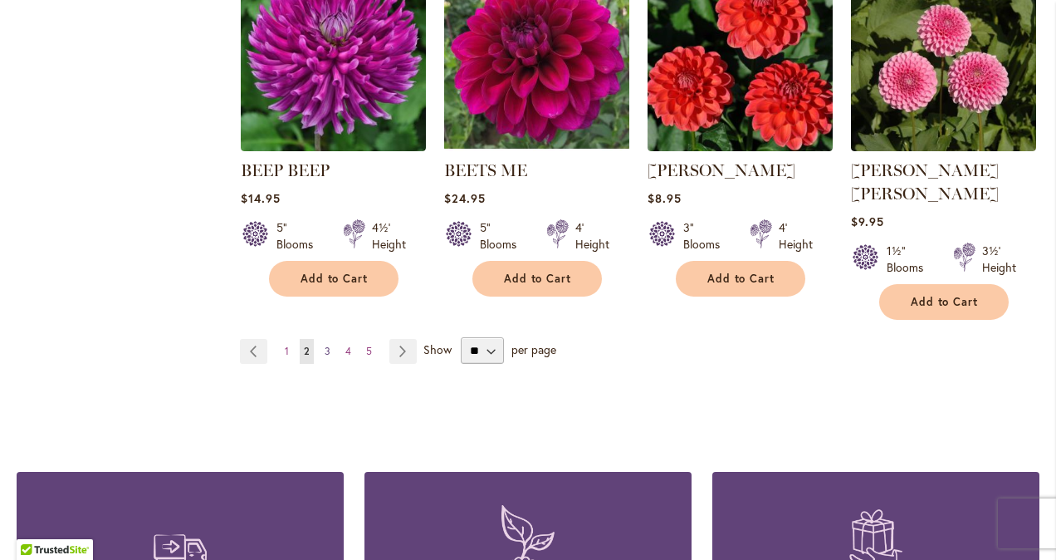
click at [325, 345] on span "3" at bounding box center [328, 351] width 6 height 12
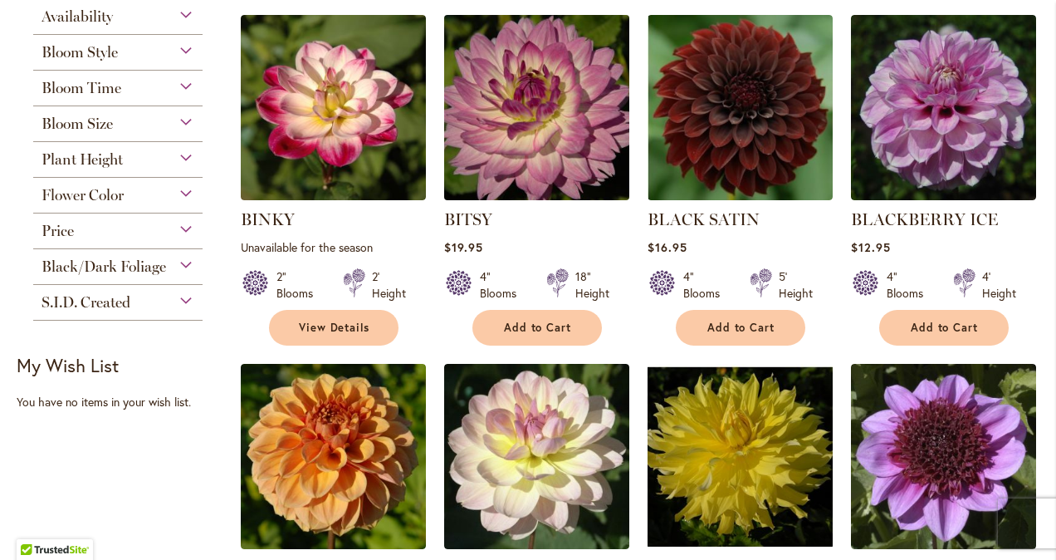
scroll to position [415, 0]
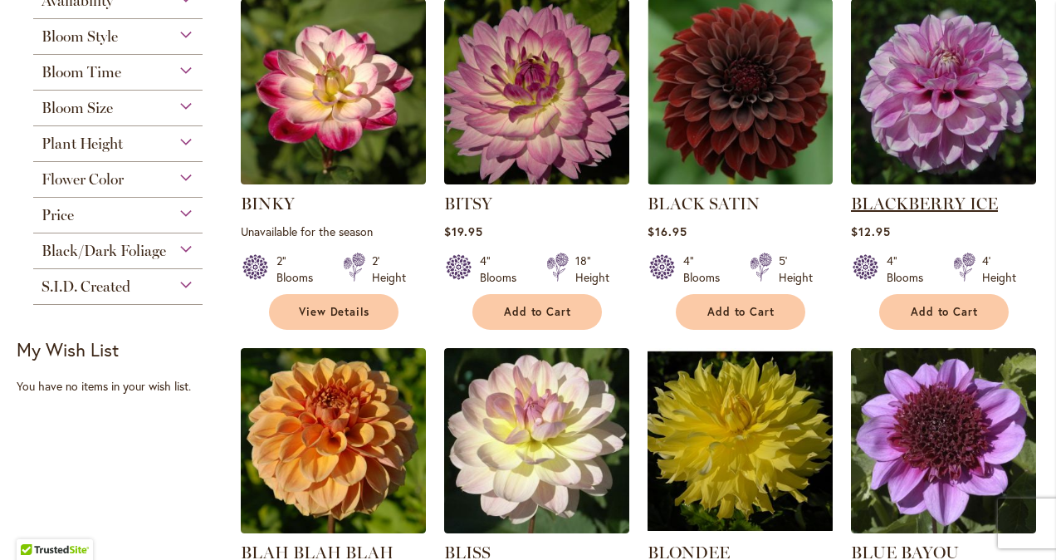
click at [907, 204] on link "BLACKBERRY ICE" at bounding box center [924, 203] width 147 height 20
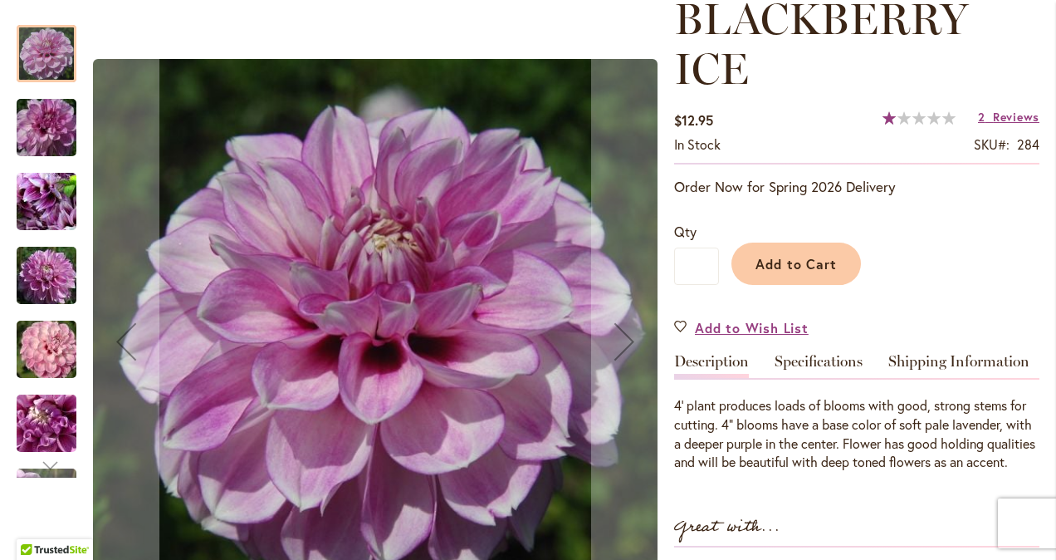
scroll to position [332, 0]
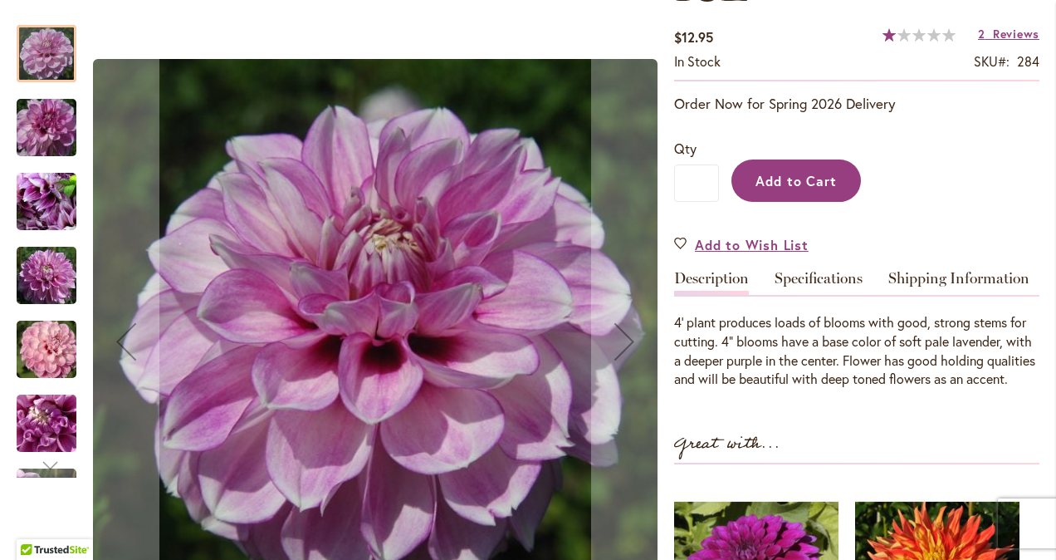
click at [772, 177] on span "Add to Cart" at bounding box center [797, 180] width 82 height 17
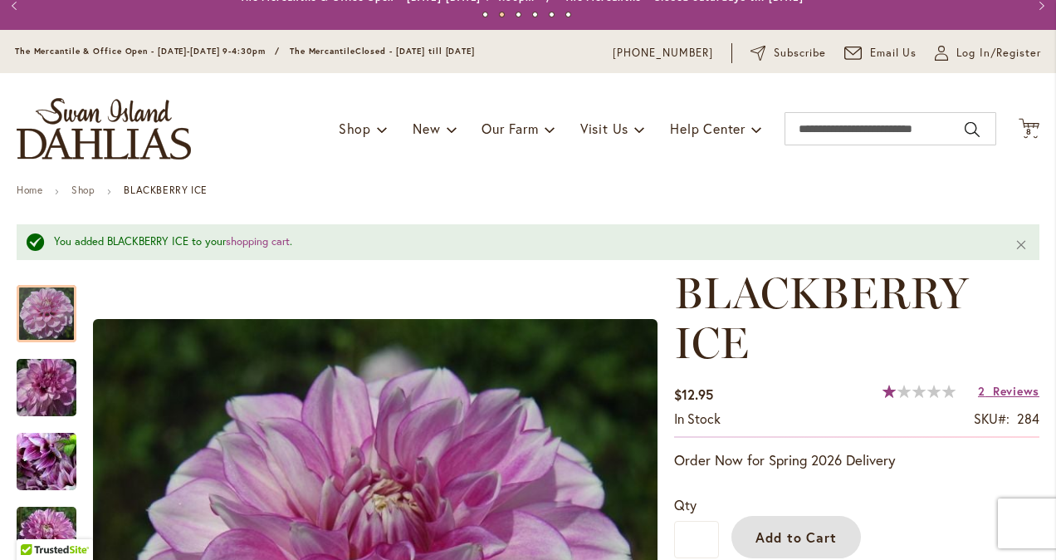
scroll to position [0, 0]
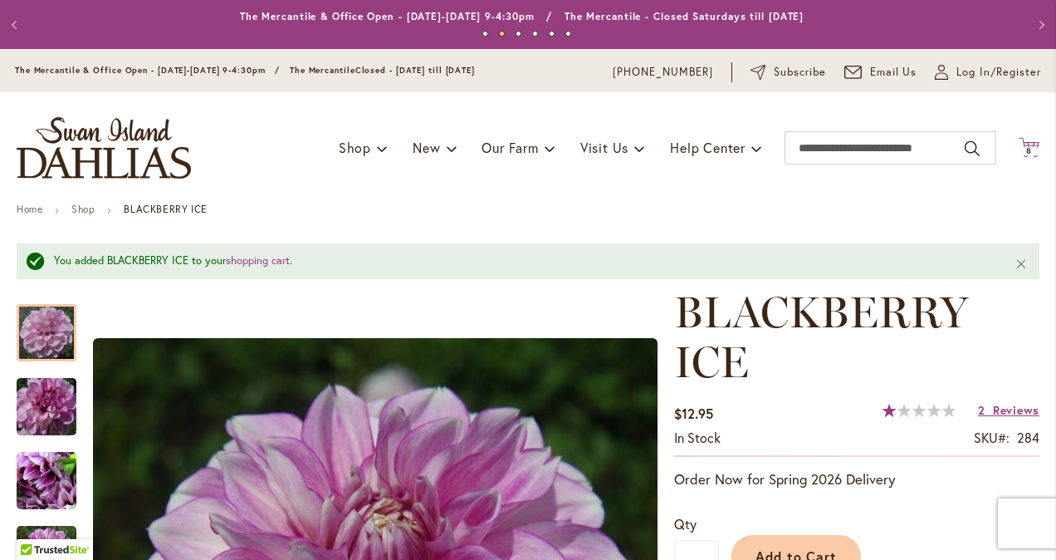
click at [1021, 148] on span "8 8 items" at bounding box center [1029, 151] width 17 height 8
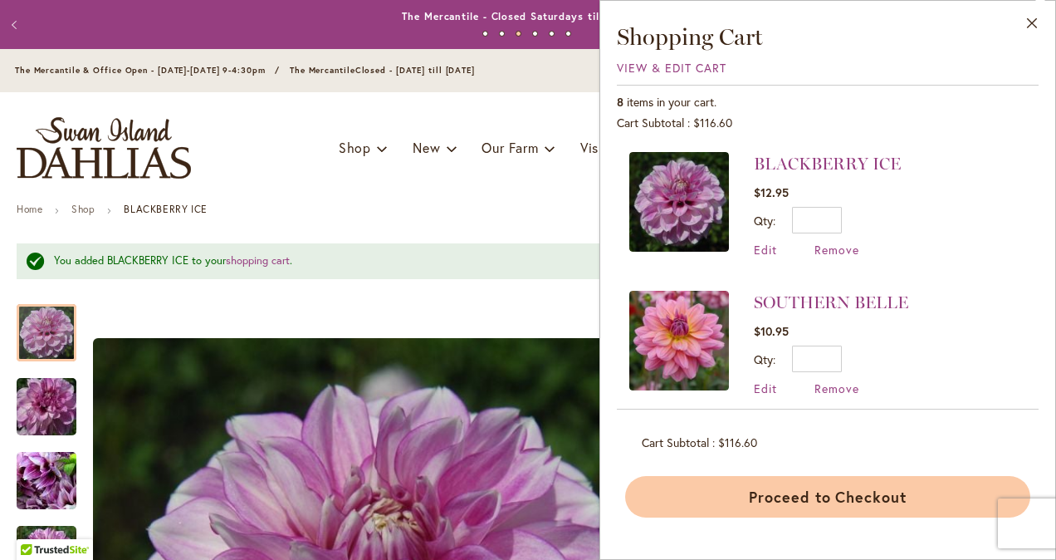
click at [861, 492] on button "Proceed to Checkout" at bounding box center [827, 497] width 405 height 42
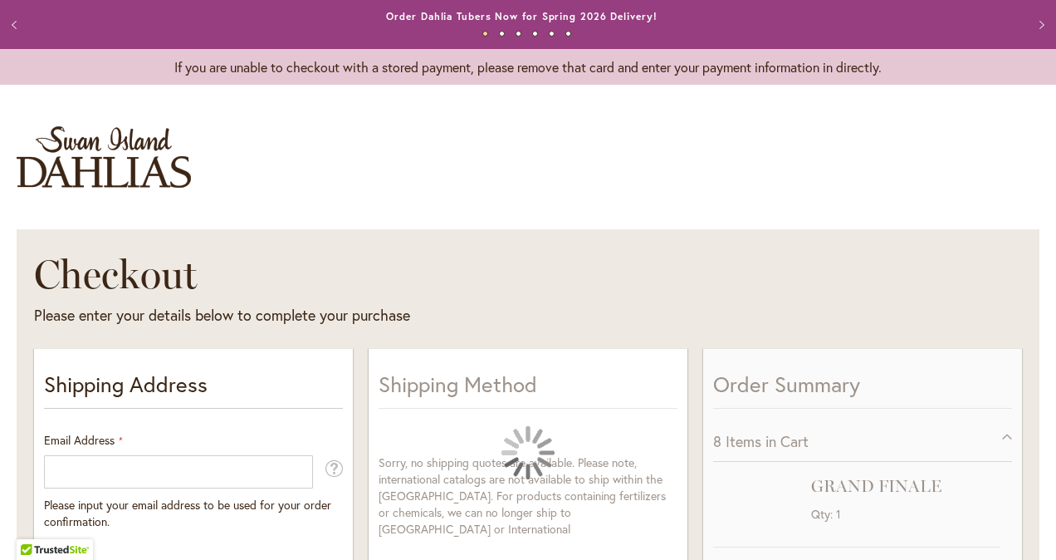
select select "**"
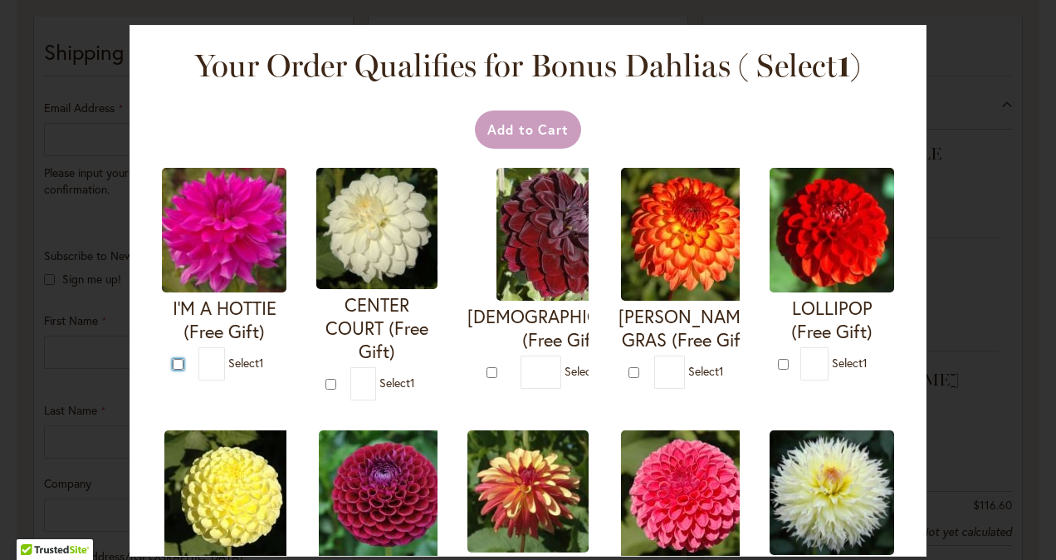
type input "*"
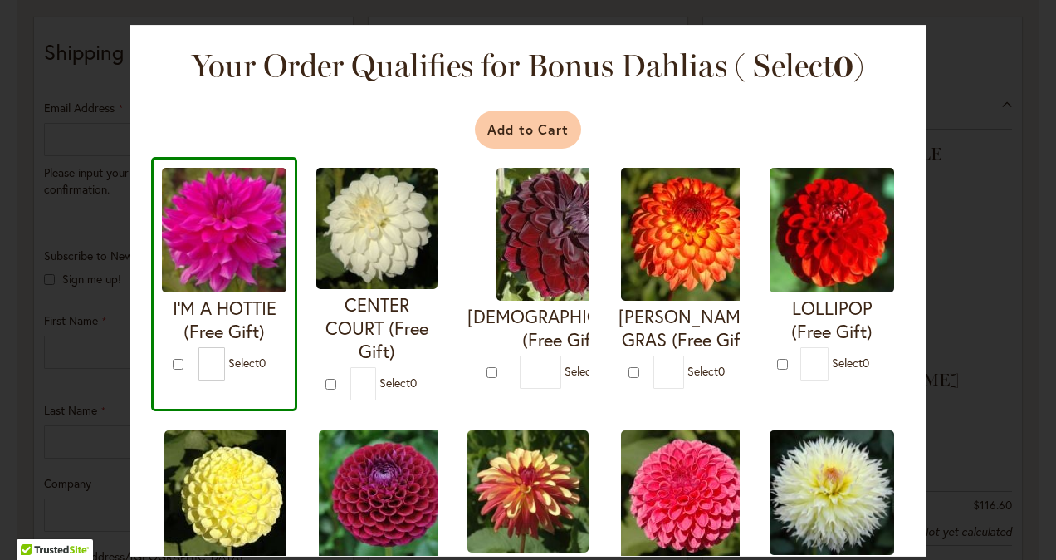
click at [512, 120] on button "Add to Cart" at bounding box center [528, 129] width 107 height 38
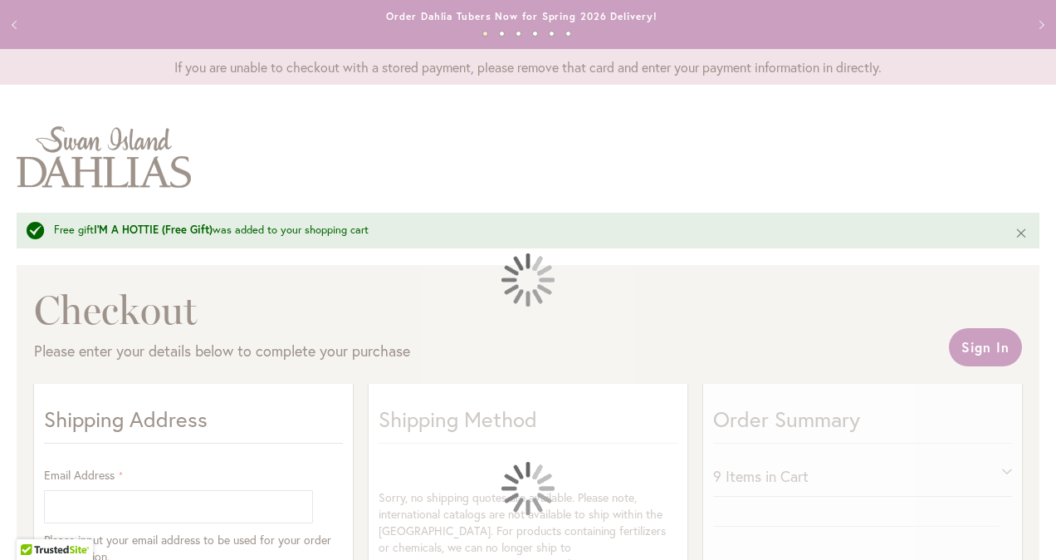
select select "**"
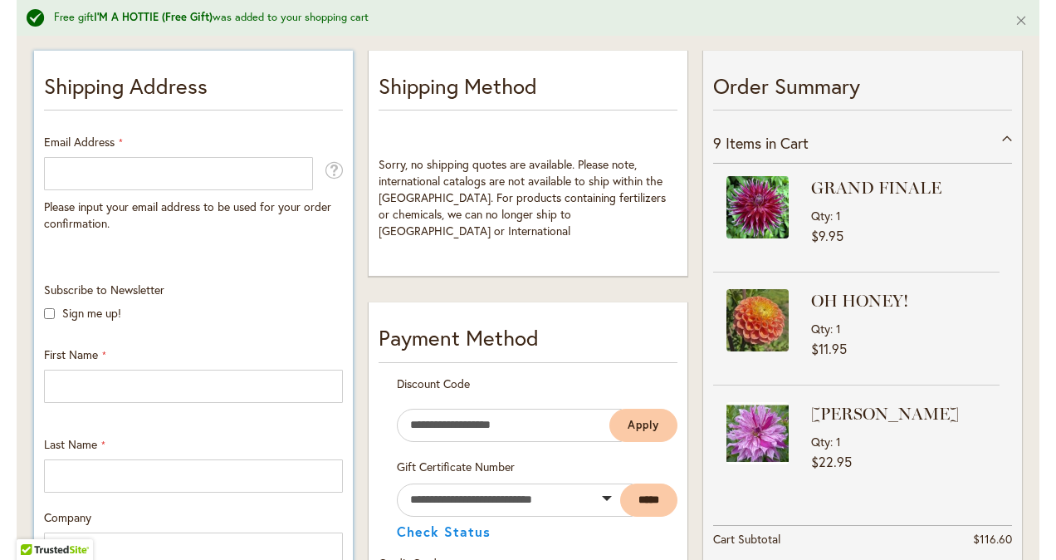
scroll to position [332, 0]
click at [141, 166] on input "Email Address" at bounding box center [178, 174] width 269 height 33
type input "**********"
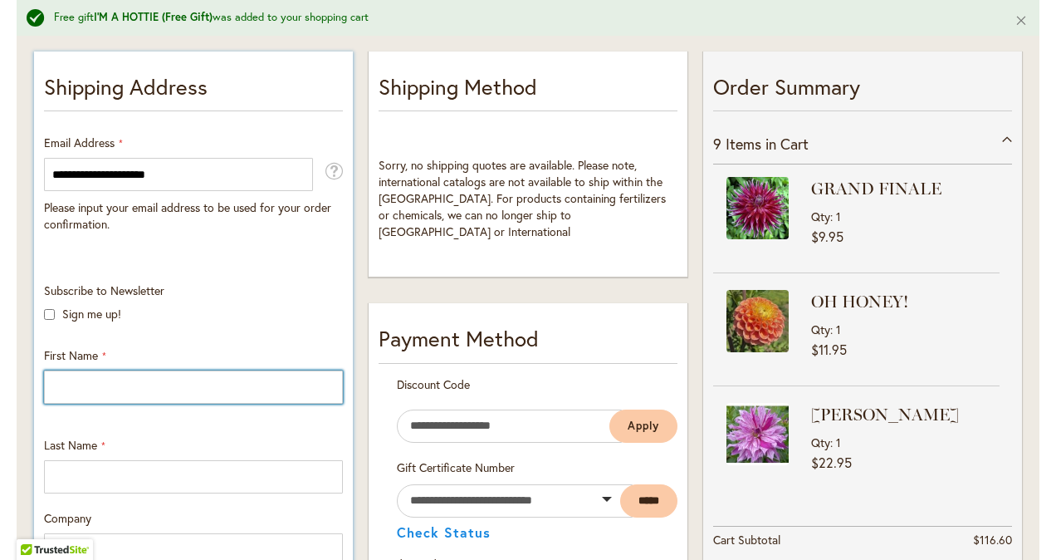
click at [93, 399] on input "First Name" at bounding box center [193, 386] width 299 height 33
click at [117, 392] on input "First Name" at bounding box center [193, 386] width 299 height 33
type input "*****"
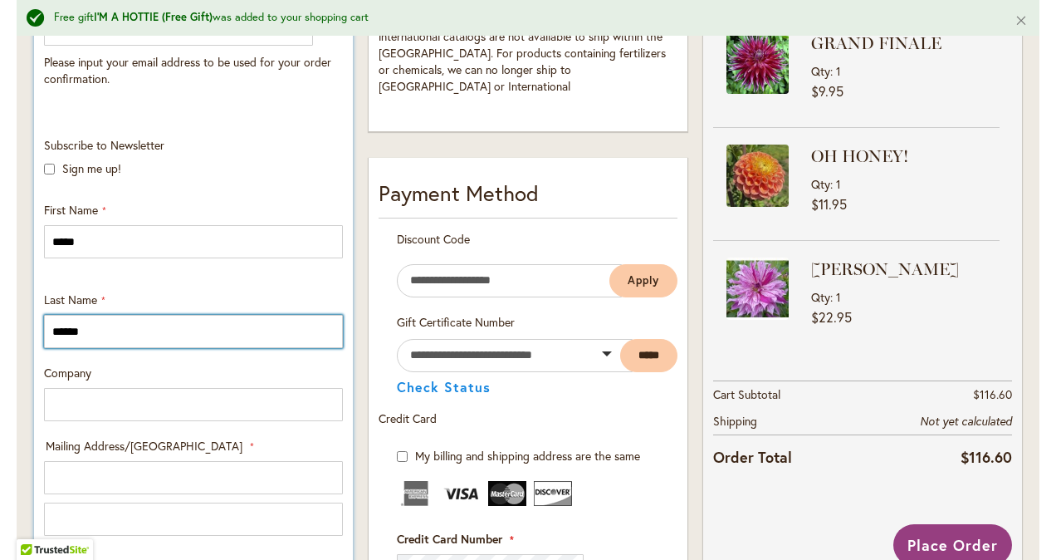
scroll to position [498, 0]
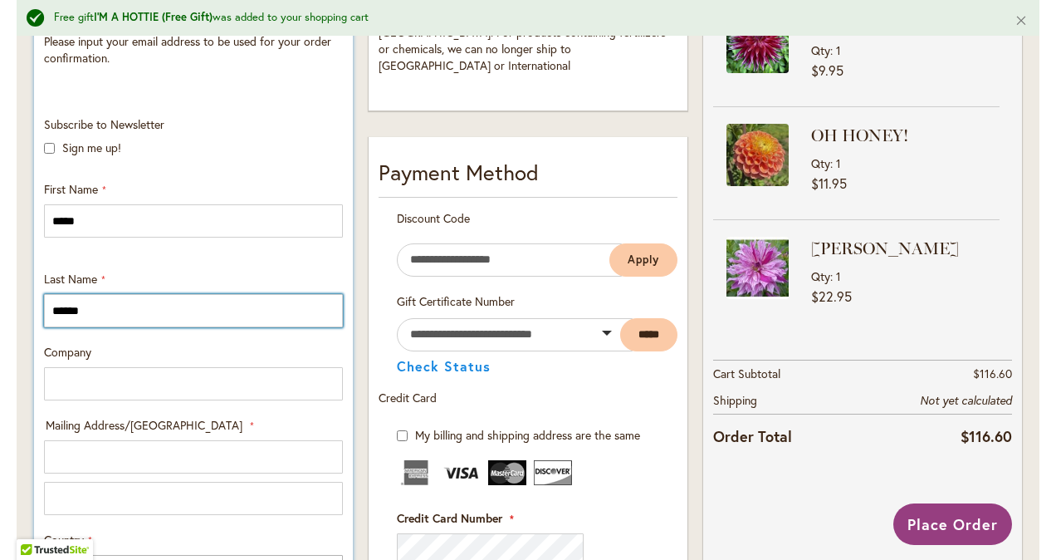
type input "******"
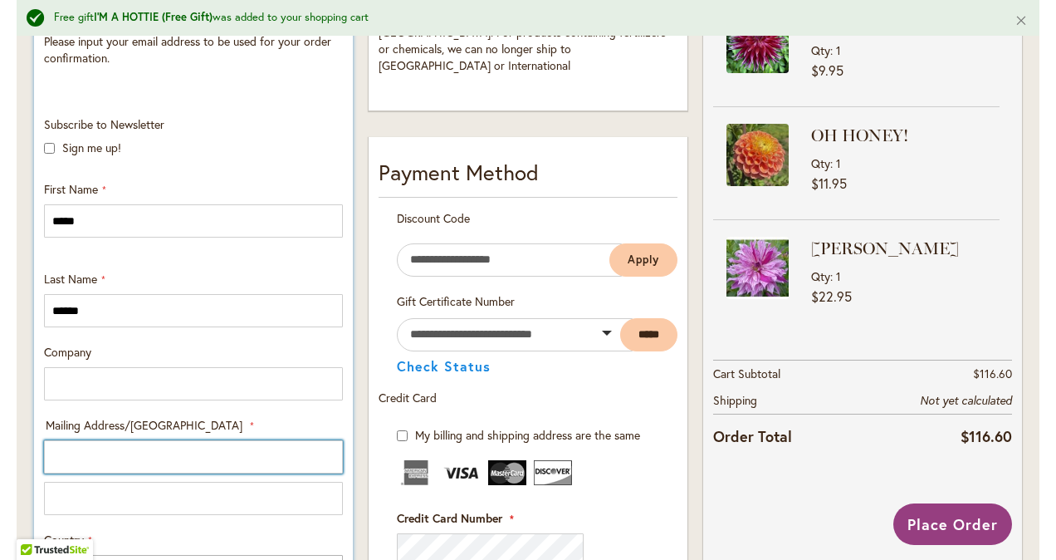
click at [63, 453] on input "Mailing Address/PO BOX: Line 1" at bounding box center [193, 456] width 299 height 33
click at [108, 465] on input "Mailing Address/PO BOX: Line 1" at bounding box center [193, 456] width 299 height 33
type input "**********"
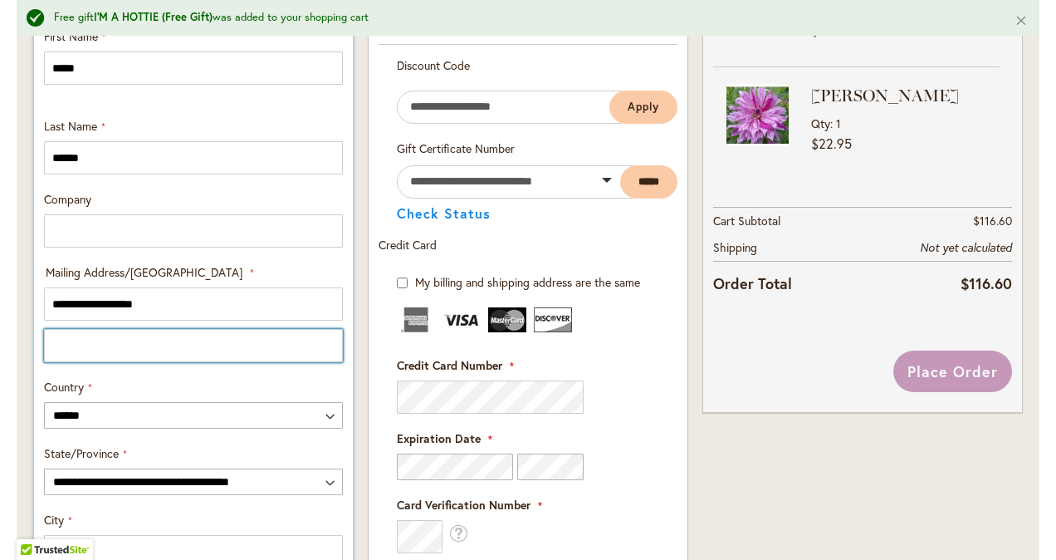
scroll to position [664, 0]
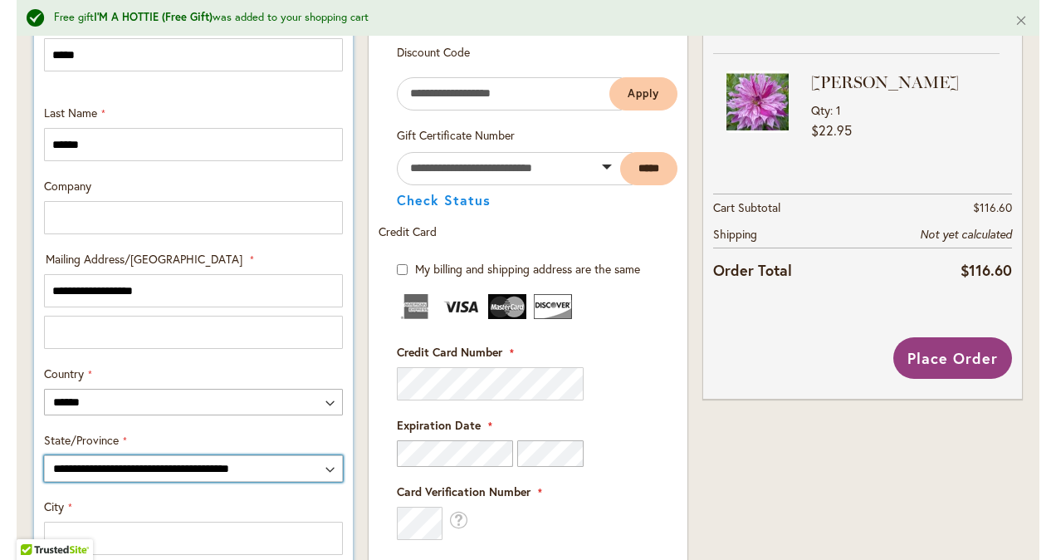
click at [156, 468] on select "**********" at bounding box center [193, 468] width 299 height 27
select select "**"
click at [44, 455] on select "**********" at bounding box center [193, 468] width 299 height 27
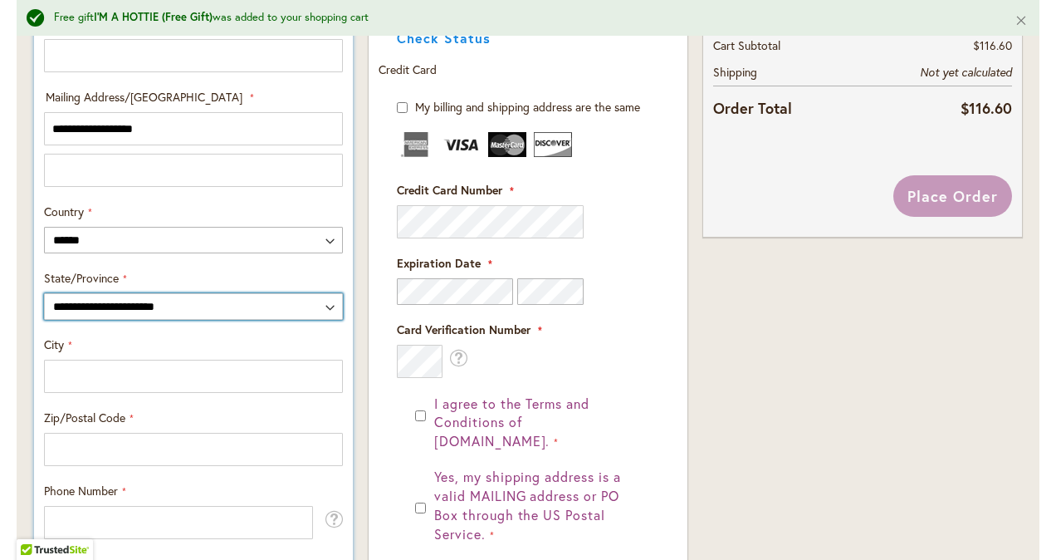
scroll to position [830, 0]
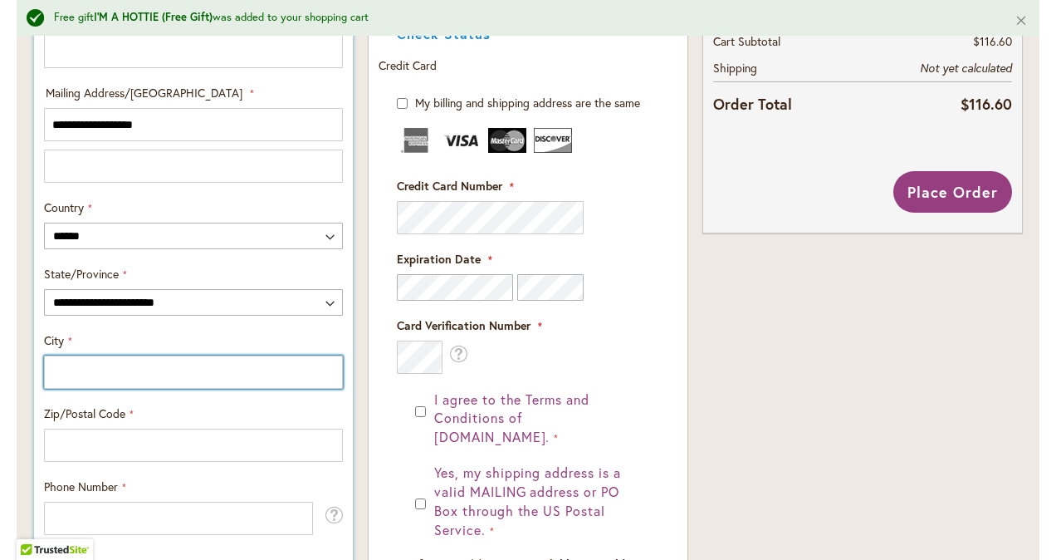
click at [174, 372] on input "City" at bounding box center [193, 371] width 299 height 33
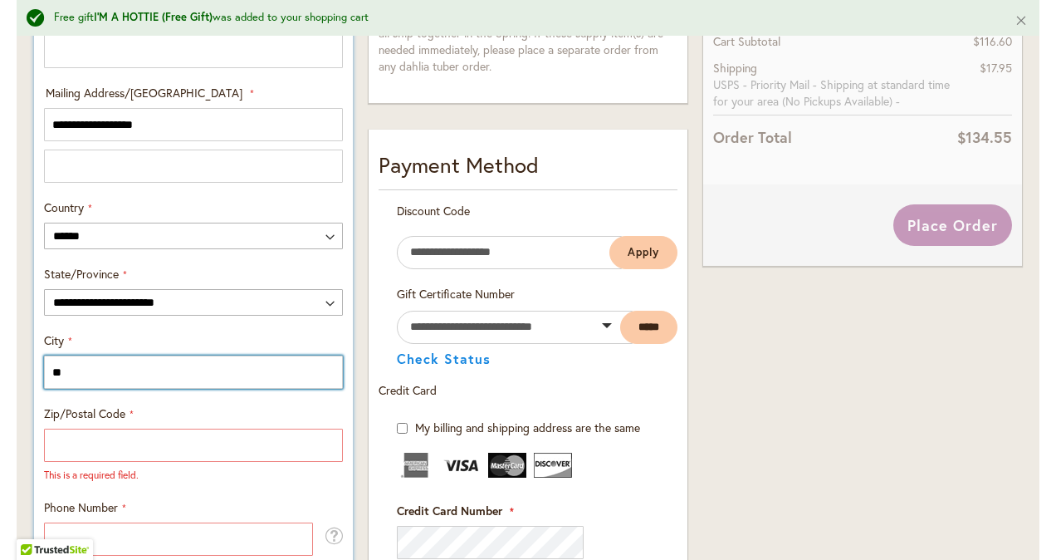
type input "*"
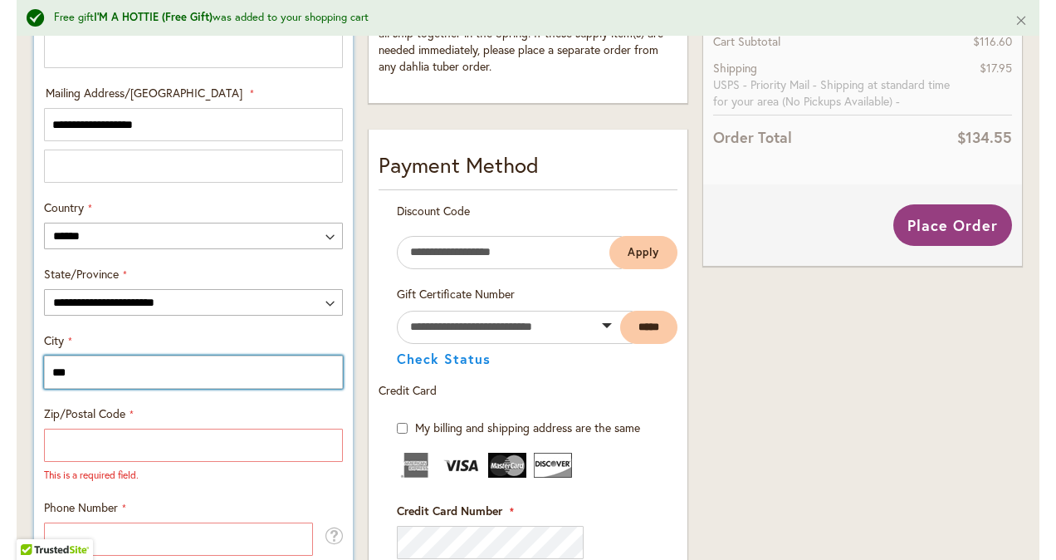
type input "***"
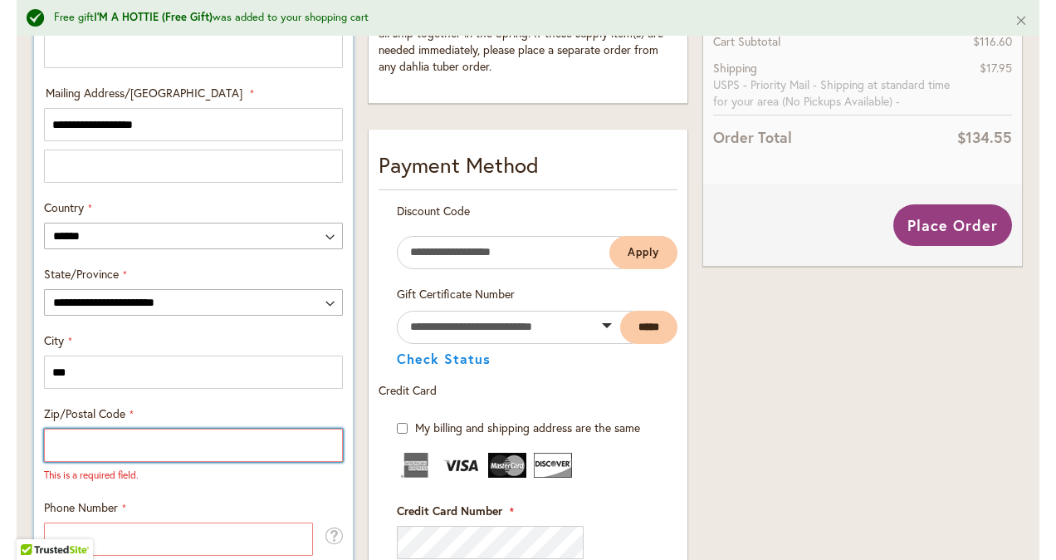
click at [98, 452] on input "Zip/Postal Code" at bounding box center [193, 444] width 299 height 33
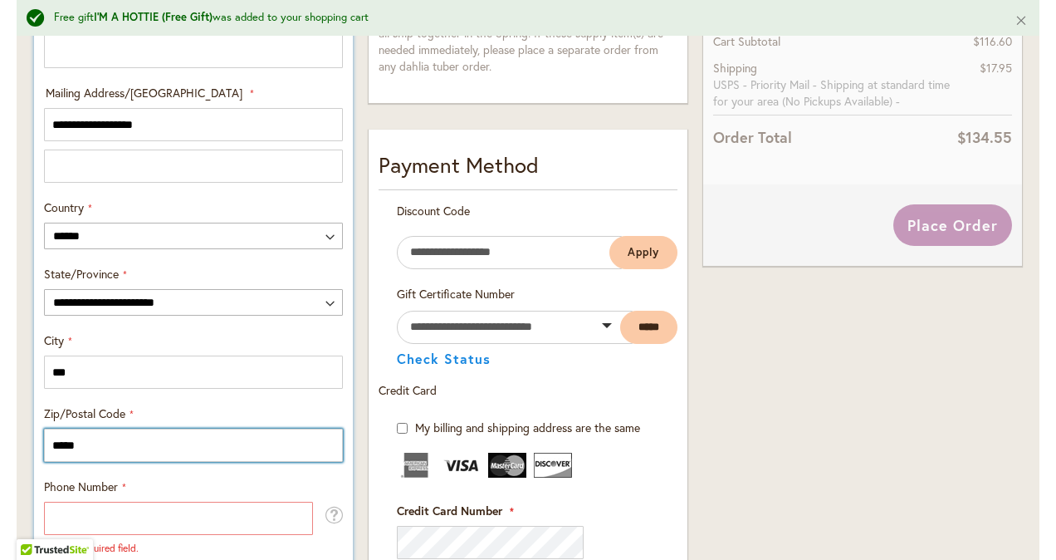
type input "*****"
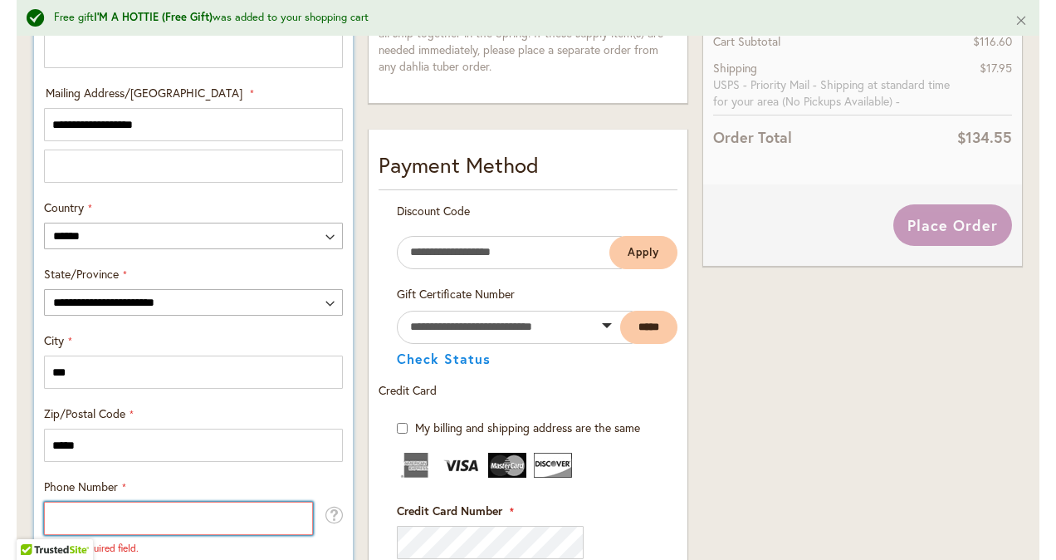
click at [81, 530] on input "Phone Number" at bounding box center [178, 518] width 269 height 33
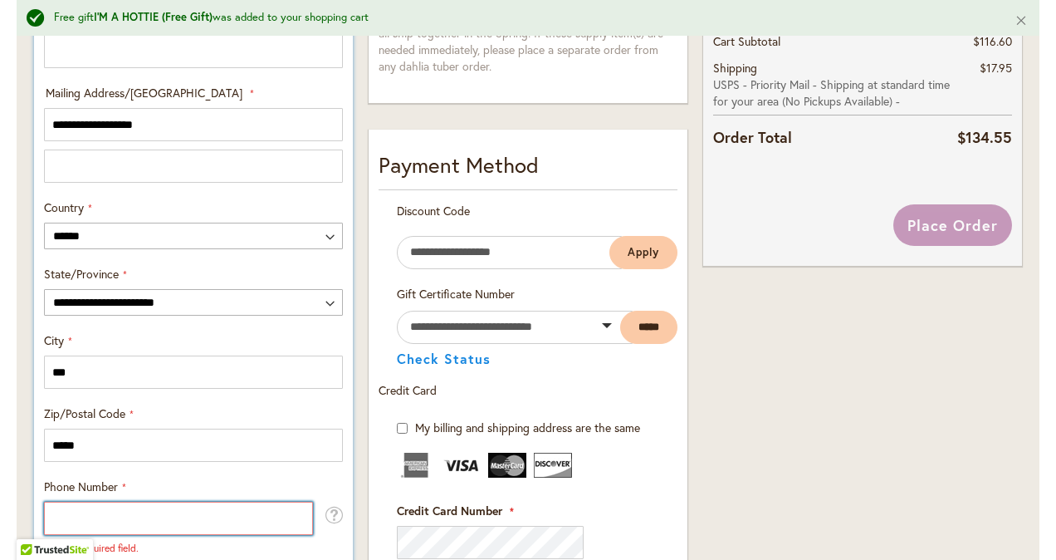
click at [81, 522] on input "Phone Number" at bounding box center [178, 518] width 269 height 33
type input "*"
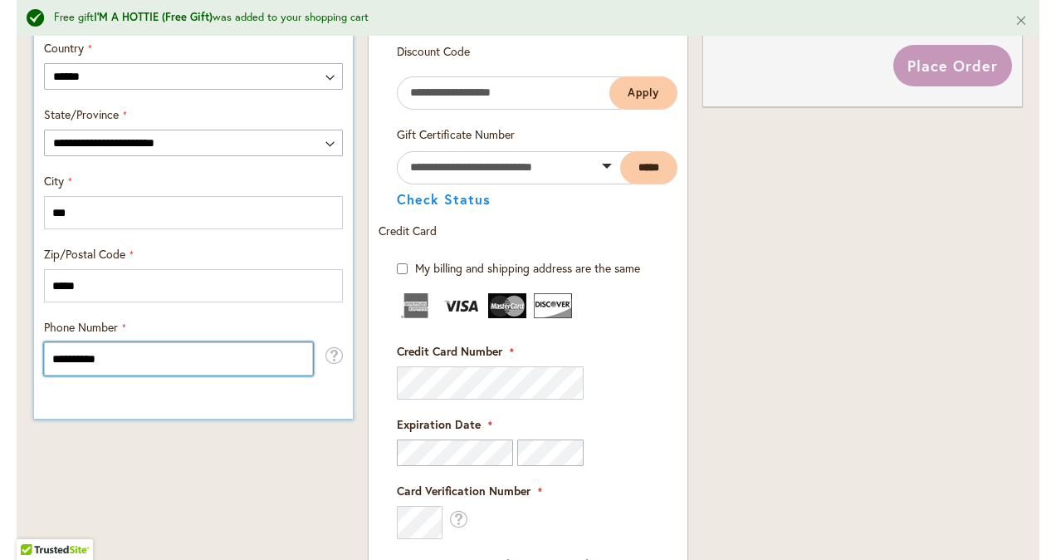
scroll to position [996, 0]
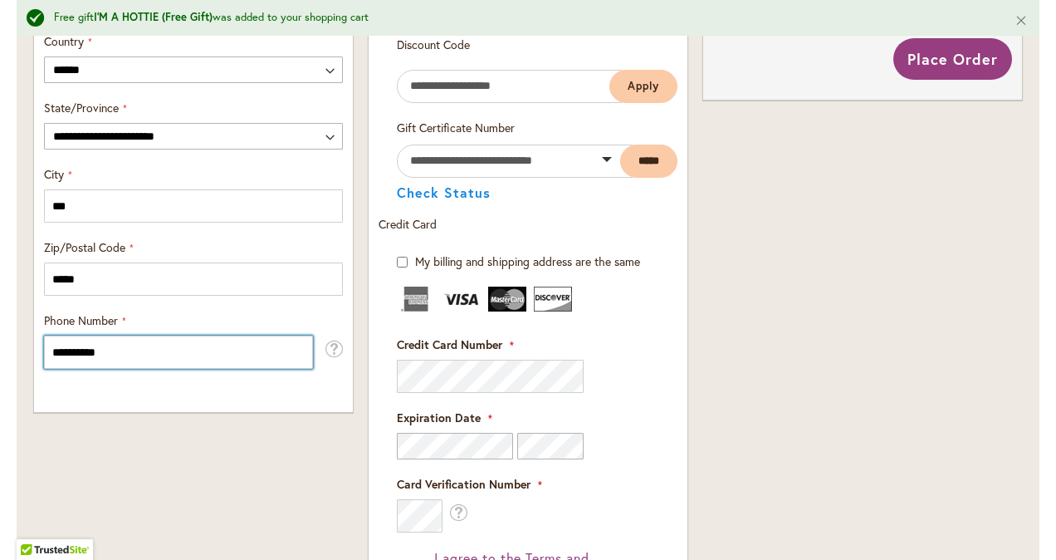
type input "**********"
click at [946, 404] on div "Order Summary 9 Items in Cart GRAND FINALE Qty 1 $9.95 Qty" at bounding box center [863, 161] width 334 height 1560
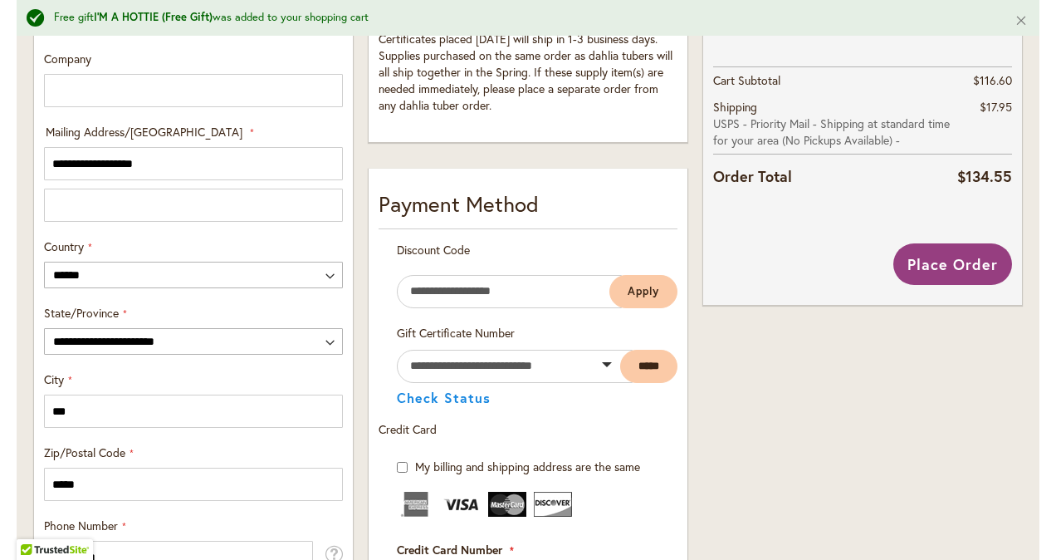
scroll to position [747, 0]
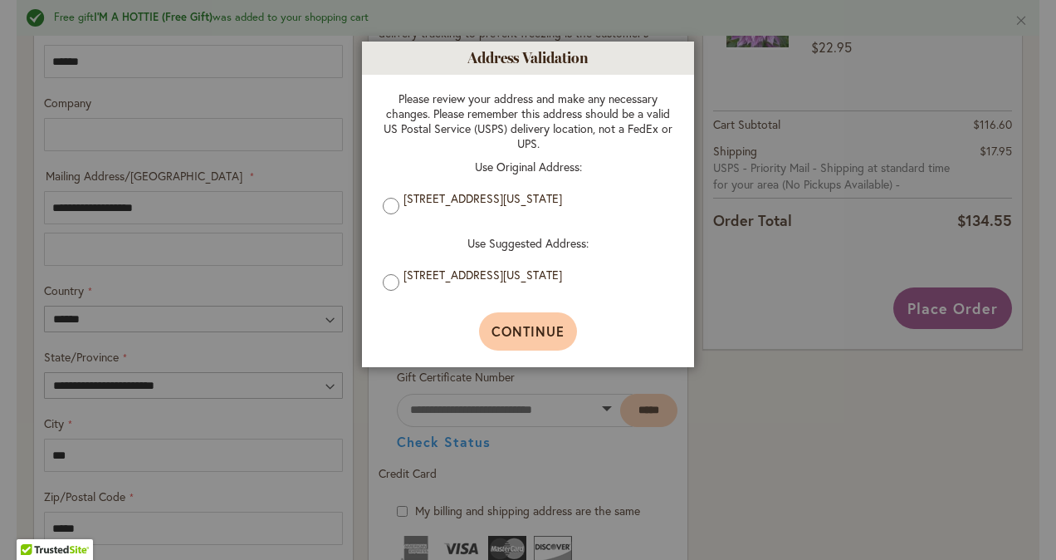
click at [528, 337] on span "Continue" at bounding box center [529, 330] width 74 height 17
type input "**********"
type input "*********"
type input "**********"
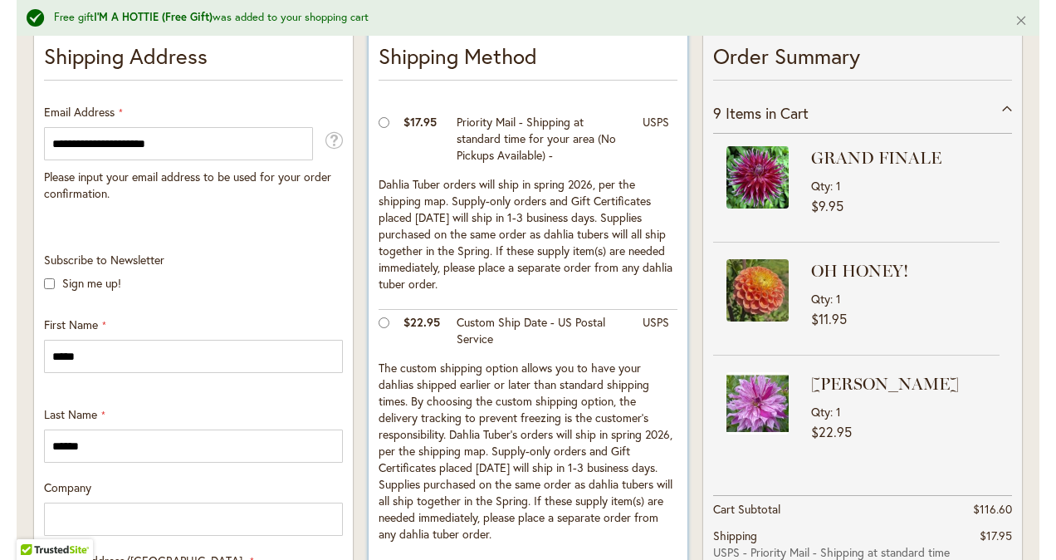
scroll to position [389, 0]
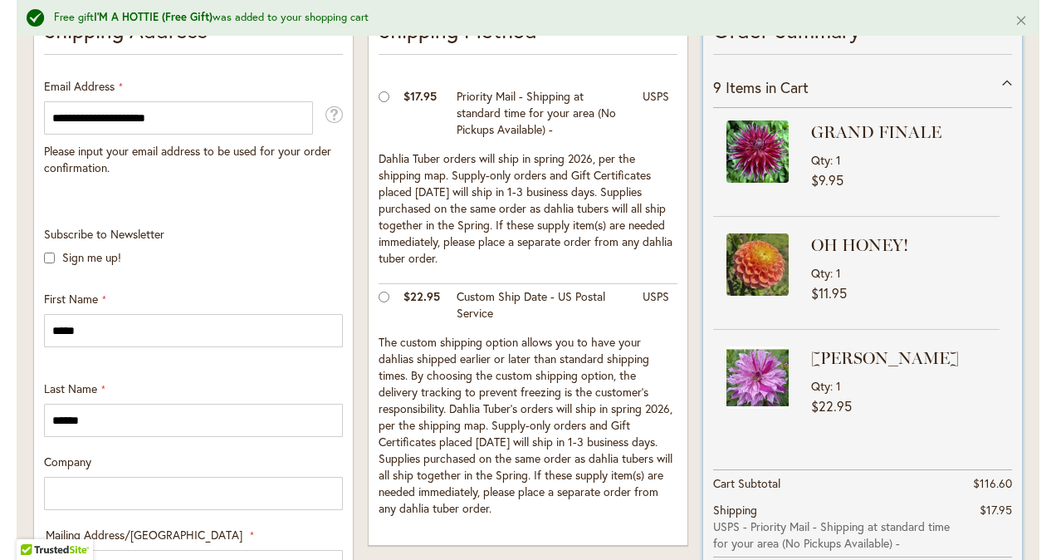
drag, startPoint x: 1002, startPoint y: 180, endPoint x: 945, endPoint y: 163, distance: 59.9
click at [945, 163] on div "Qty 1" at bounding box center [903, 160] width 184 height 16
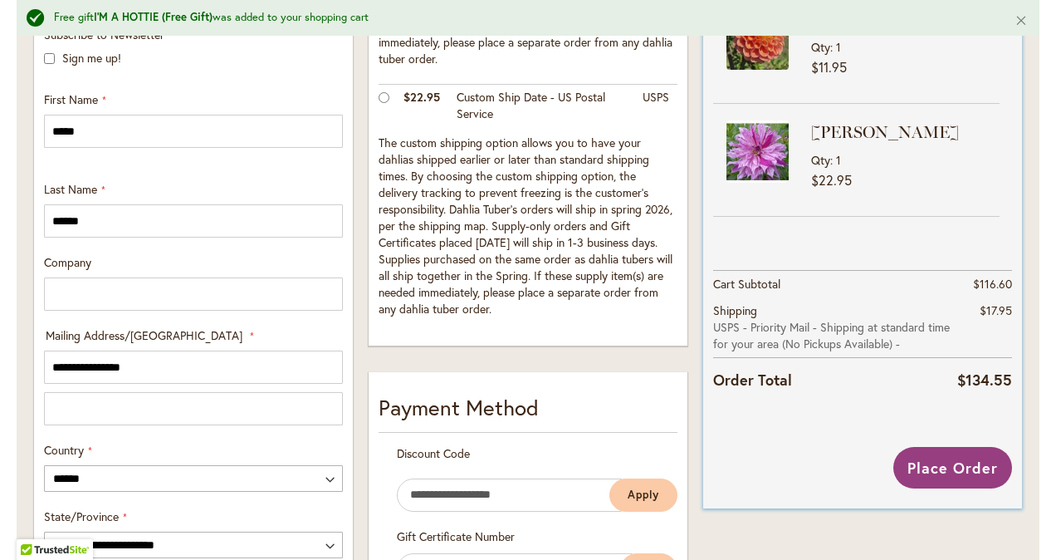
scroll to position [638, 0]
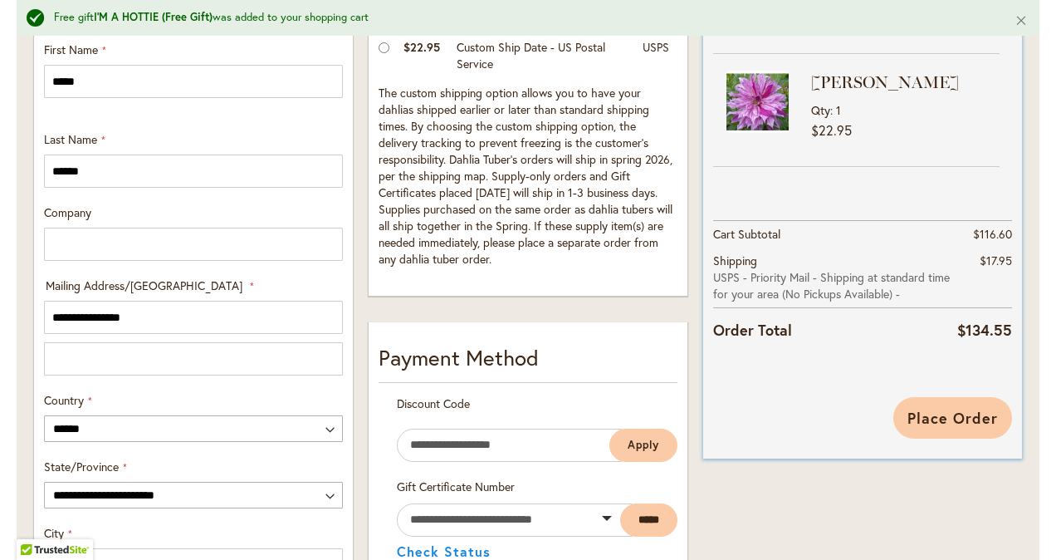
click at [966, 423] on span "Place Order" at bounding box center [953, 418] width 91 height 20
